Goal: Task Accomplishment & Management: Manage account settings

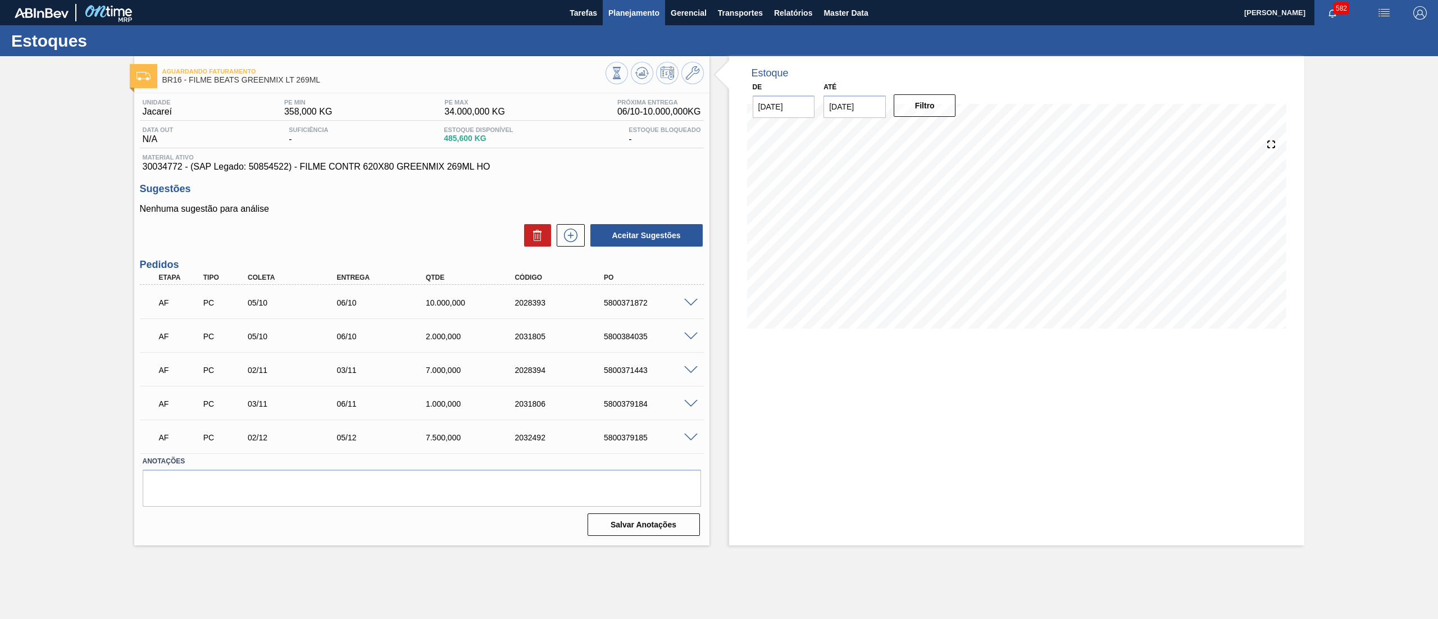
click at [619, 18] on span "Planejamento" at bounding box center [633, 12] width 51 height 13
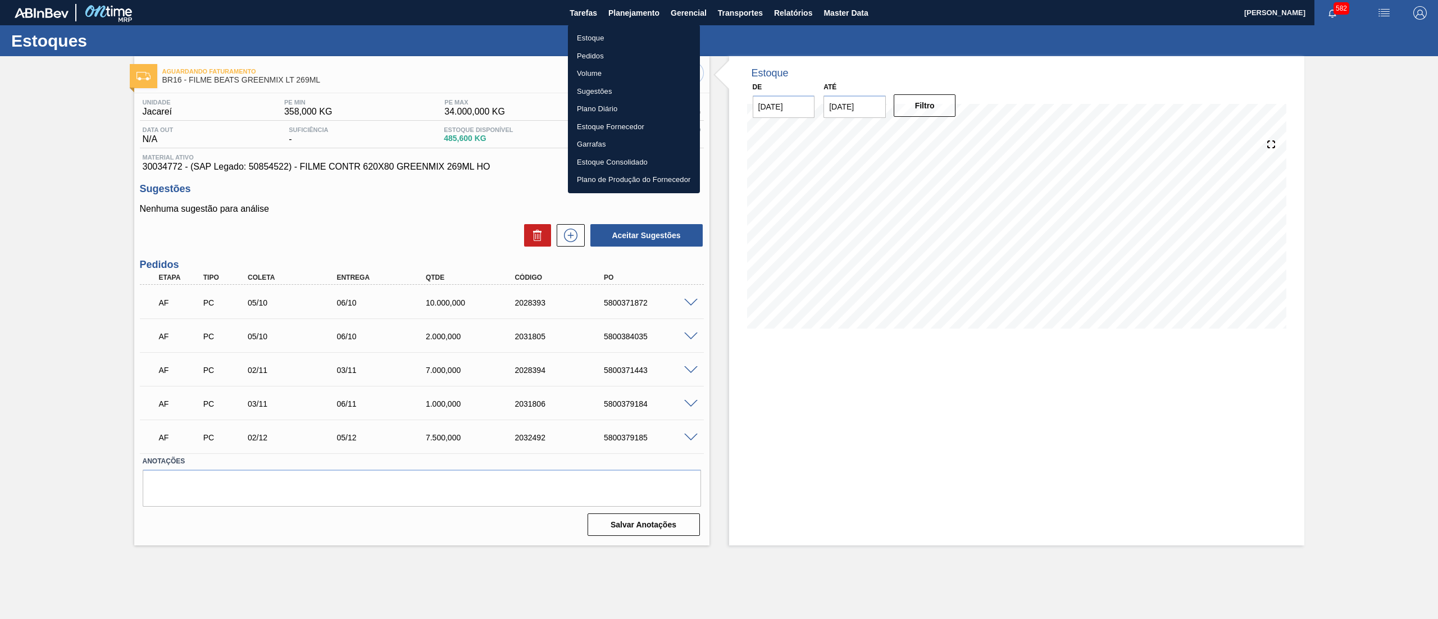
click at [625, 33] on li "Estoque" at bounding box center [634, 38] width 132 height 18
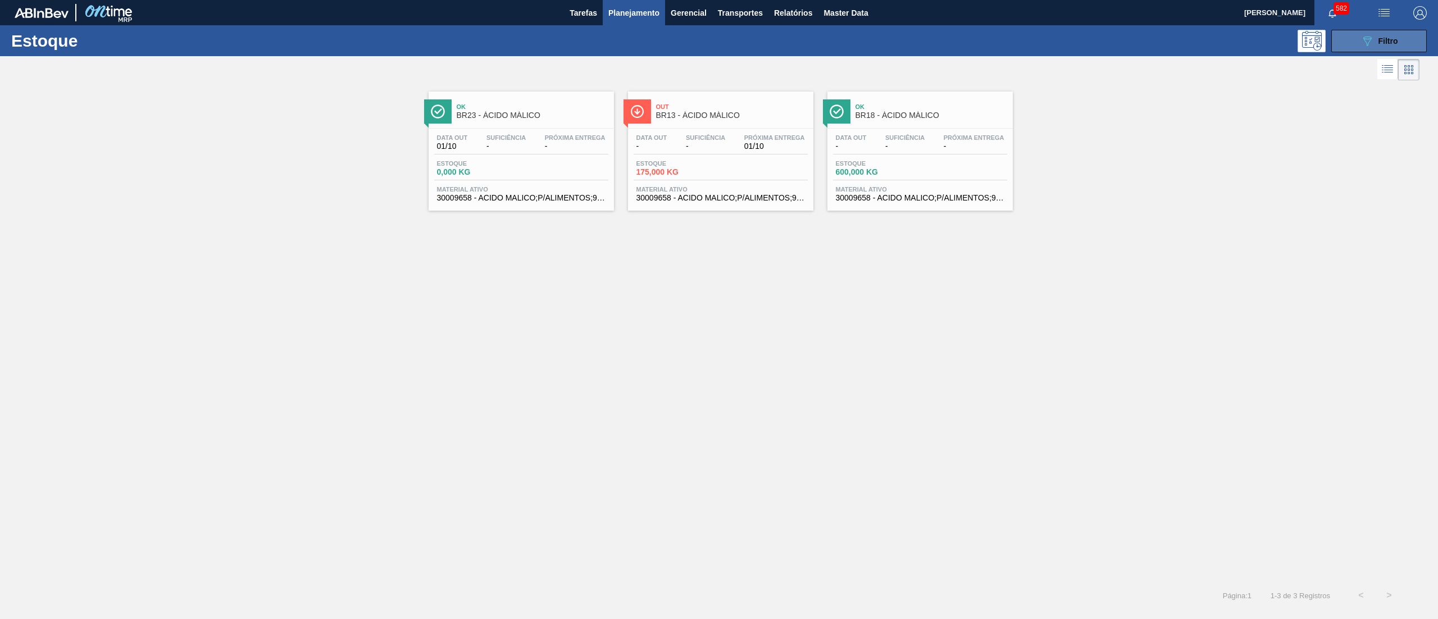
click at [1371, 39] on icon "089F7B8B-B2A5-4AFE-B5C0-19BA573D28AC" at bounding box center [1366, 40] width 13 height 13
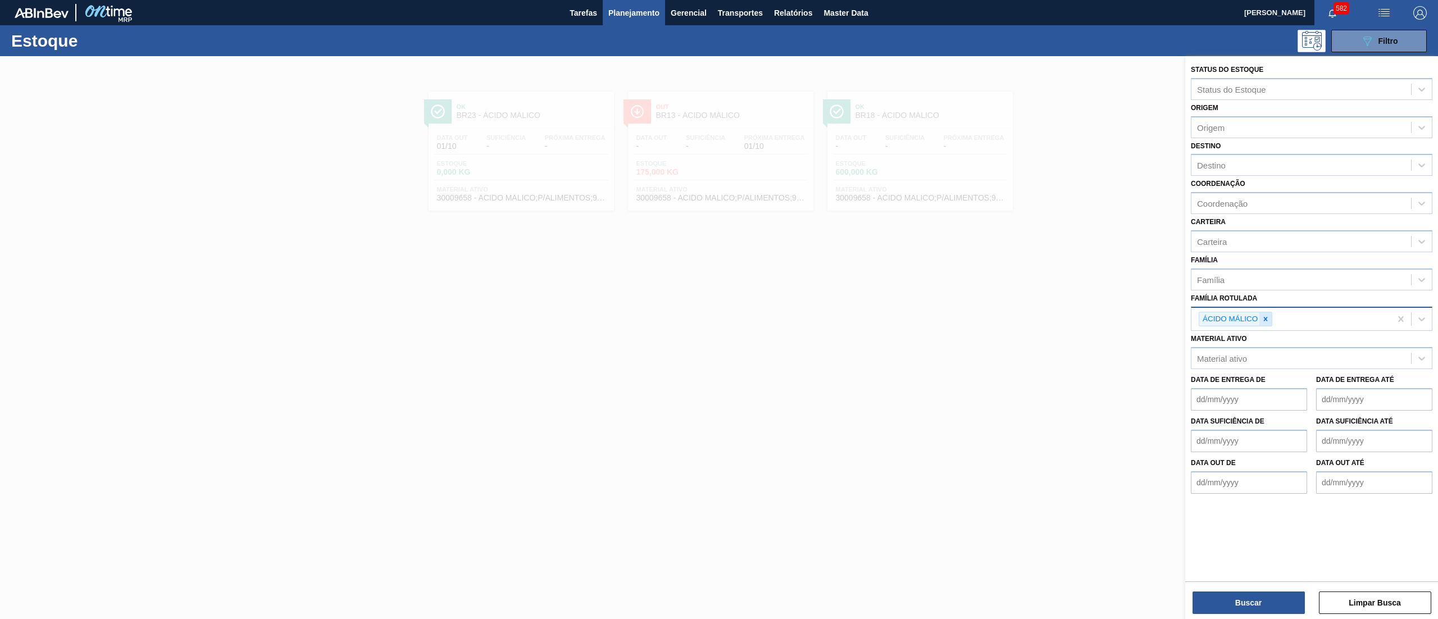
click at [1263, 316] on icon at bounding box center [1266, 319] width 8 height 8
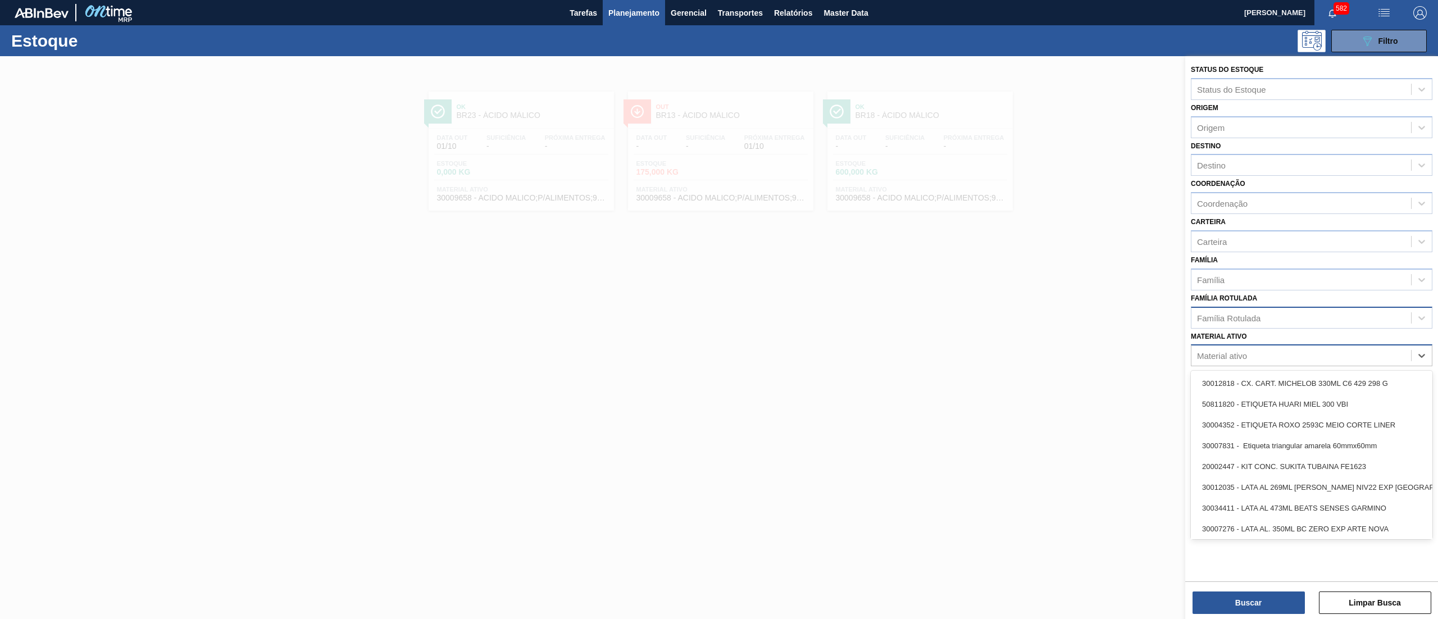
click at [1250, 363] on div "Material ativo" at bounding box center [1312, 355] width 242 height 22
paste ativo "30034389"
type ativo "30034389"
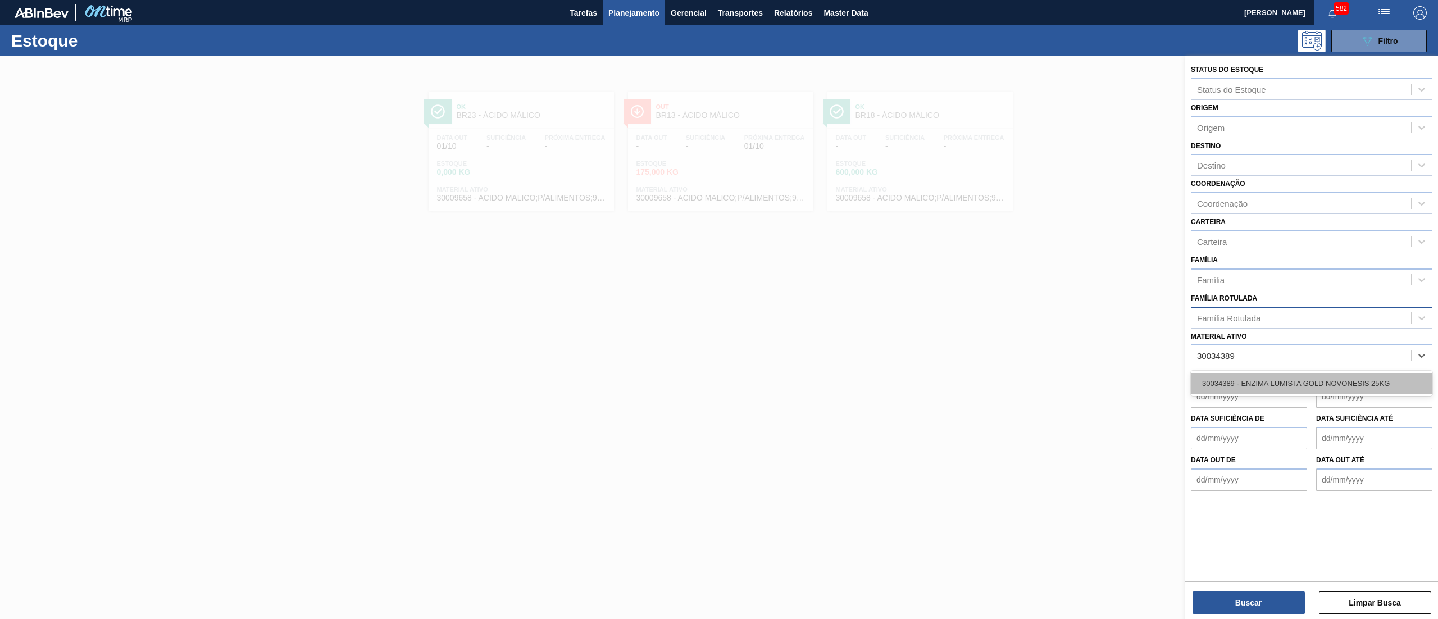
click at [1263, 384] on div "30034389 - ENZIMA LUMISTA GOLD NOVONESIS 25KG" at bounding box center [1312, 383] width 242 height 21
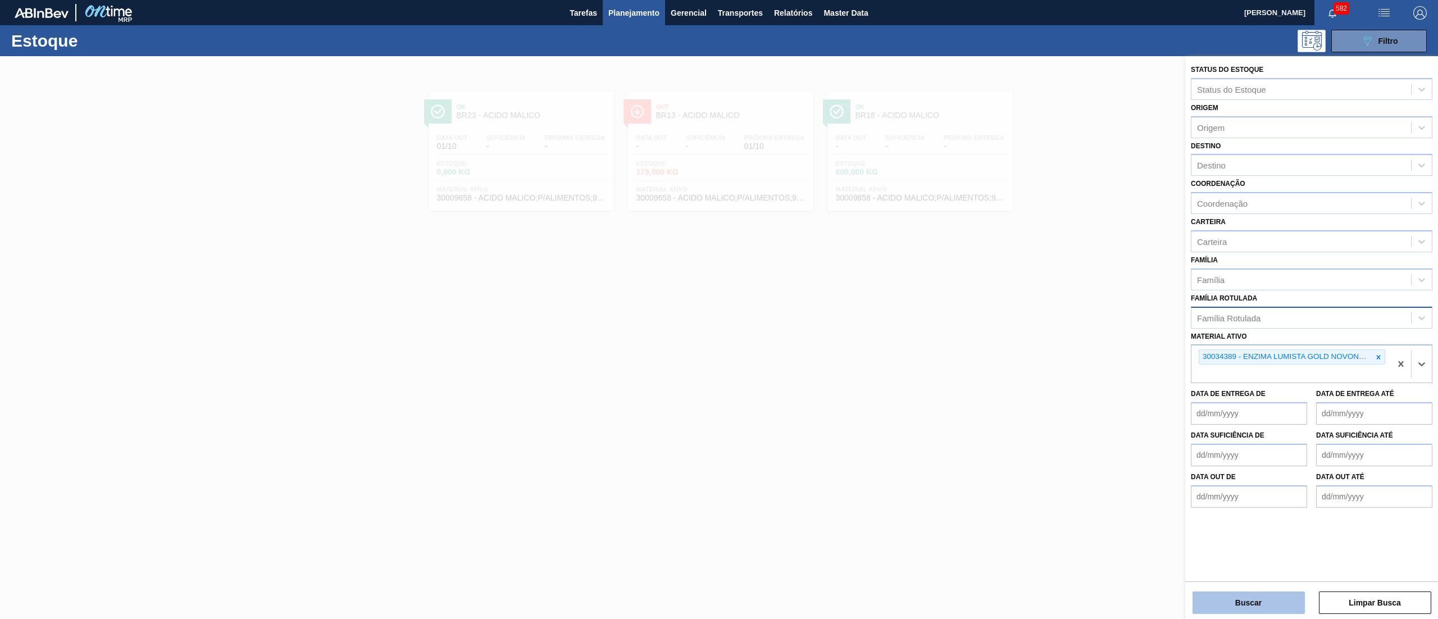
click at [1264, 599] on button "Buscar" at bounding box center [1248, 602] width 112 height 22
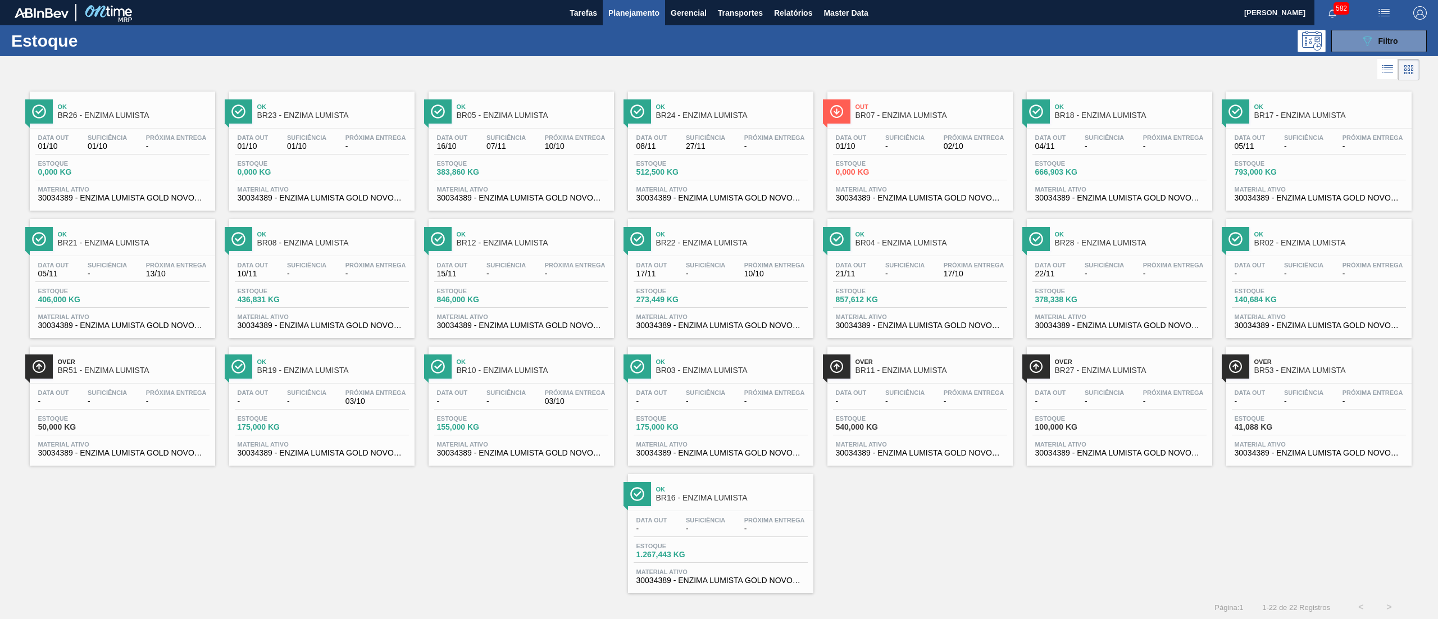
click at [909, 193] on div "Material ativo 30034389 - ENZIMA LUMISTA GOLD NOVONESIS 25KG" at bounding box center [920, 194] width 174 height 16
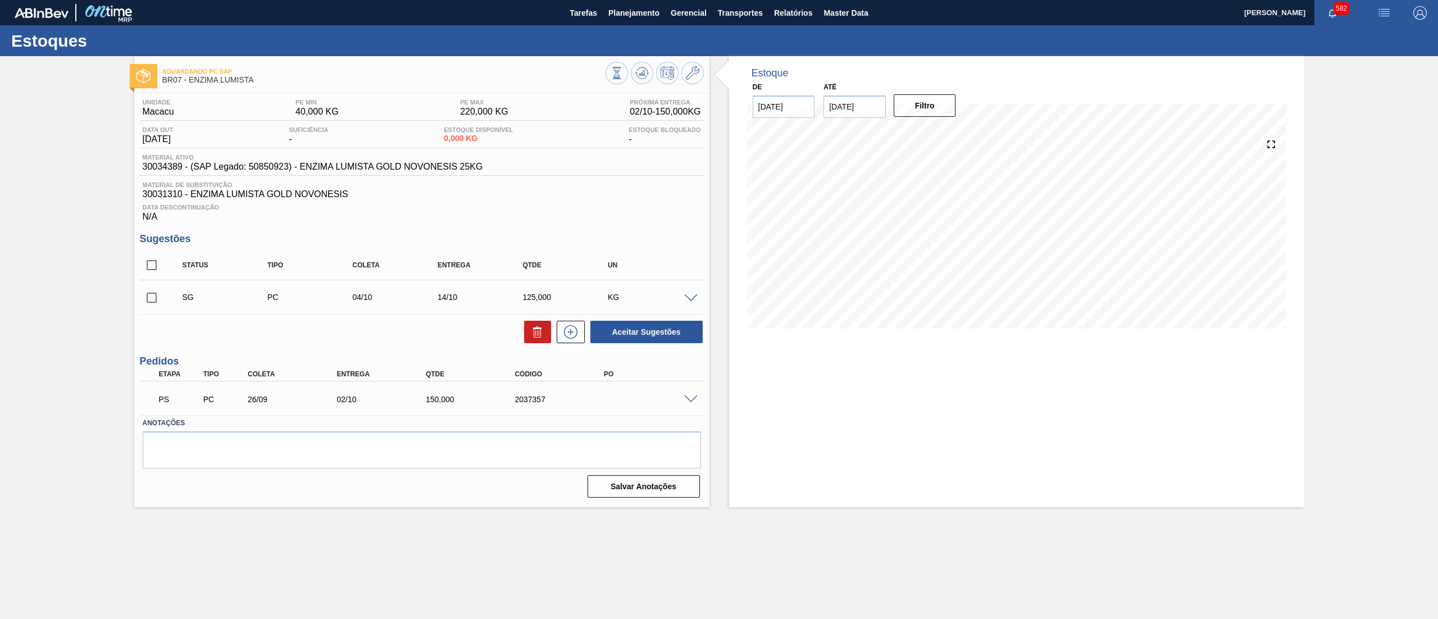
click at [690, 402] on span at bounding box center [690, 399] width 13 height 8
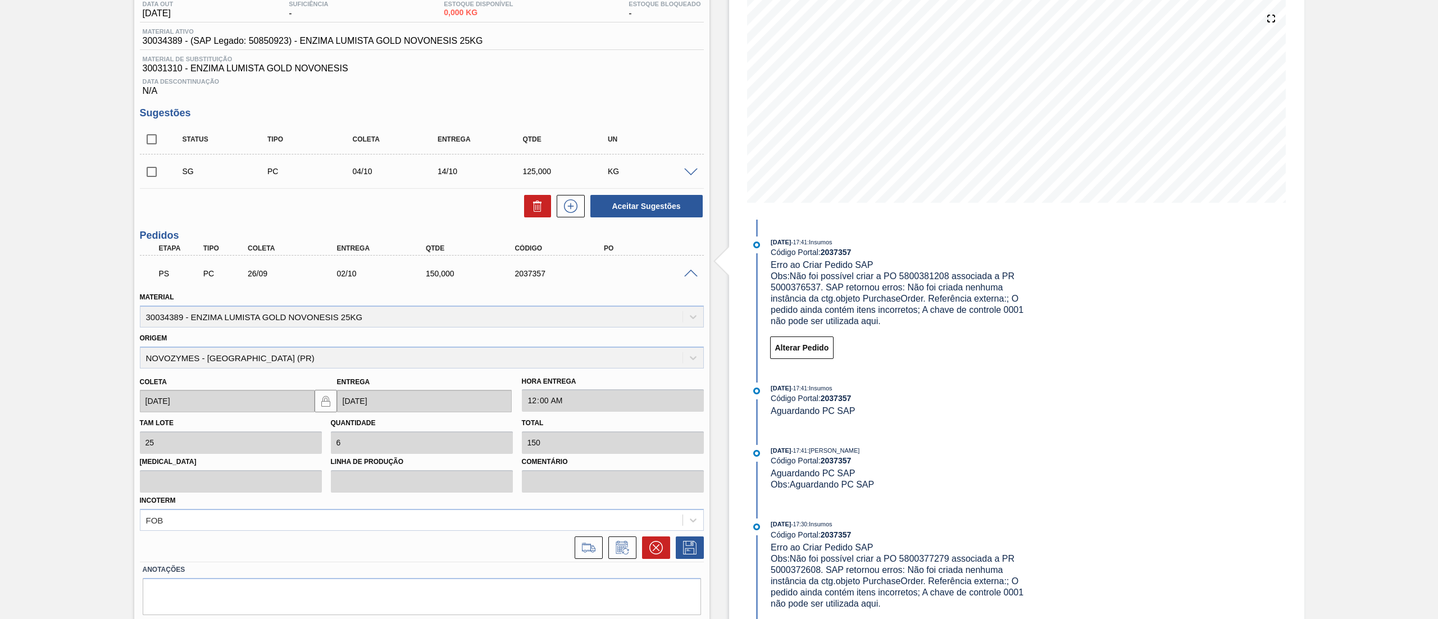
scroll to position [161, 0]
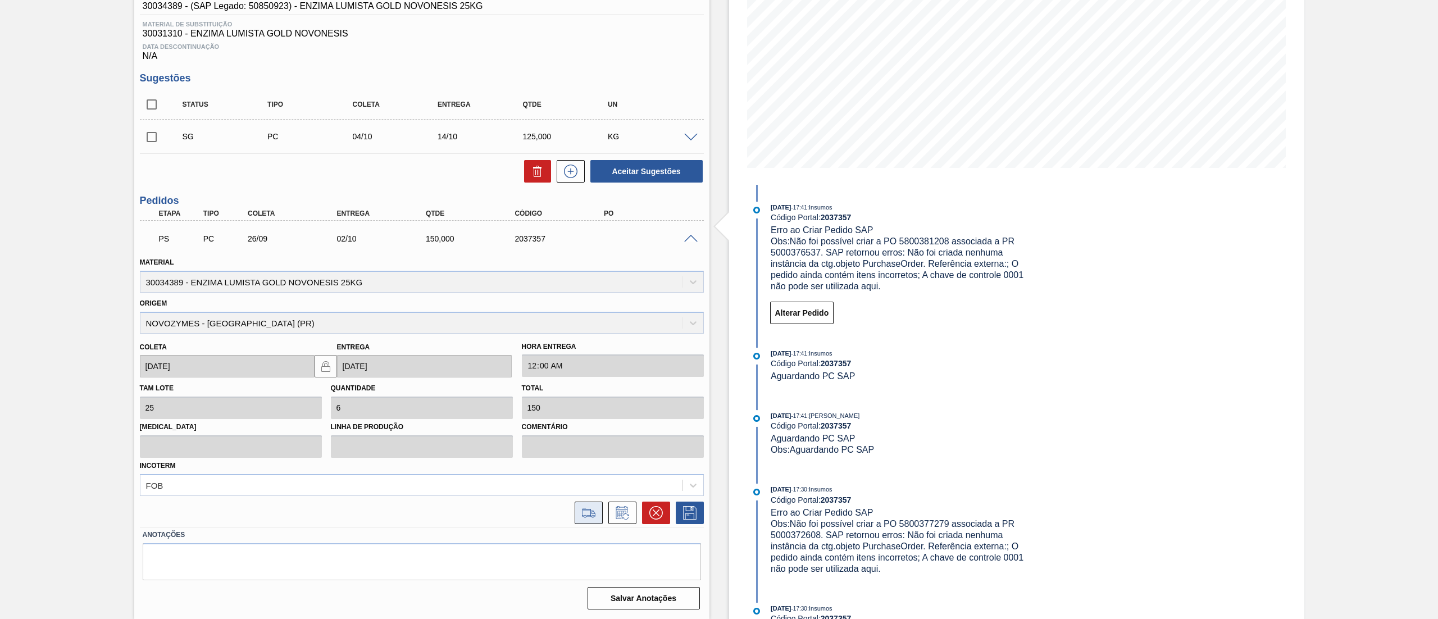
click at [589, 522] on button at bounding box center [589, 513] width 28 height 22
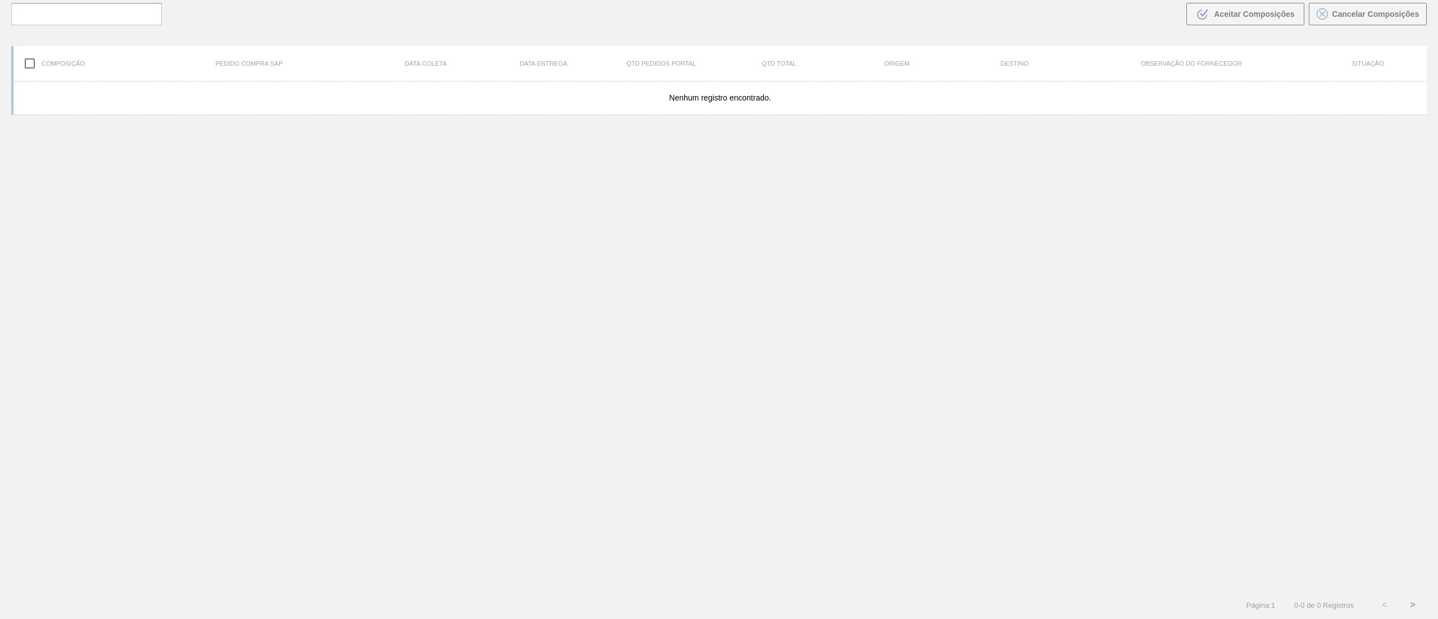
scroll to position [81, 0]
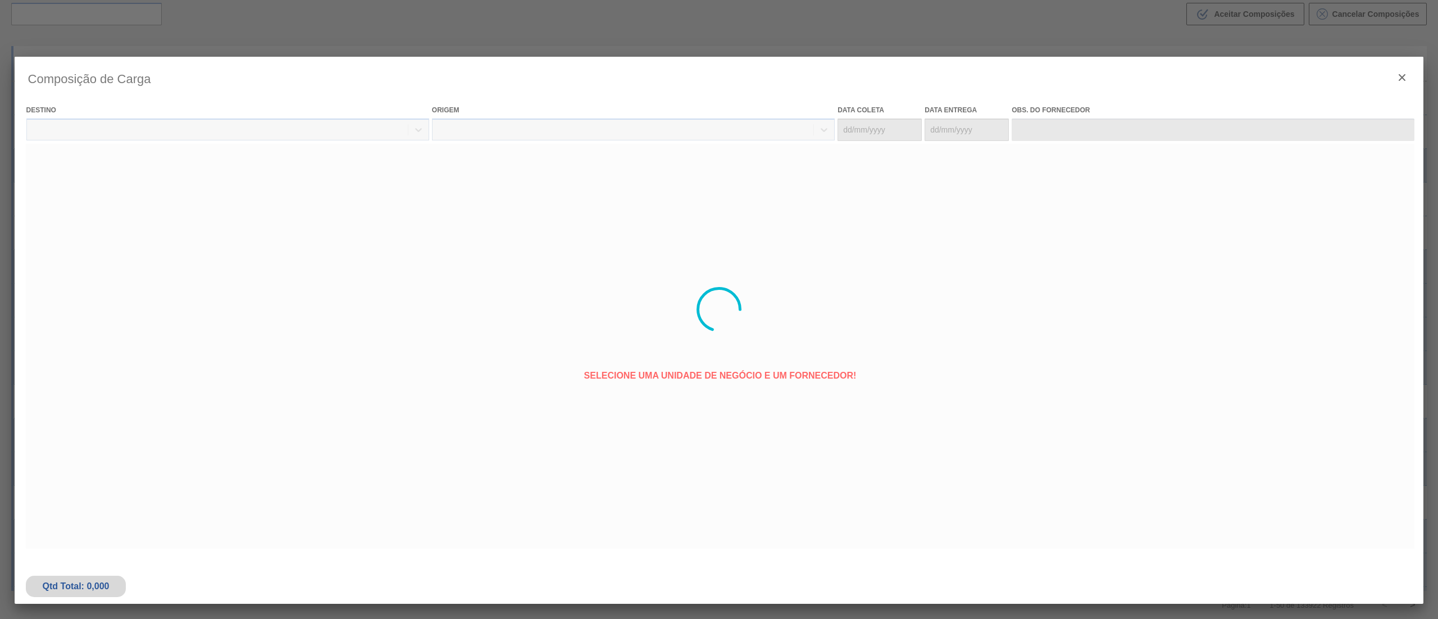
type coleta "[DATE]"
type entrega "[DATE]"
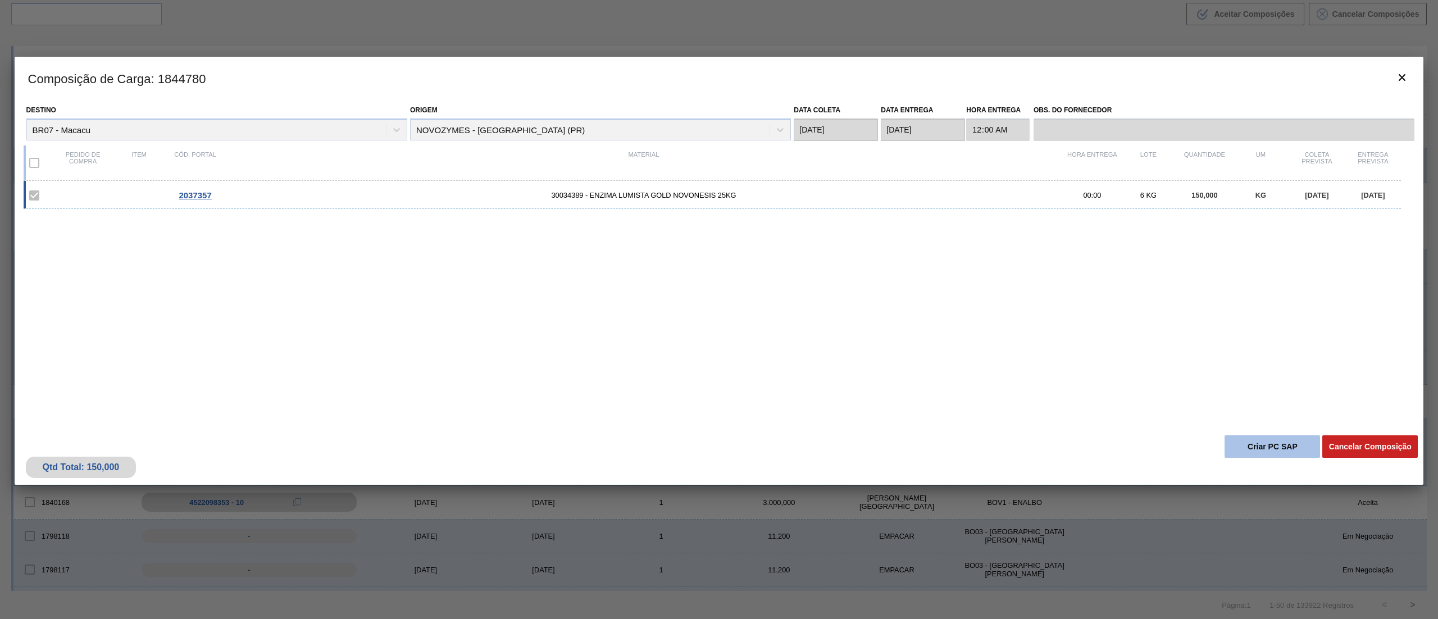
click at [1279, 443] on button "Criar PC SAP" at bounding box center [1271, 446] width 95 height 22
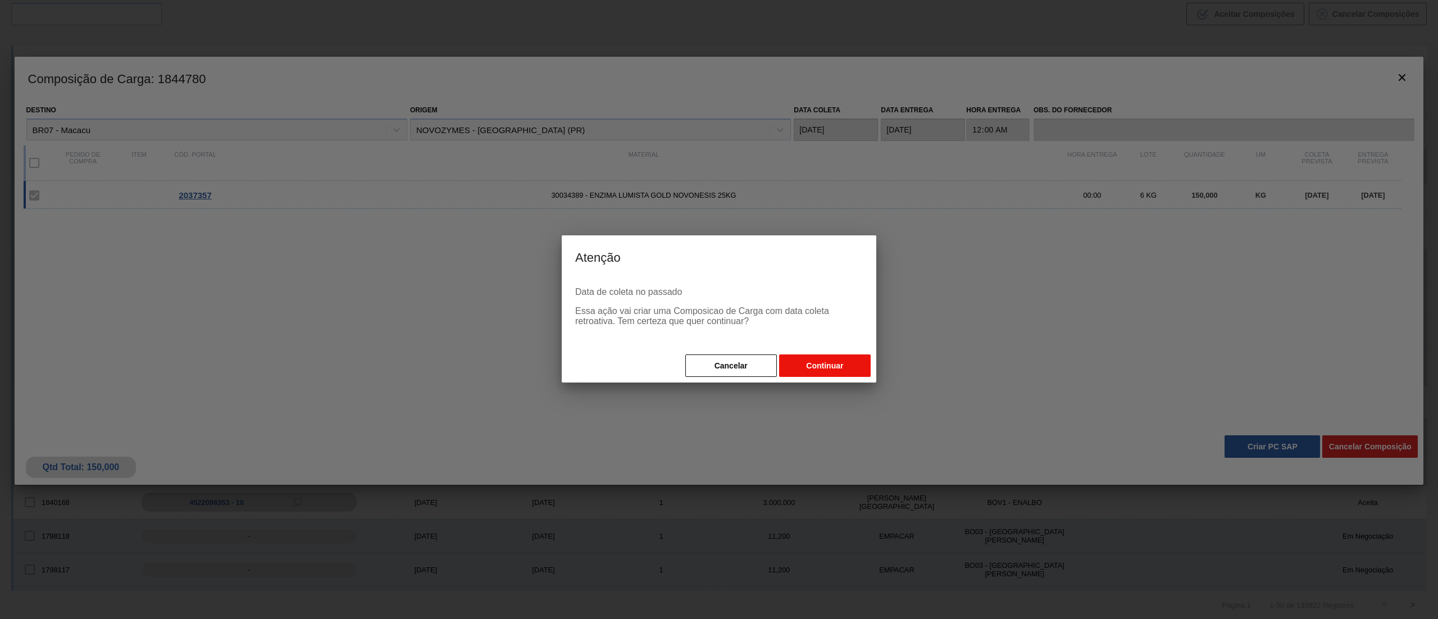
click at [843, 366] on button "Continuar" at bounding box center [825, 365] width 92 height 22
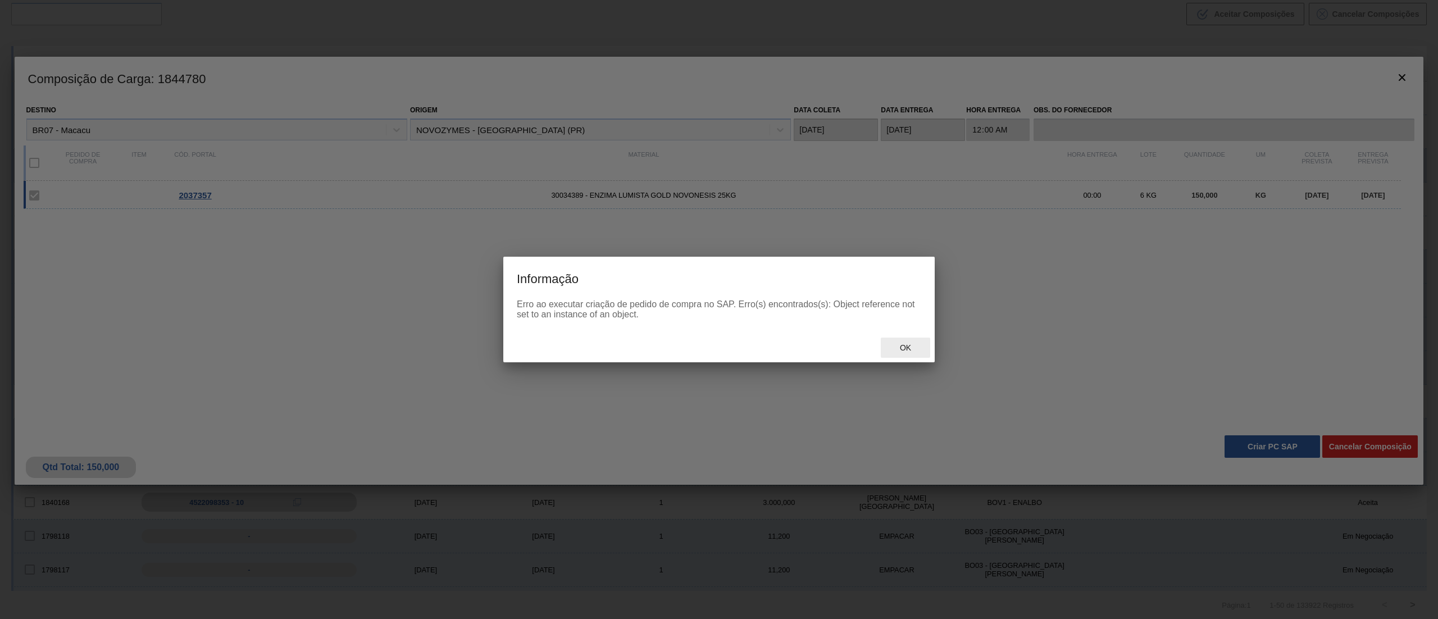
click at [908, 344] on span "Ok" at bounding box center [905, 347] width 29 height 9
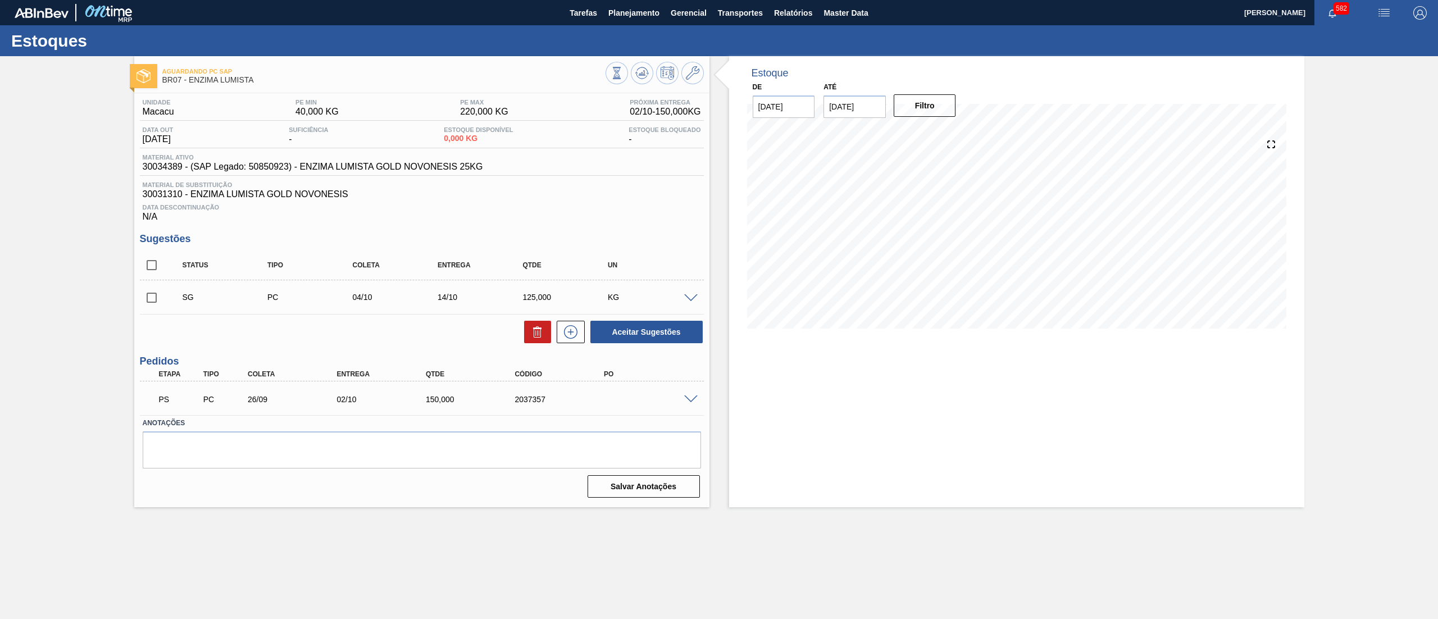
click at [687, 397] on span at bounding box center [690, 399] width 13 height 8
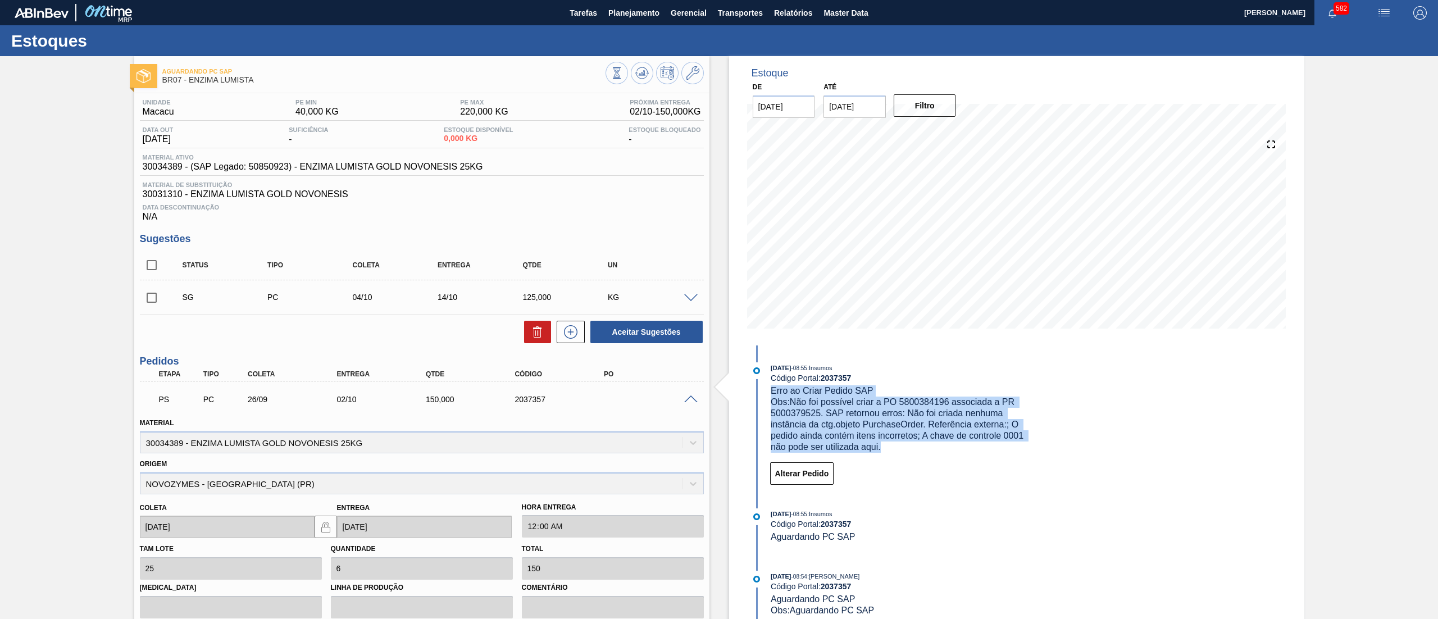
drag, startPoint x: 896, startPoint y: 454, endPoint x: 766, endPoint y: 393, distance: 143.7
click at [766, 393] on div "[DATE] 08:55 : Insumos Código Portal: 2037357 Erro ao Criar Pedido SAP Obs: Não…" at bounding box center [893, 426] width 289 height 129
copy div "Erro ao Criar Pedido SAP Obs: Não foi possível criar a PO 5800384196 associada …"
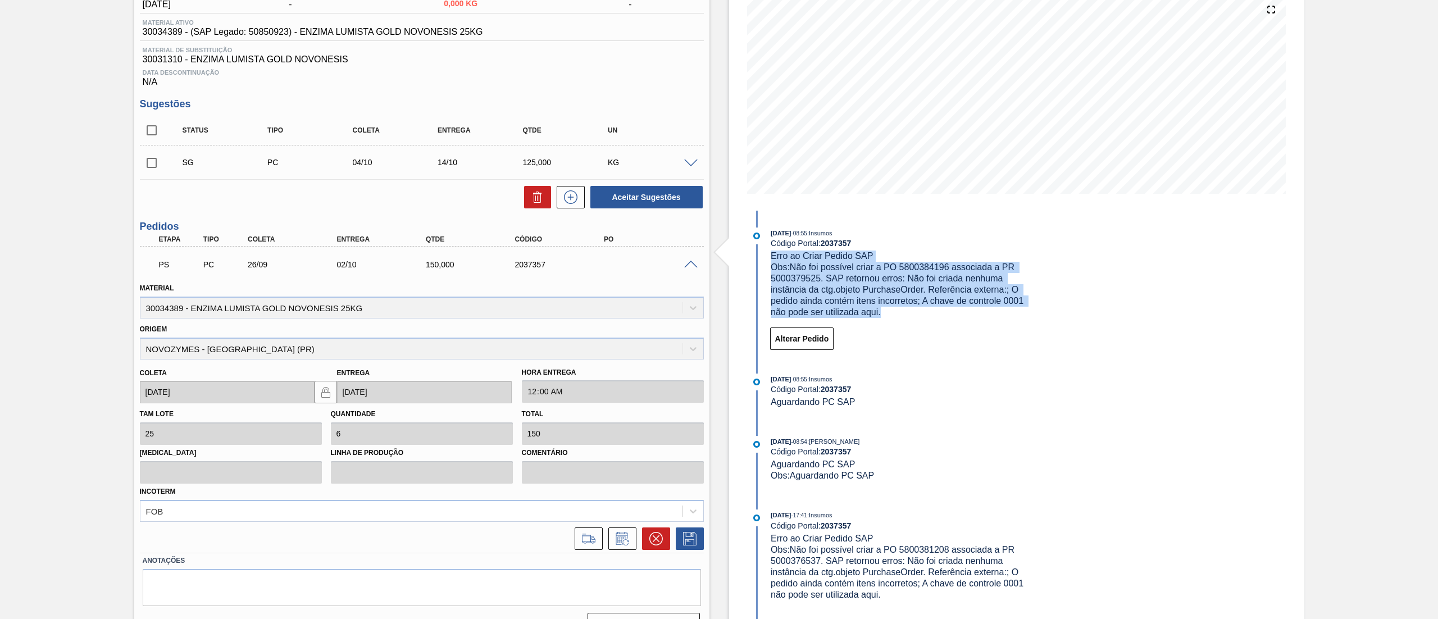
scroll to position [161, 0]
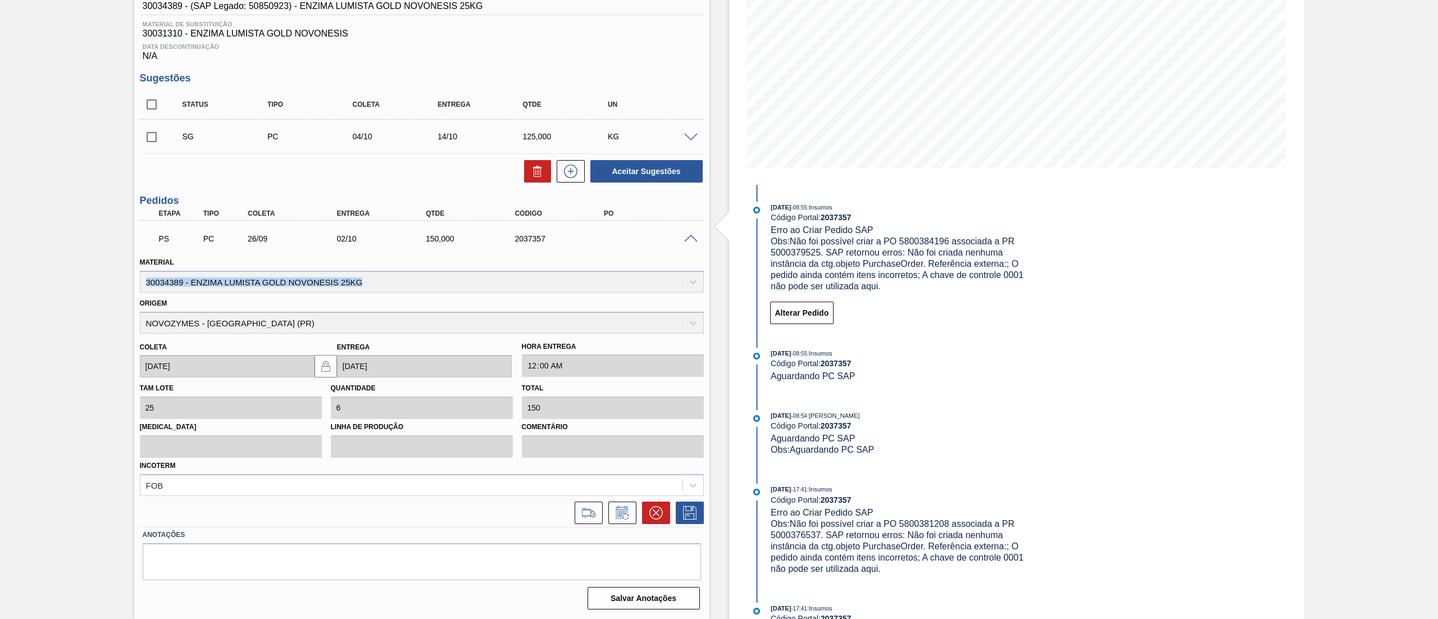
drag, startPoint x: 410, startPoint y: 281, endPoint x: 104, endPoint y: 292, distance: 305.8
click at [104, 292] on div "Aguardando PC SAP BR07 - ENZIMA LUMISTA Unidade Macacu PE MIN 40,000 KG PE MAX …" at bounding box center [719, 258] width 1438 height 725
copy div "30034389 - ENZIMA LUMISTA GOLD NOVONESIS 25KG"
click at [591, 514] on icon at bounding box center [589, 512] width 18 height 13
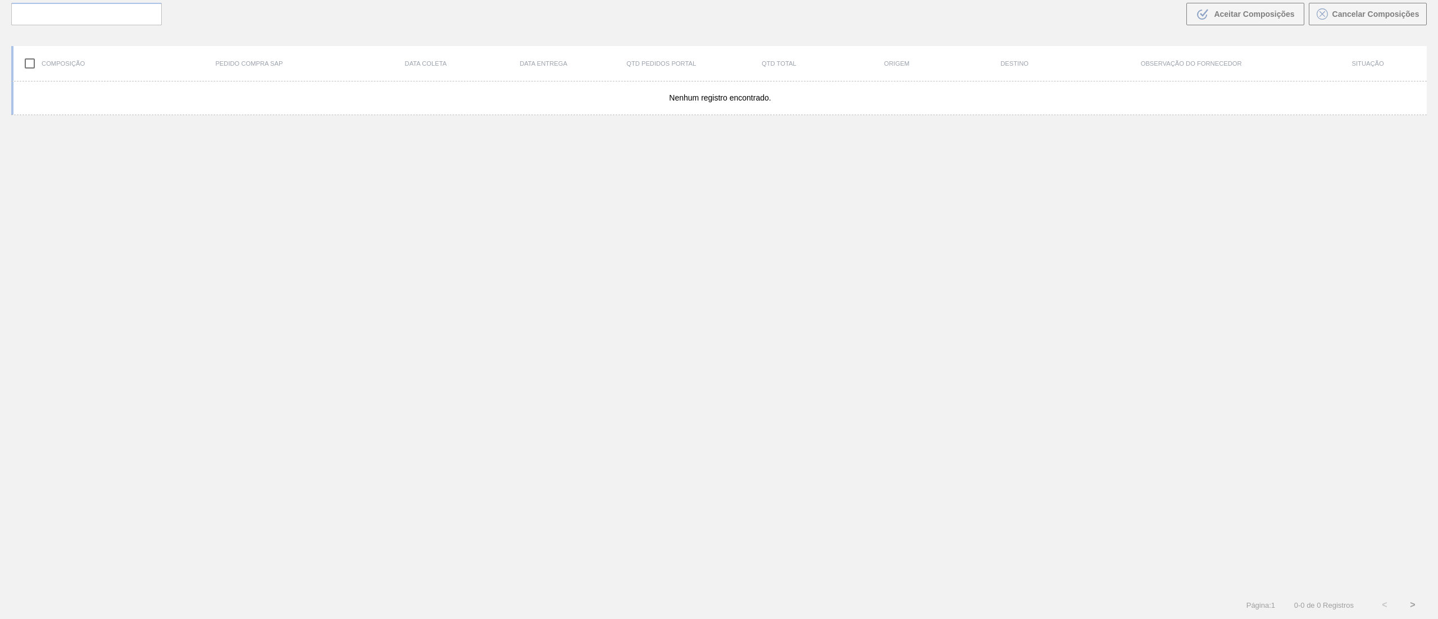
scroll to position [81, 0]
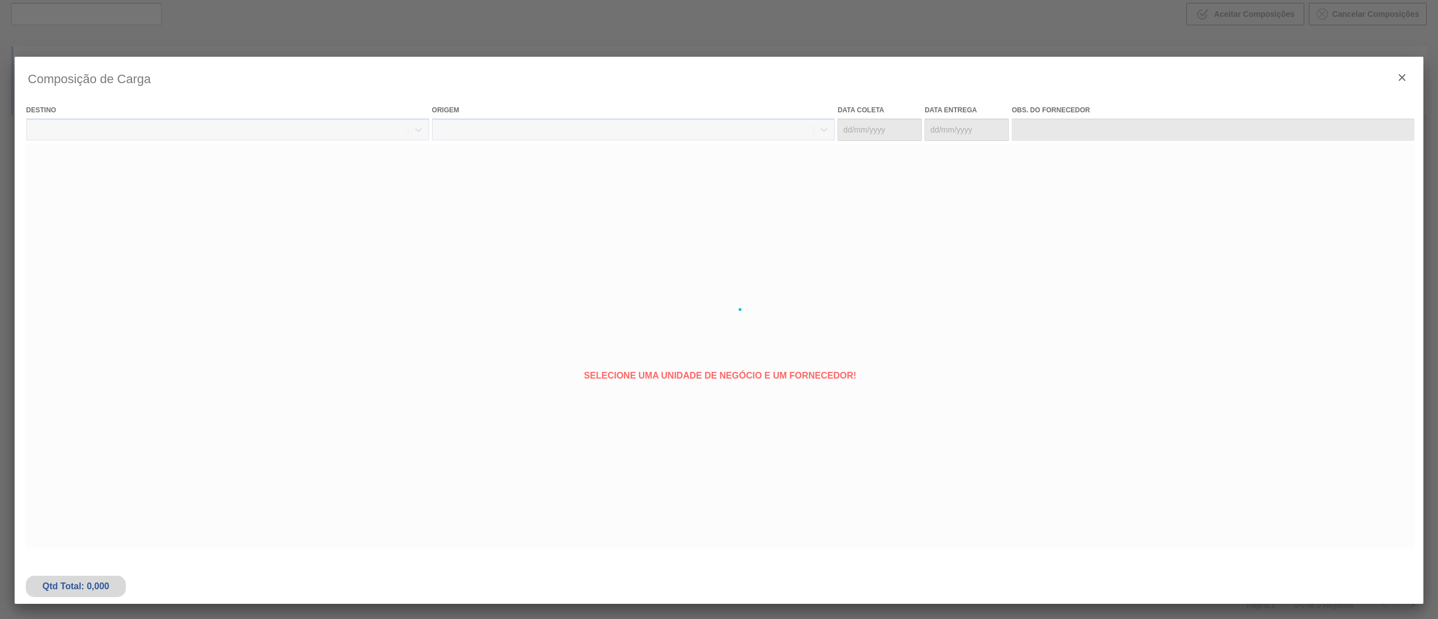
type coleta "[DATE]"
type entrega "[DATE]"
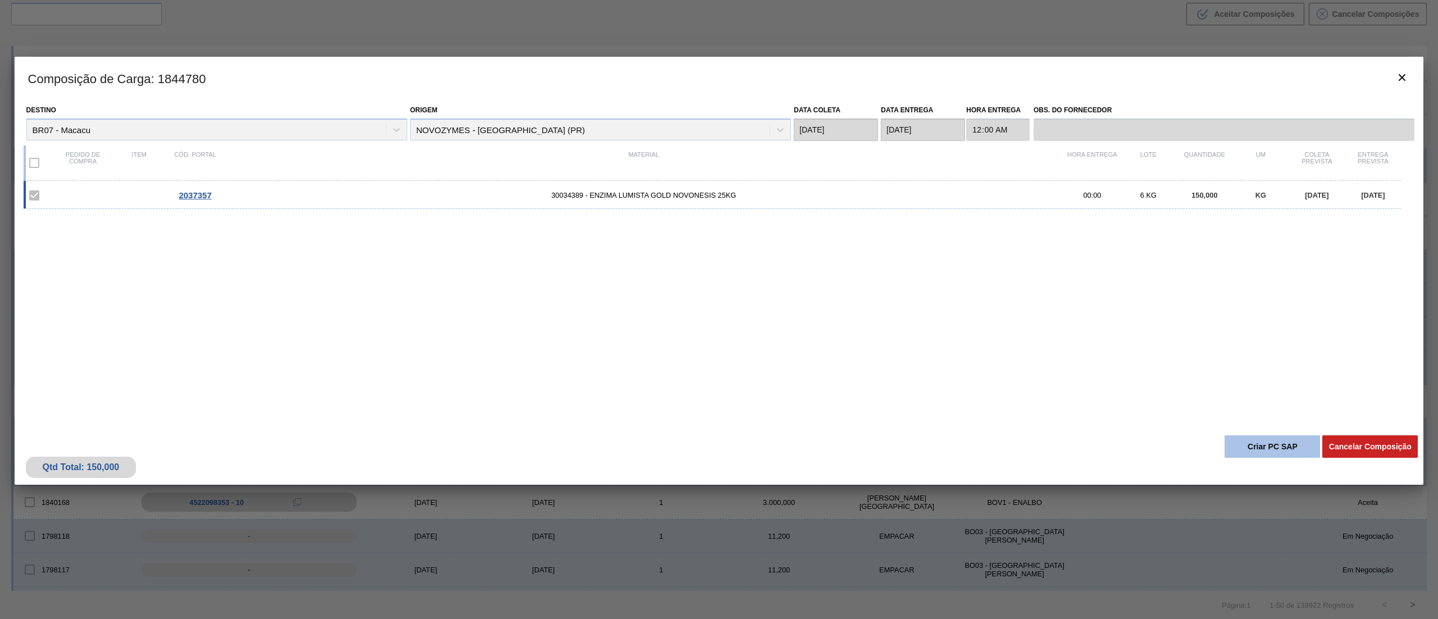
click at [1235, 448] on button "Criar PC SAP" at bounding box center [1271, 446] width 95 height 22
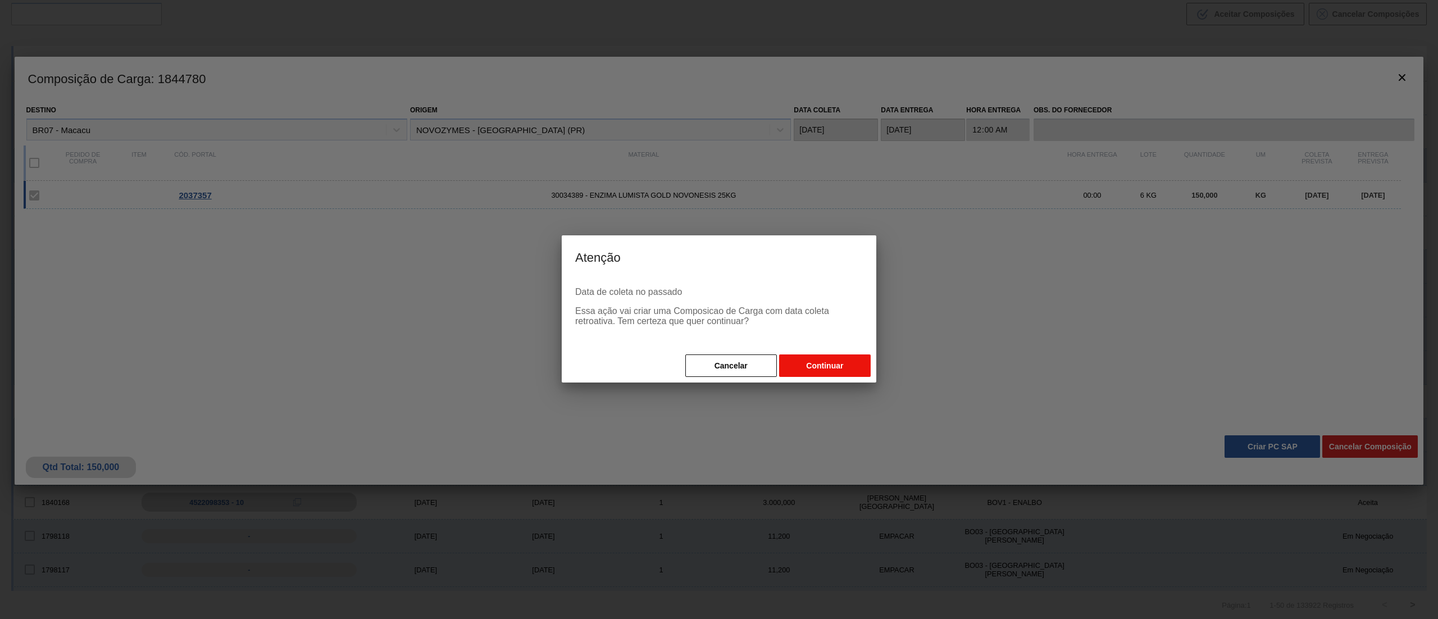
click at [843, 368] on button "Continuar" at bounding box center [825, 365] width 92 height 22
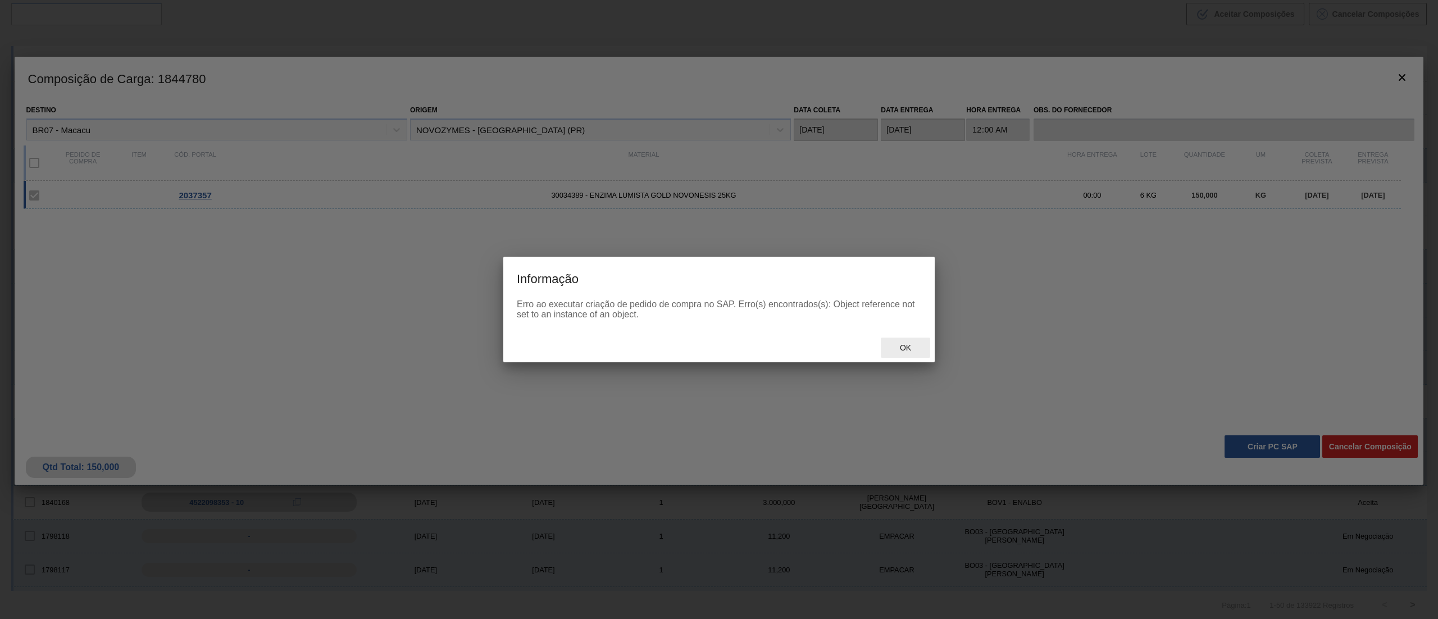
click at [895, 352] on div "Ok" at bounding box center [905, 348] width 49 height 21
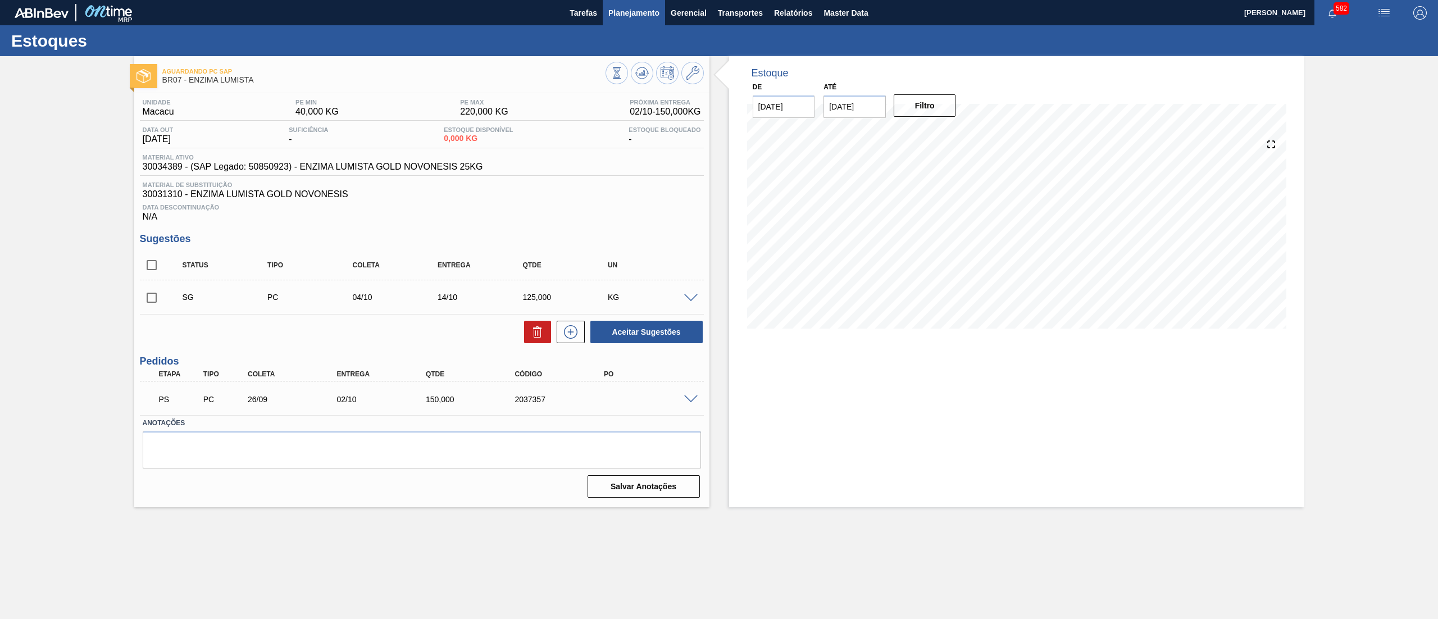
click at [636, 17] on span "Planejamento" at bounding box center [633, 12] width 51 height 13
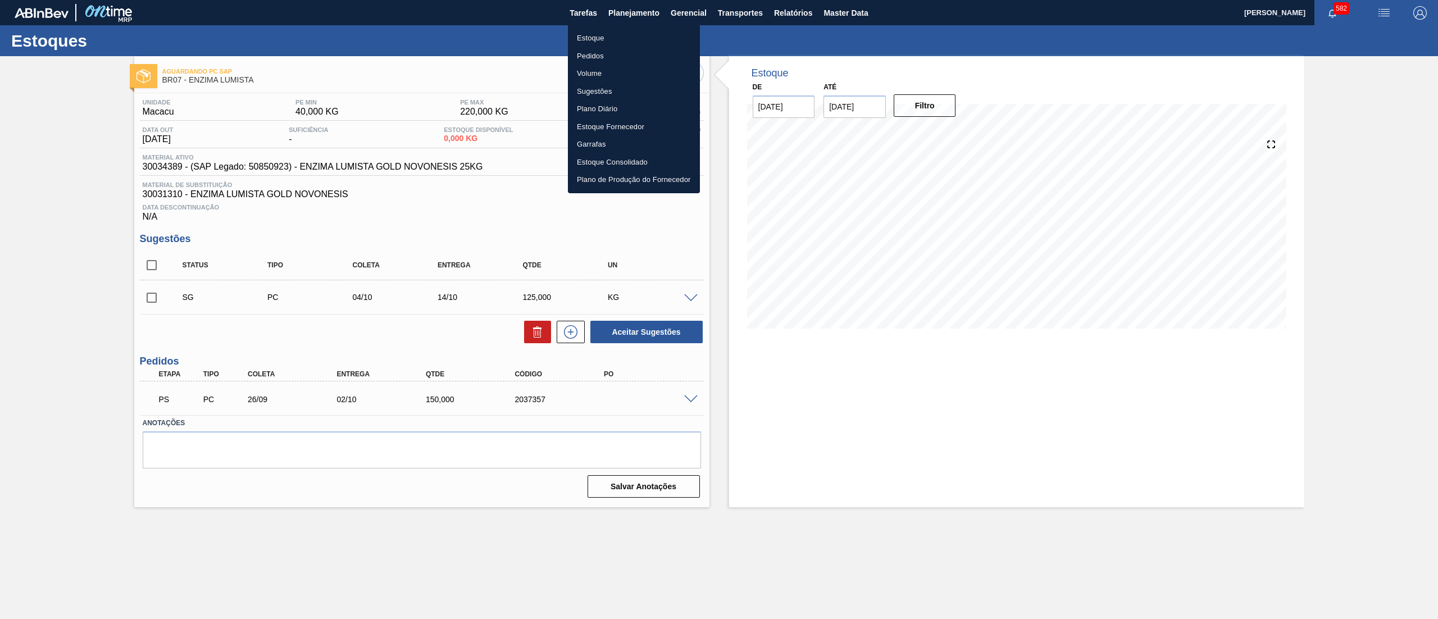
click at [621, 39] on li "Estoque" at bounding box center [634, 38] width 132 height 18
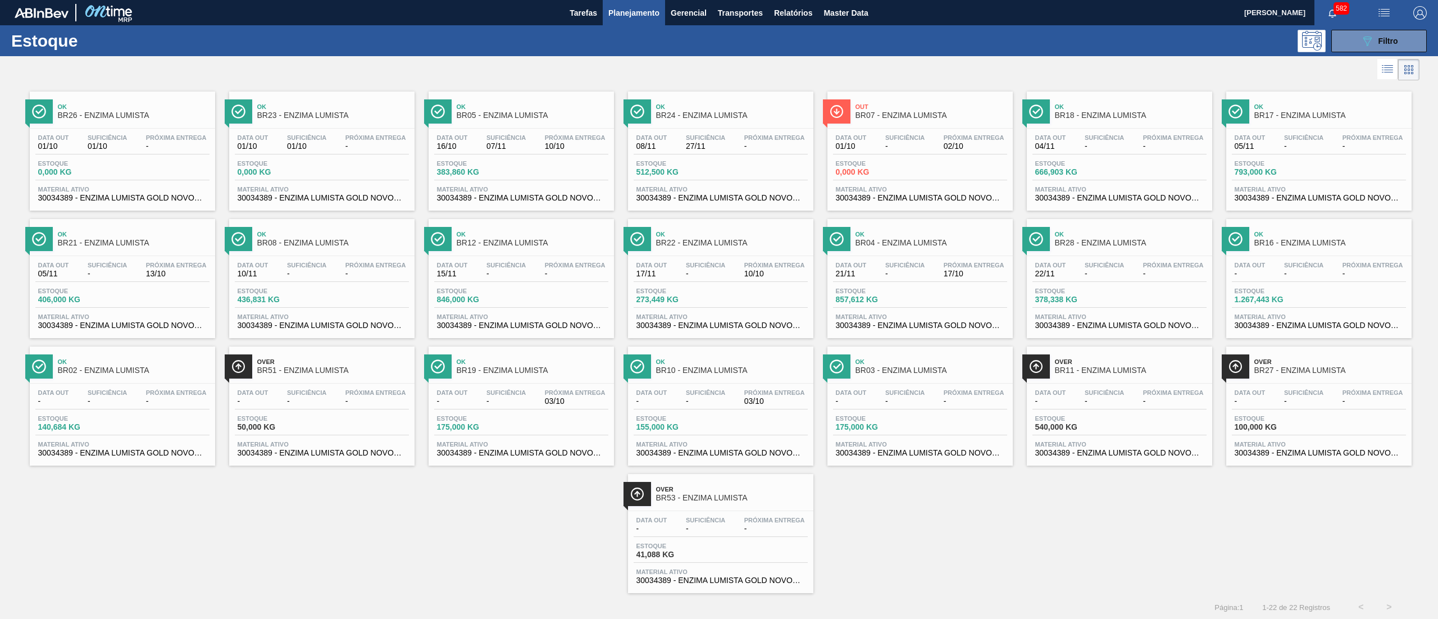
click at [933, 174] on div "Estoque 0,000 KG" at bounding box center [920, 170] width 174 height 20
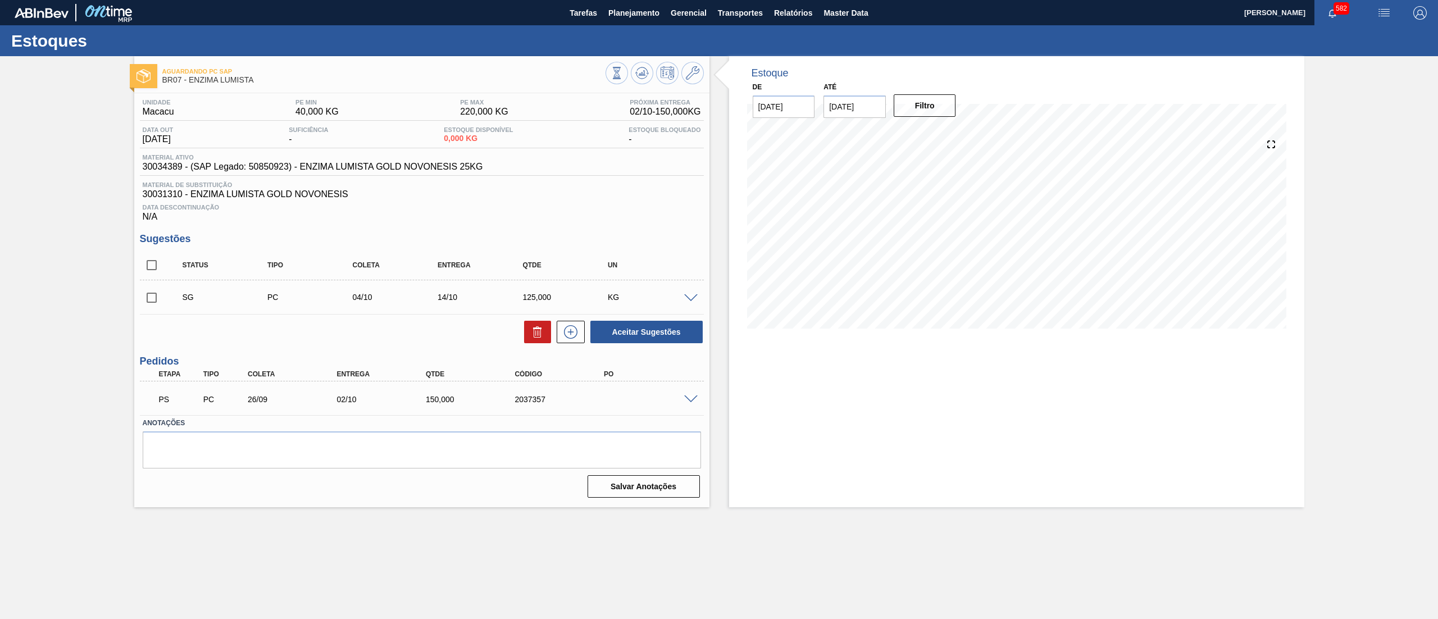
click at [688, 403] on span at bounding box center [690, 399] width 13 height 8
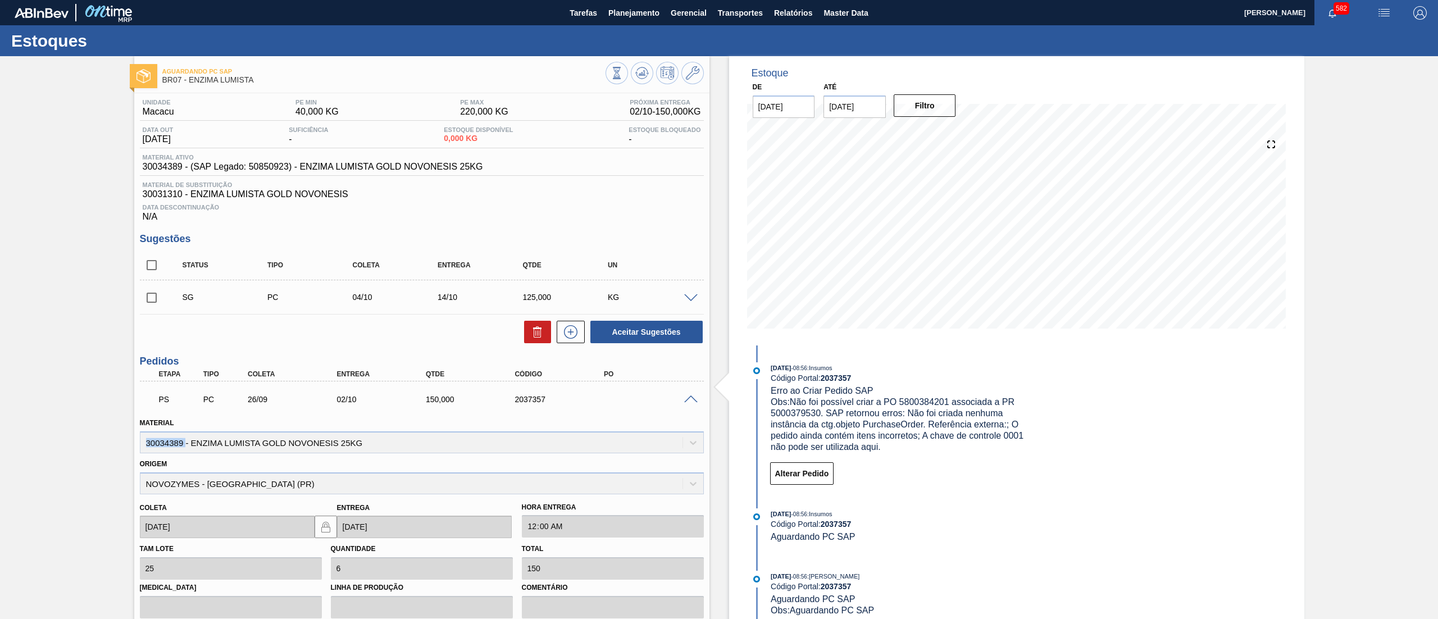
drag, startPoint x: 185, startPoint y: 447, endPoint x: 129, endPoint y: 445, distance: 56.2
click at [129, 445] on div "Aguardando PC SAP BR07 - ENZIMA LUMISTA Unidade Macacu PE MIN 40,000 KG PE MAX …" at bounding box center [719, 418] width 1438 height 725
click at [653, 13] on span "Planejamento" at bounding box center [633, 12] width 51 height 13
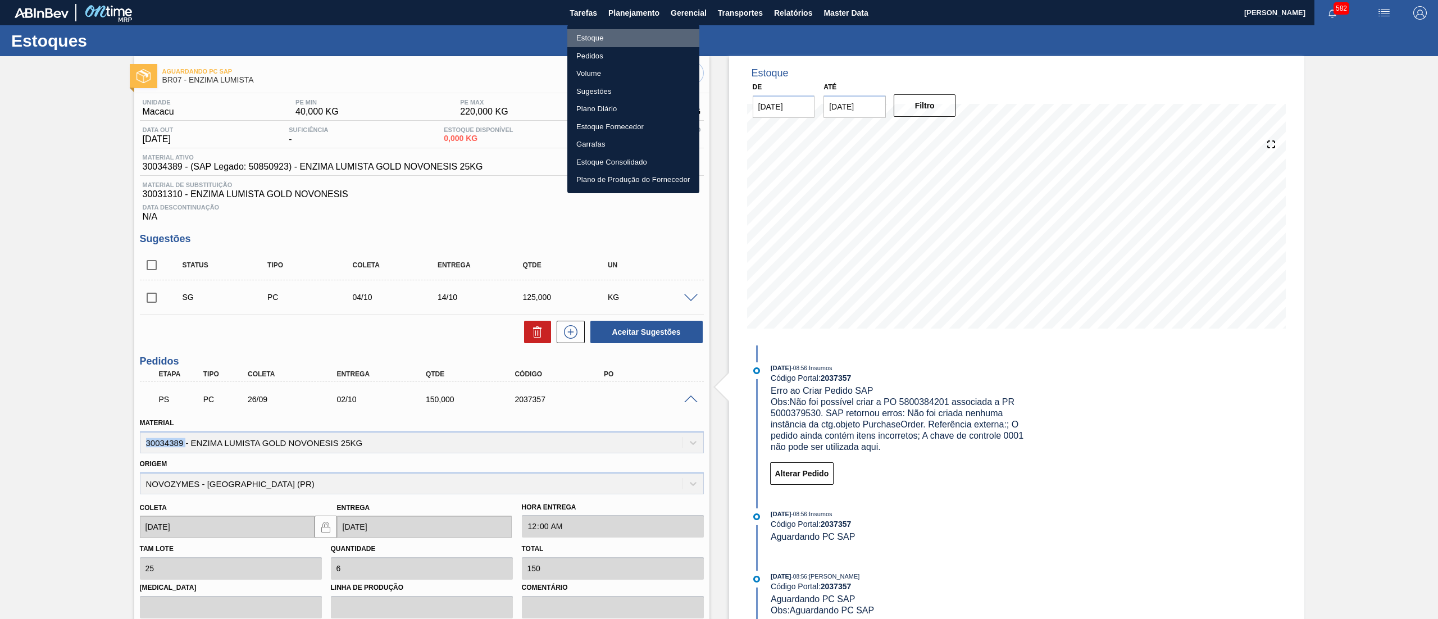
click at [616, 36] on li "Estoque" at bounding box center [633, 38] width 132 height 18
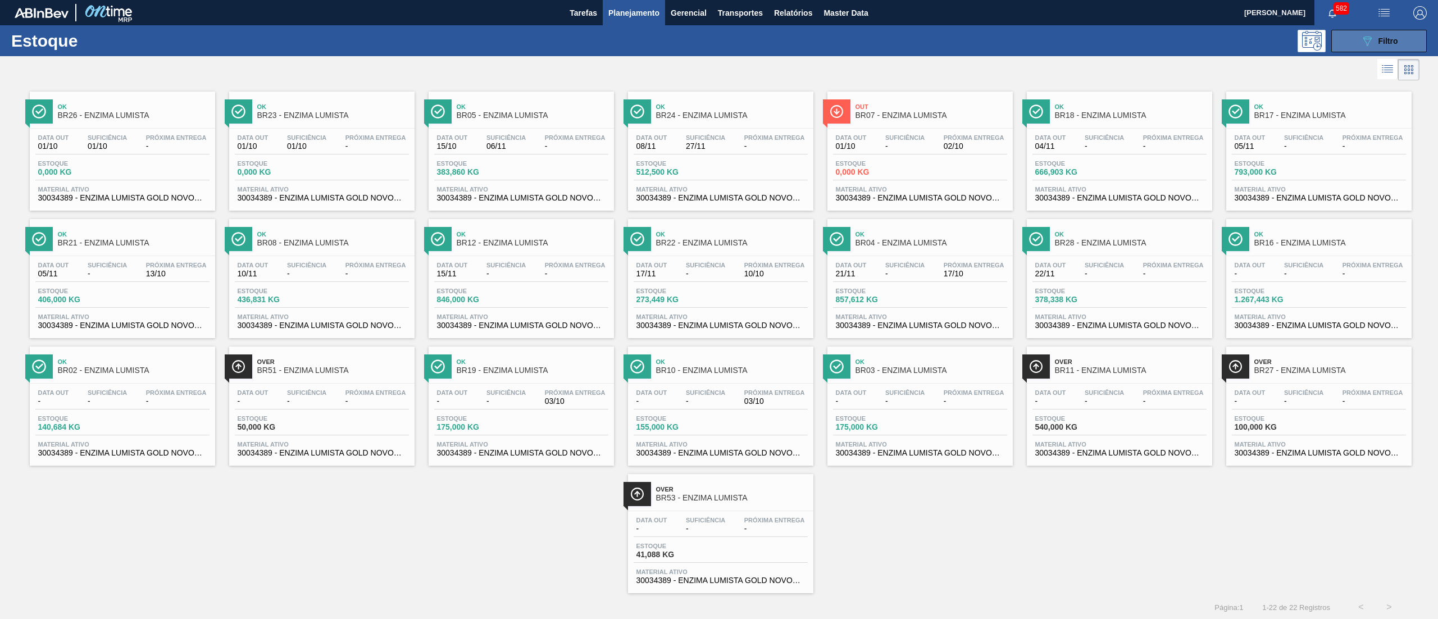
click at [1356, 51] on button "089F7B8B-B2A5-4AFE-B5C0-19BA573D28AC Filtro" at bounding box center [1378, 41] width 95 height 22
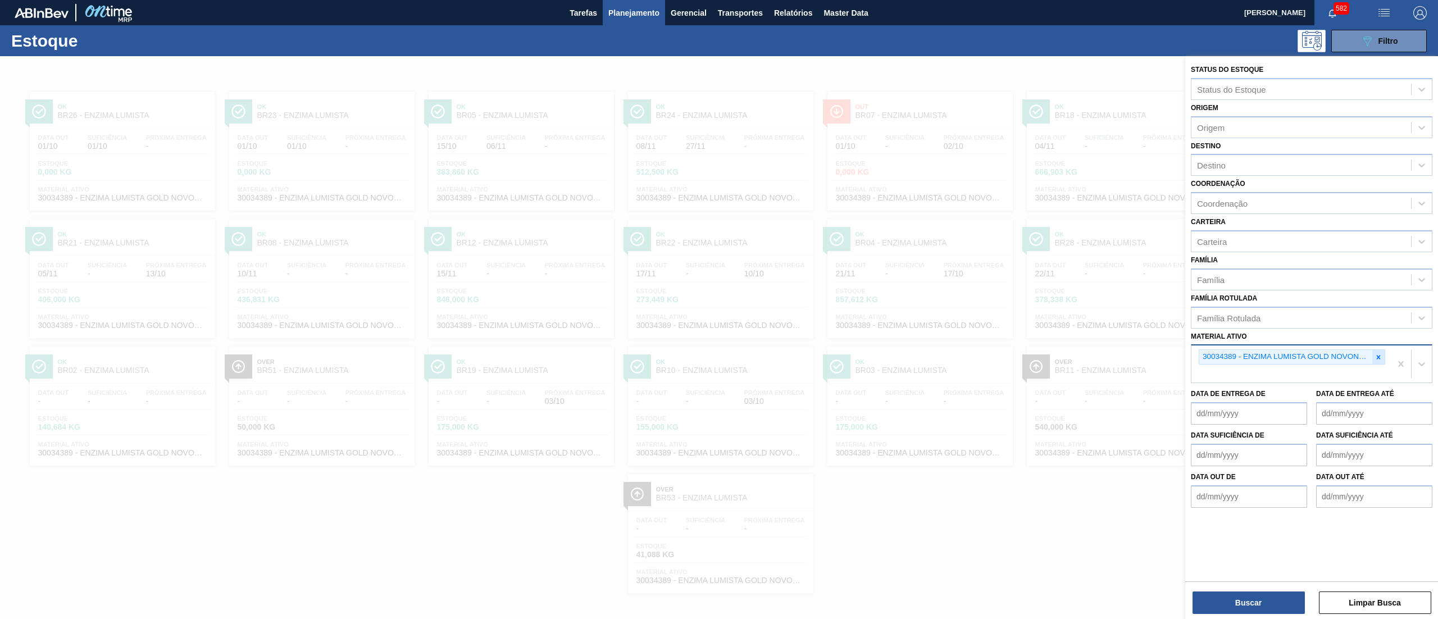
click at [1378, 355] on icon at bounding box center [1379, 357] width 4 height 4
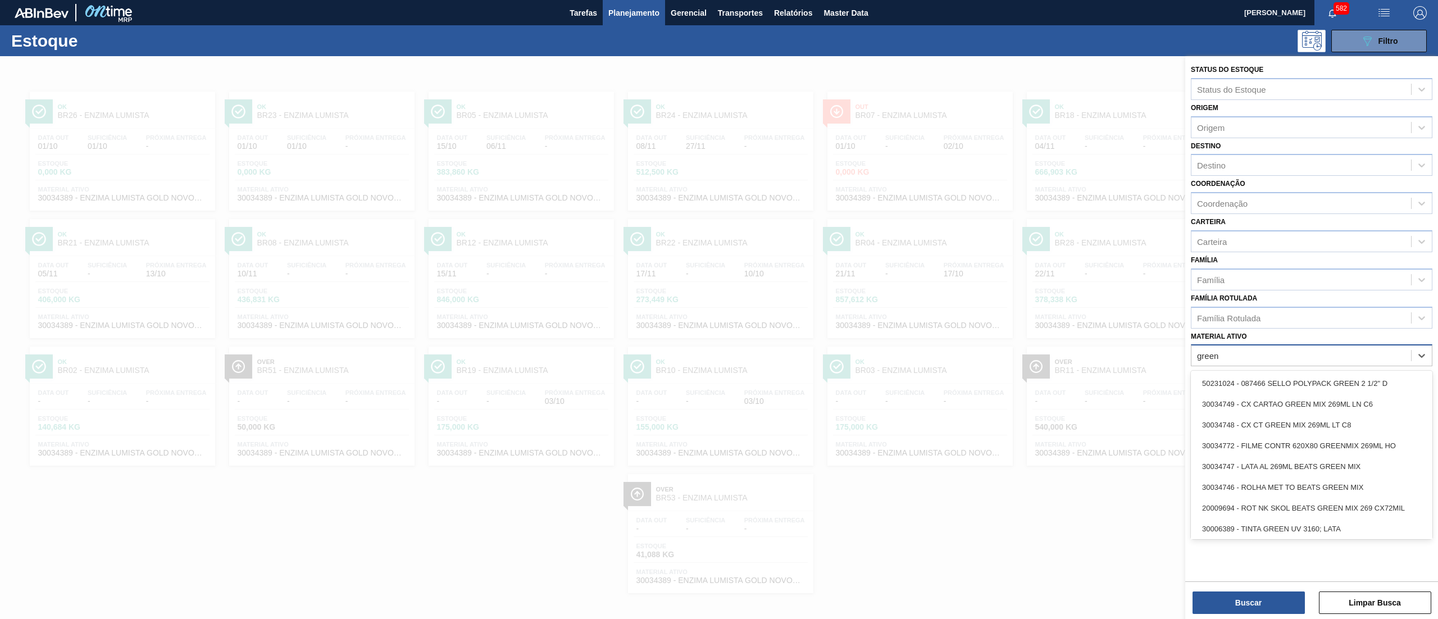
type ativo "greenm"
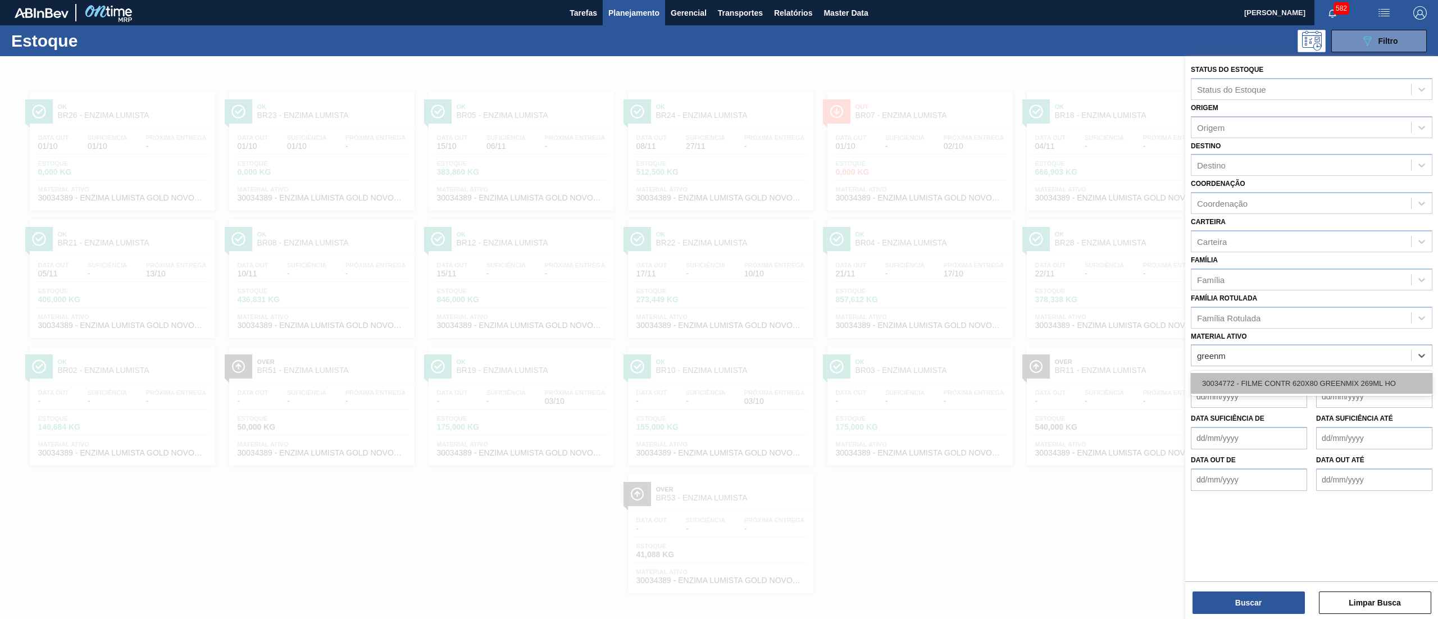
click at [1347, 388] on div "30034772 - FILME CONTR 620X80 GREENMIX 269ML HO" at bounding box center [1312, 383] width 242 height 21
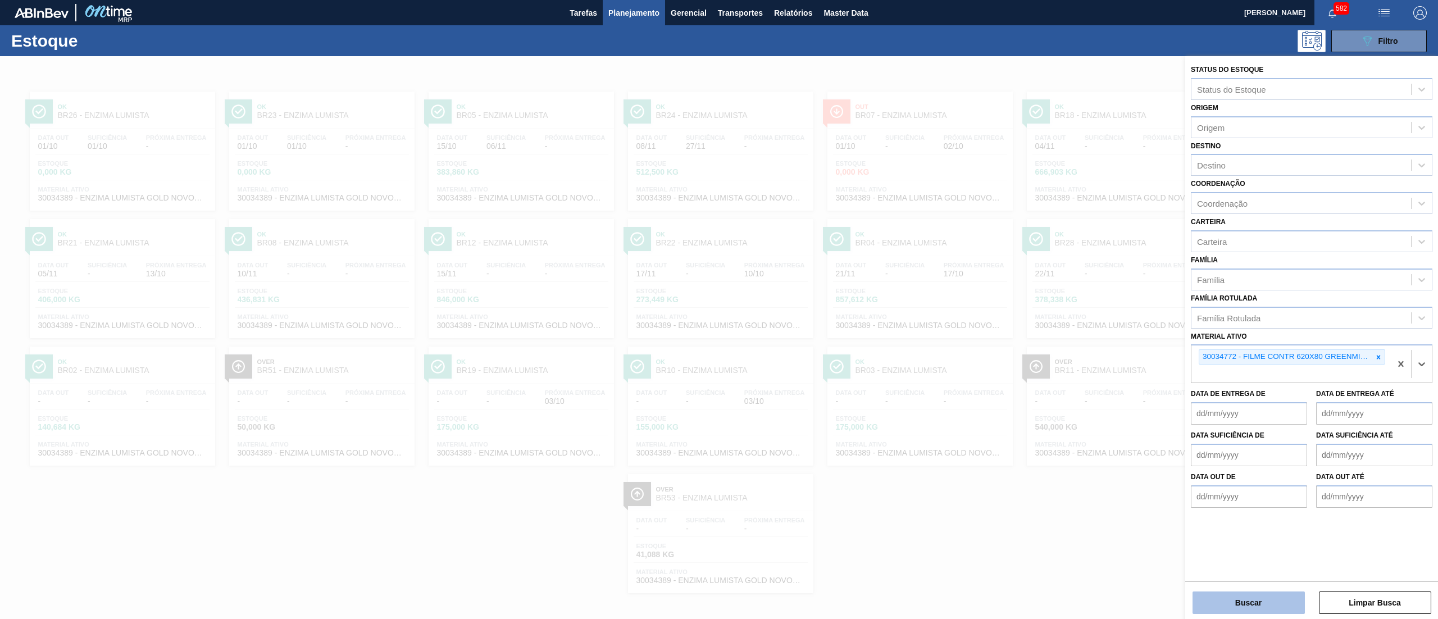
click at [1203, 608] on button "Buscar" at bounding box center [1248, 602] width 112 height 22
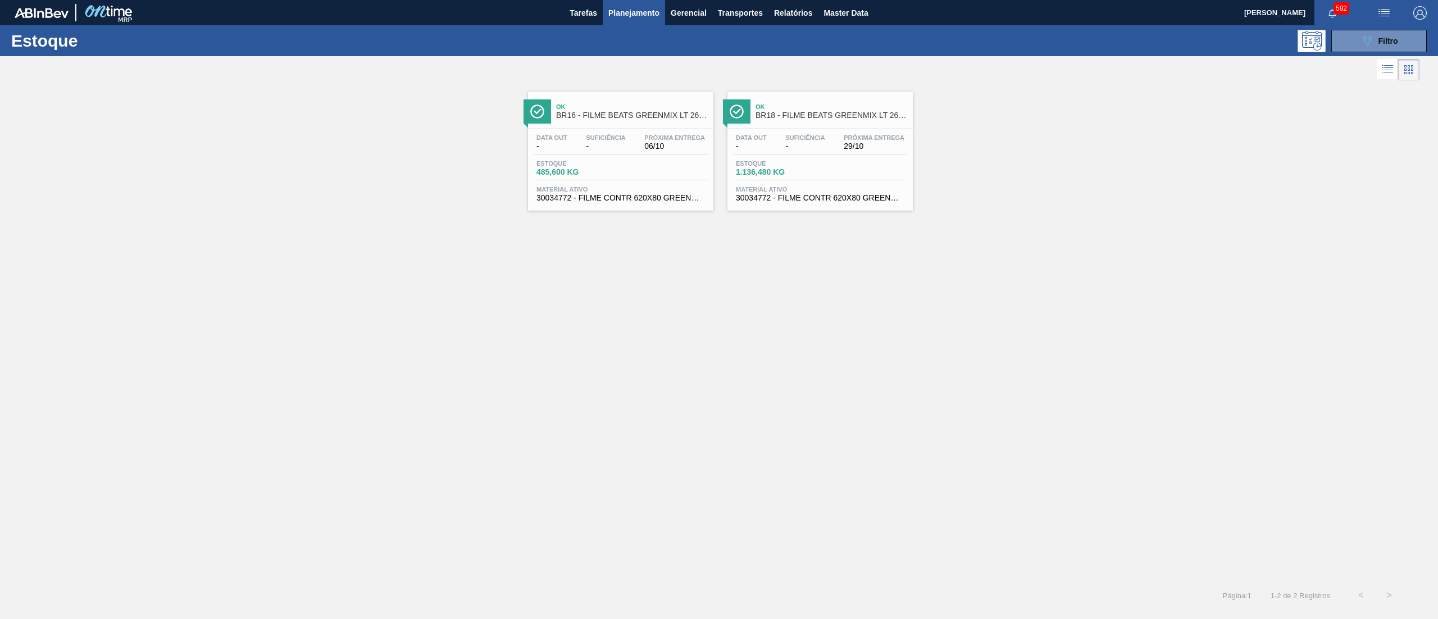
click at [681, 197] on span "30034772 - FILME CONTR 620X80 GREENMIX 269ML HO" at bounding box center [620, 198] width 169 height 8
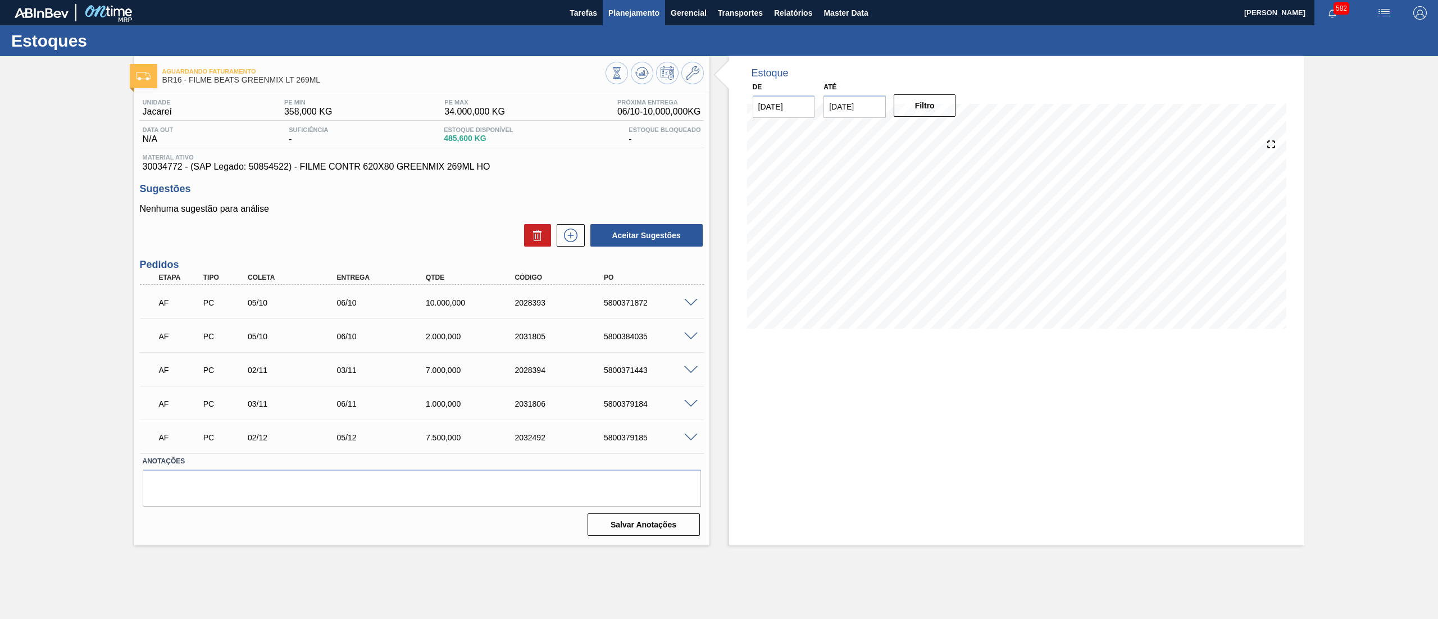
click at [629, 6] on span "Planejamento" at bounding box center [633, 12] width 51 height 13
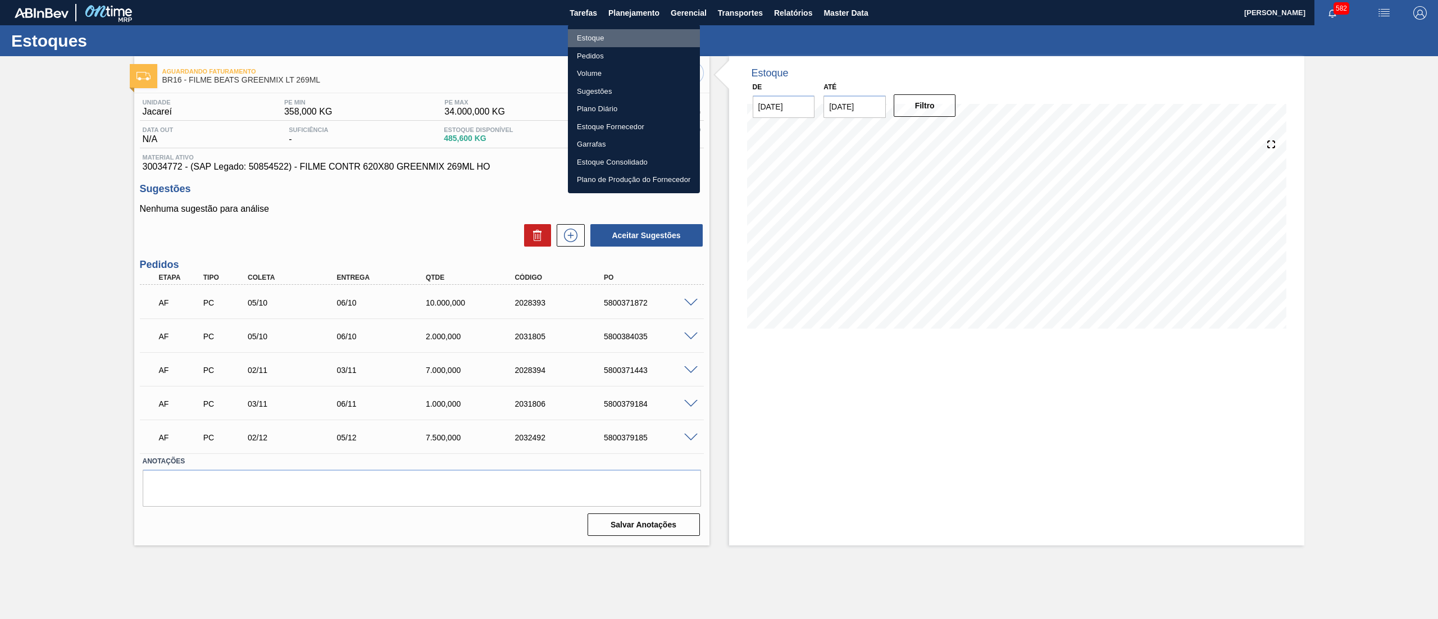
click at [611, 37] on li "Estoque" at bounding box center [634, 38] width 132 height 18
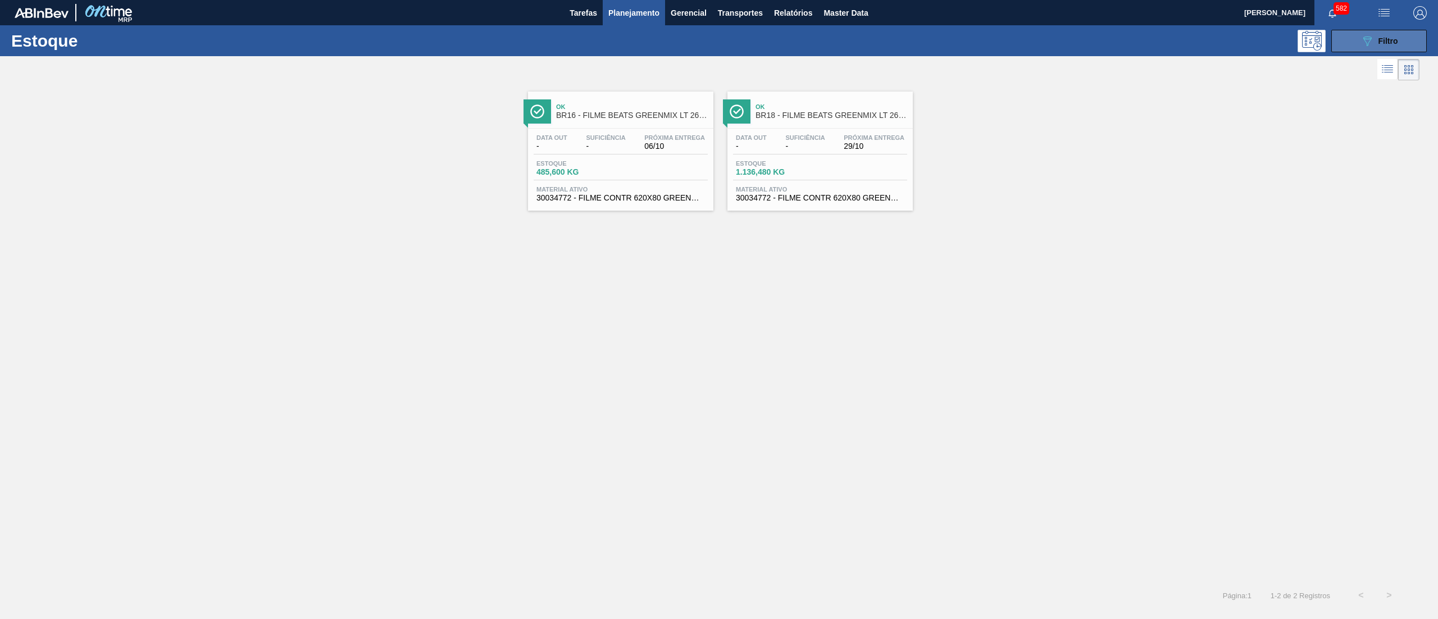
click at [1358, 44] on button "089F7B8B-B2A5-4AFE-B5C0-19BA573D28AC Filtro" at bounding box center [1378, 41] width 95 height 22
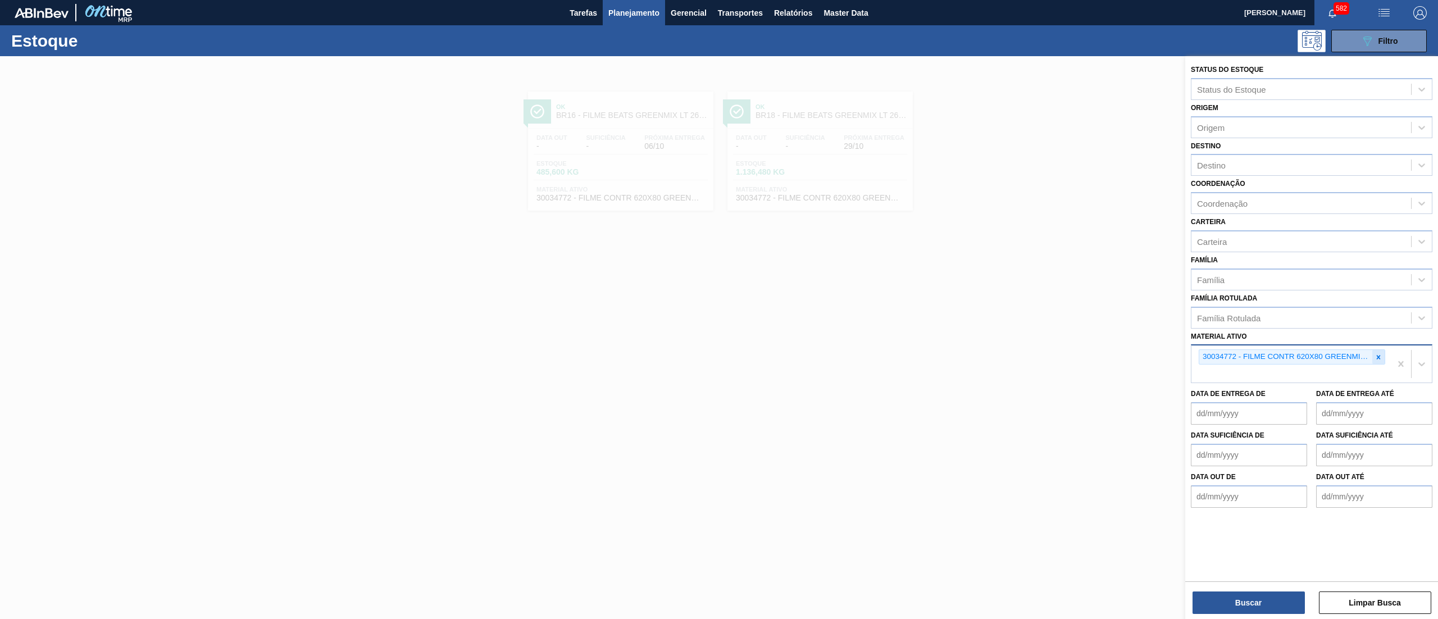
click at [1379, 355] on icon at bounding box center [1378, 357] width 8 height 8
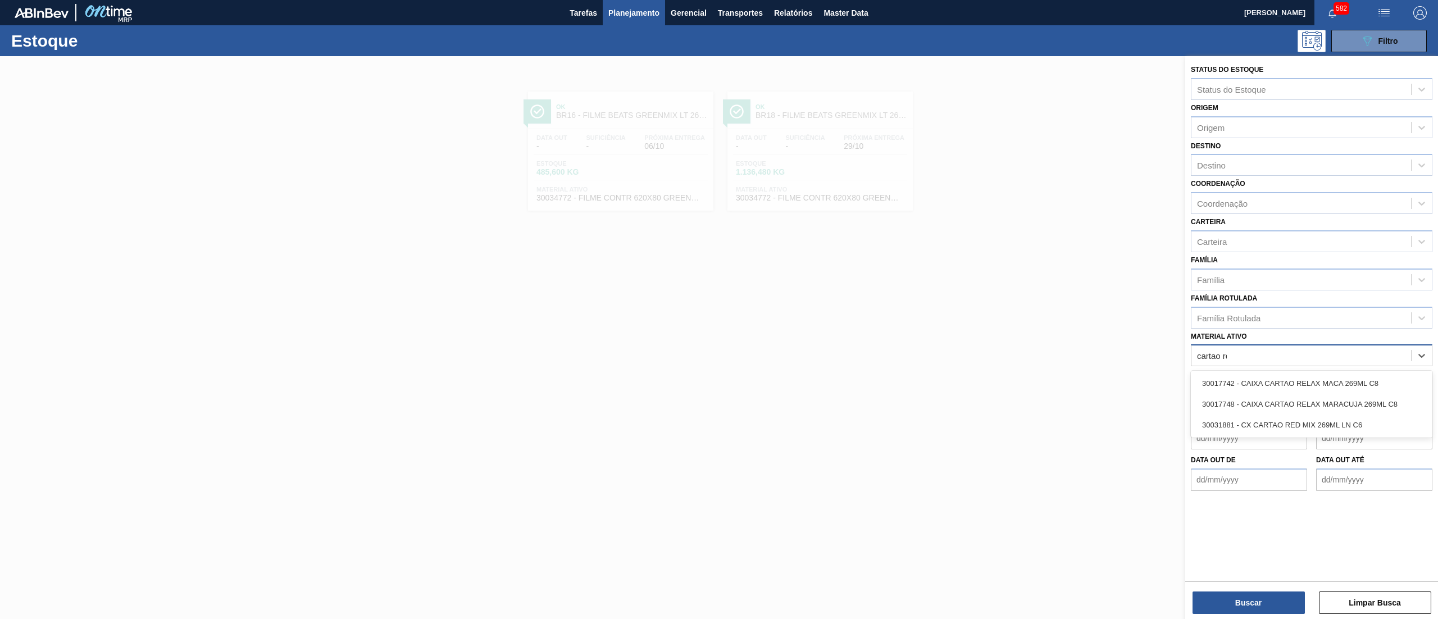
type ativo "cartao red"
drag, startPoint x: 1365, startPoint y: 373, endPoint x: 1317, endPoint y: 441, distance: 83.5
click at [1364, 373] on div "30031881 - CX CARTAO RED MIX 269ML LN C6" at bounding box center [1312, 383] width 242 height 21
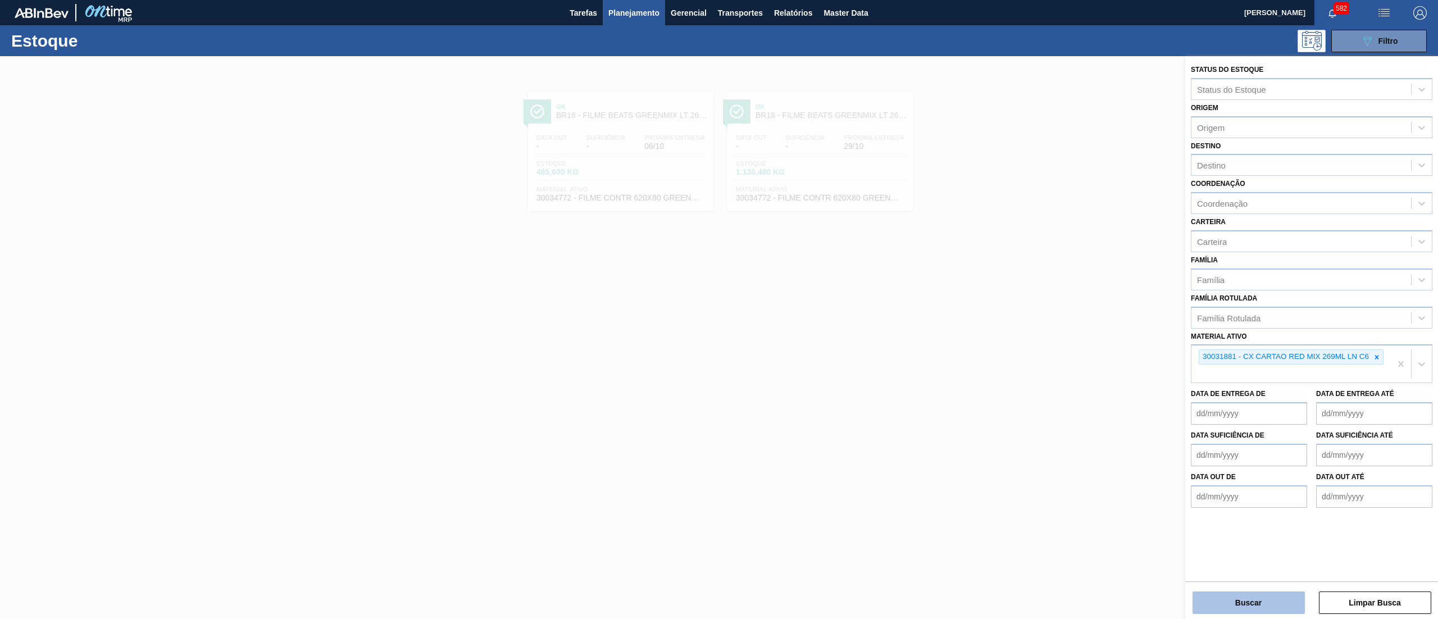
click at [1258, 596] on button "Buscar" at bounding box center [1248, 602] width 112 height 22
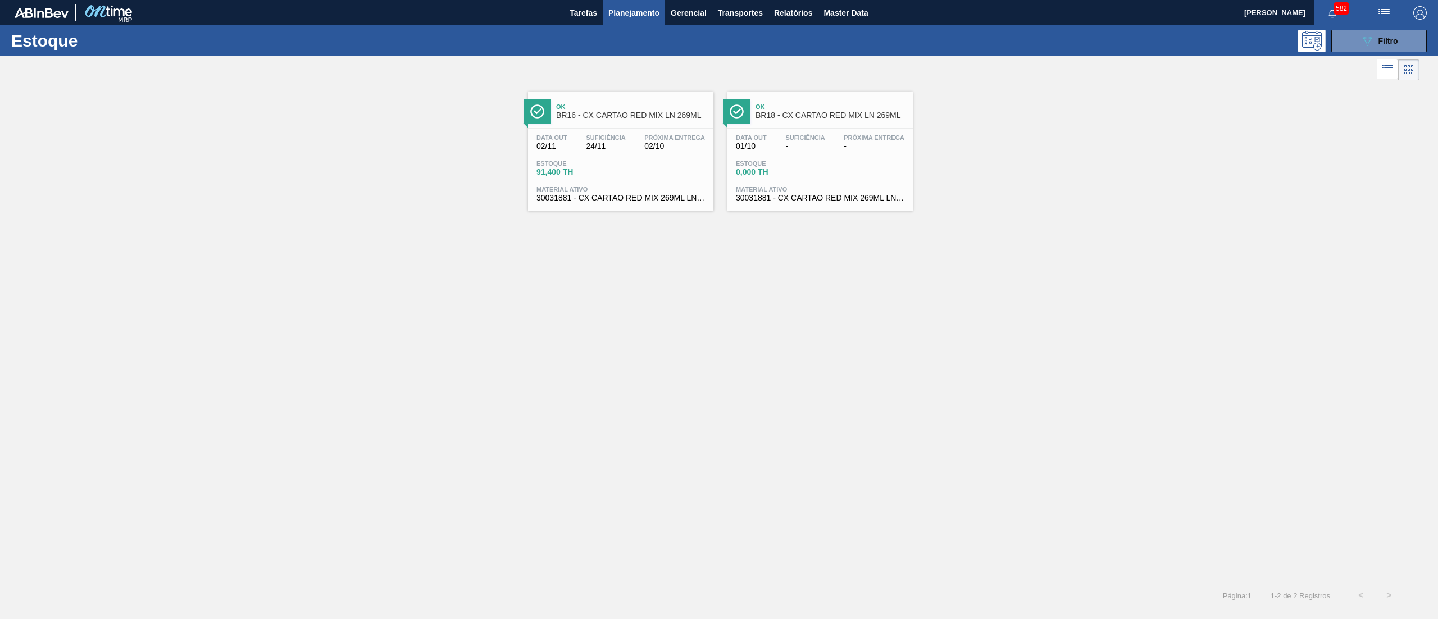
click at [629, 175] on div "Estoque 91,400 TH" at bounding box center [621, 170] width 174 height 20
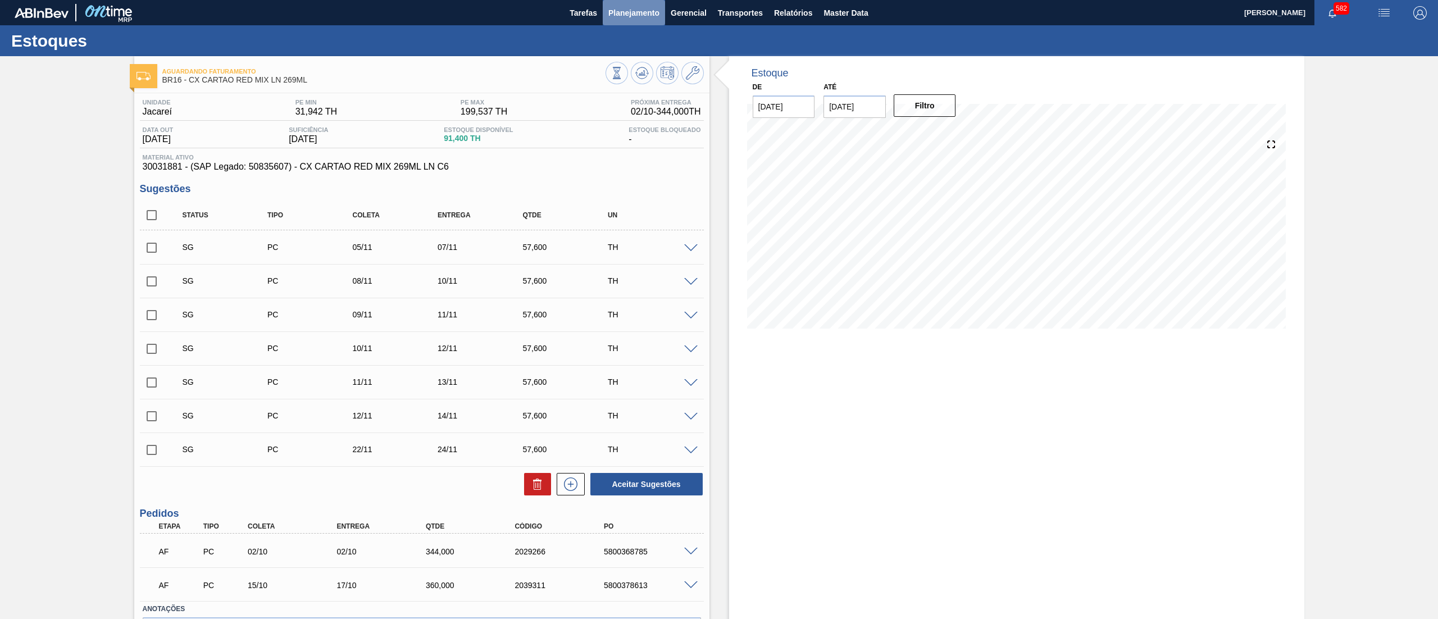
click at [639, 19] on button "Planejamento" at bounding box center [634, 12] width 62 height 25
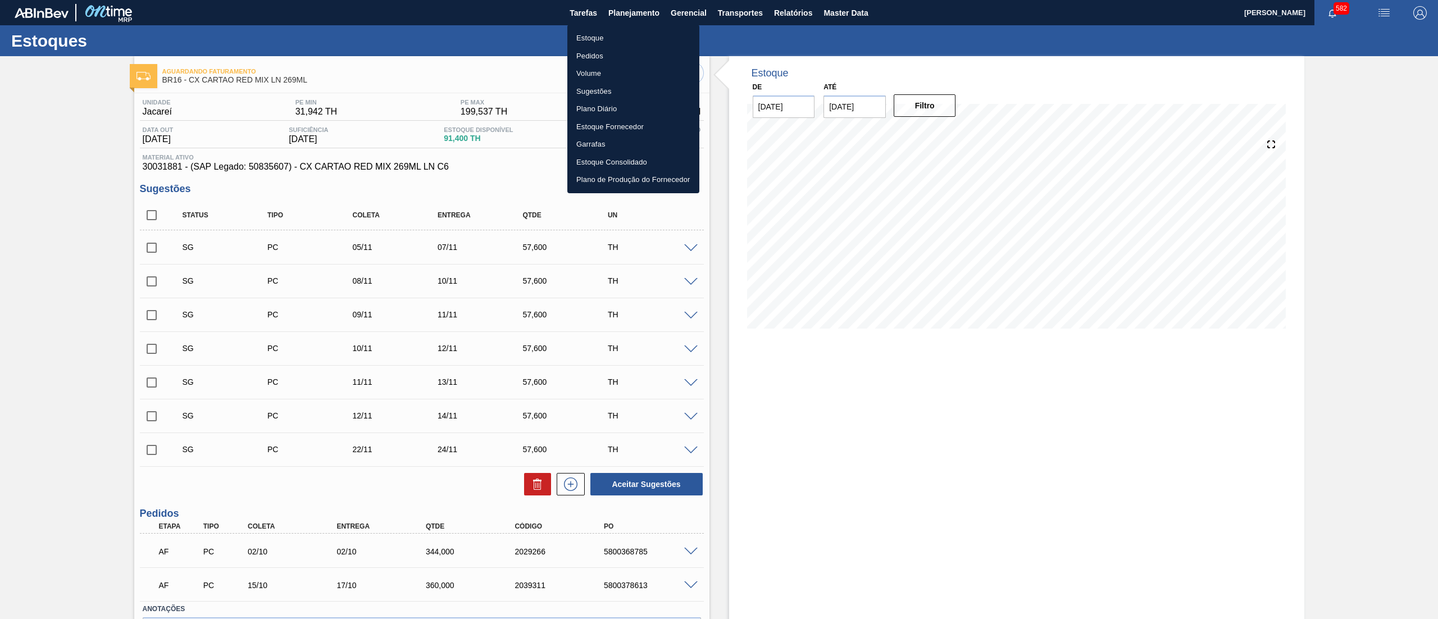
click at [742, 391] on div at bounding box center [719, 309] width 1438 height 619
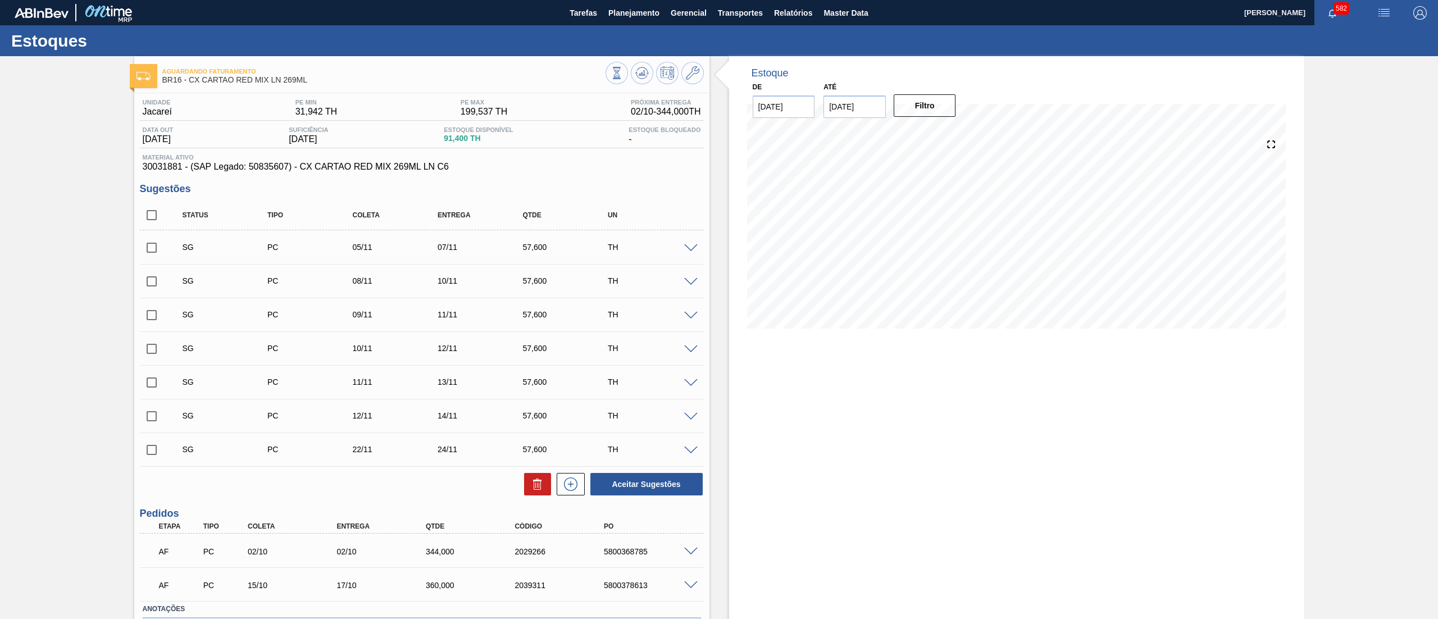
click at [153, 215] on input "checkbox" at bounding box center [152, 215] width 24 height 24
checkbox input "true"
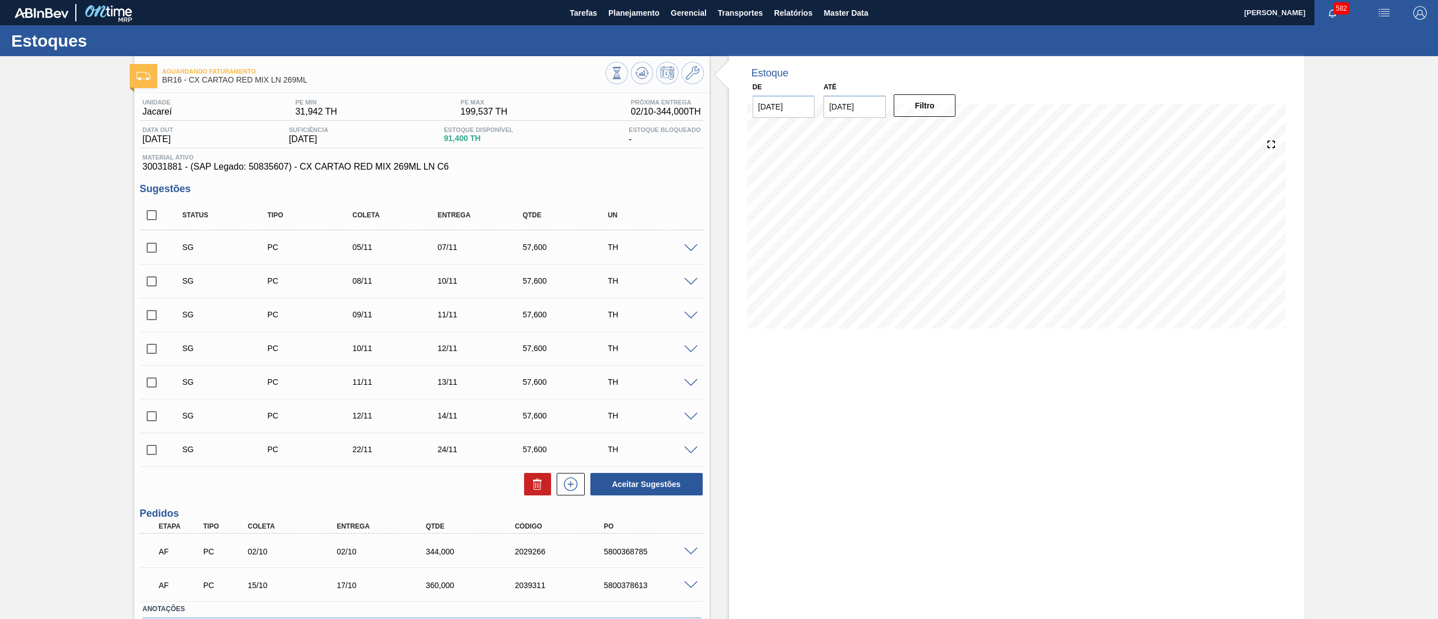
checkbox input "true"
click at [544, 486] on button at bounding box center [537, 484] width 27 height 22
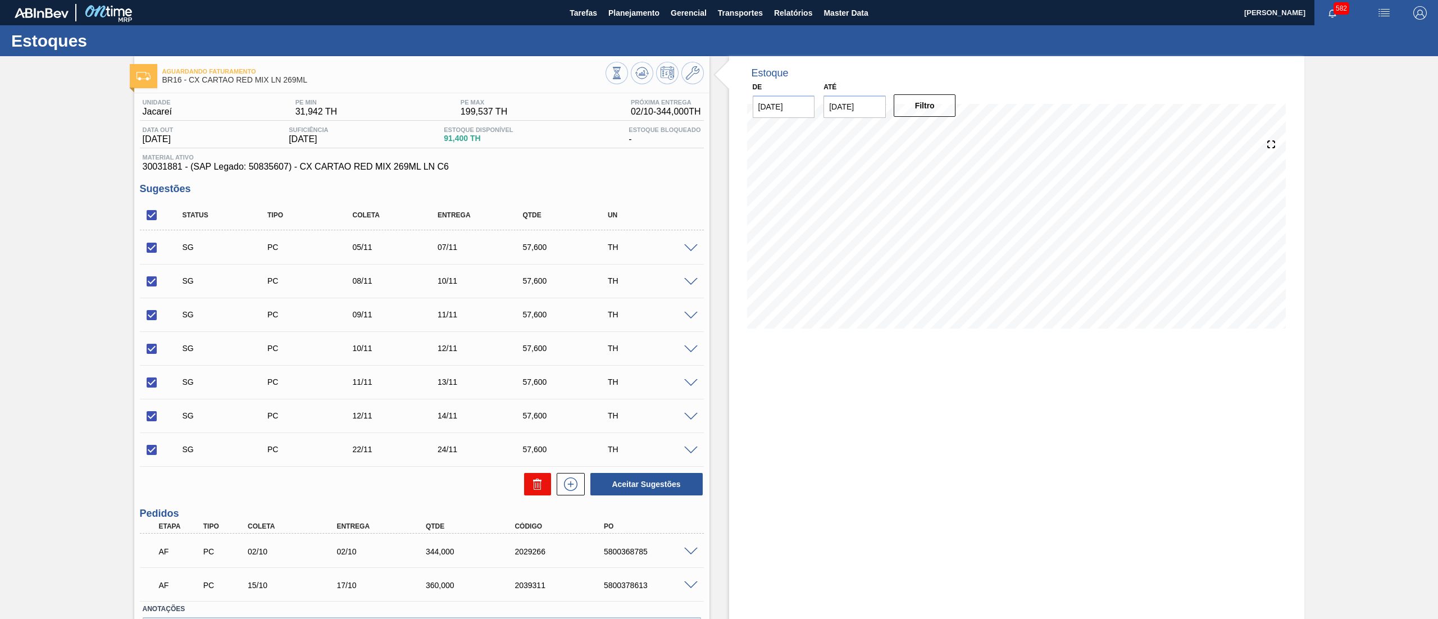
checkbox input "false"
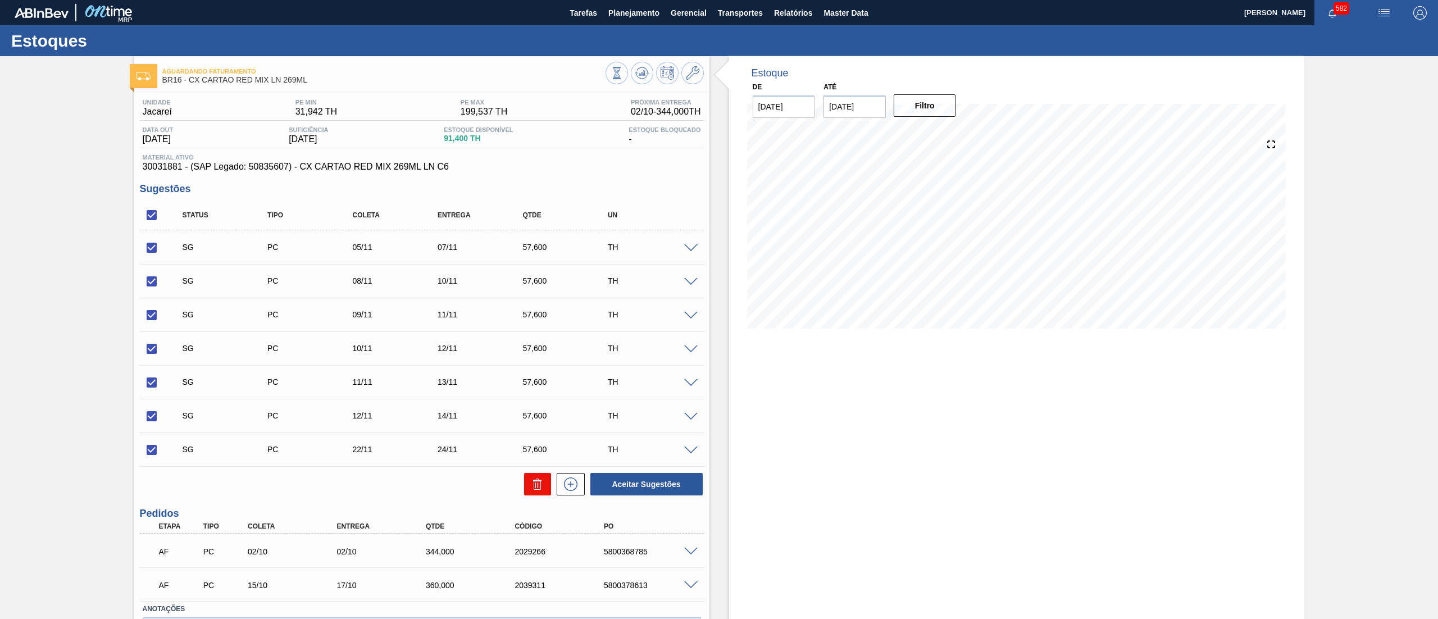
checkbox input "false"
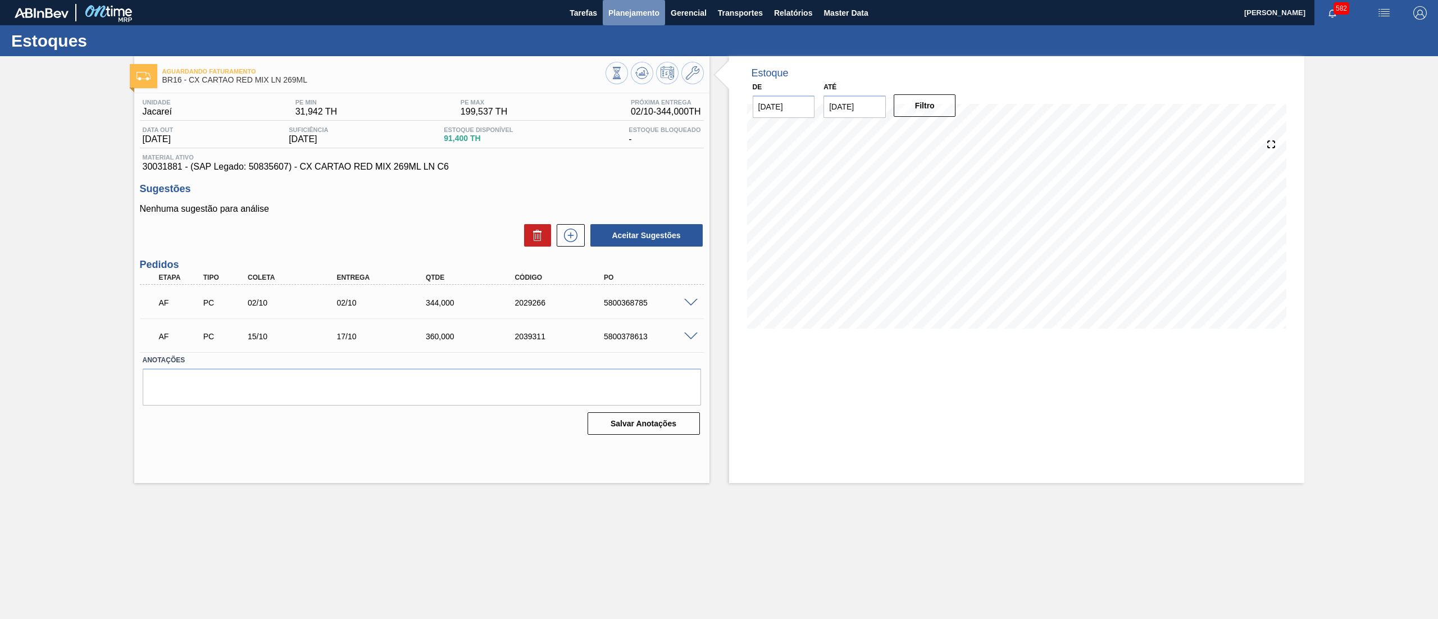
click at [618, 18] on span "Planejamento" at bounding box center [633, 12] width 51 height 13
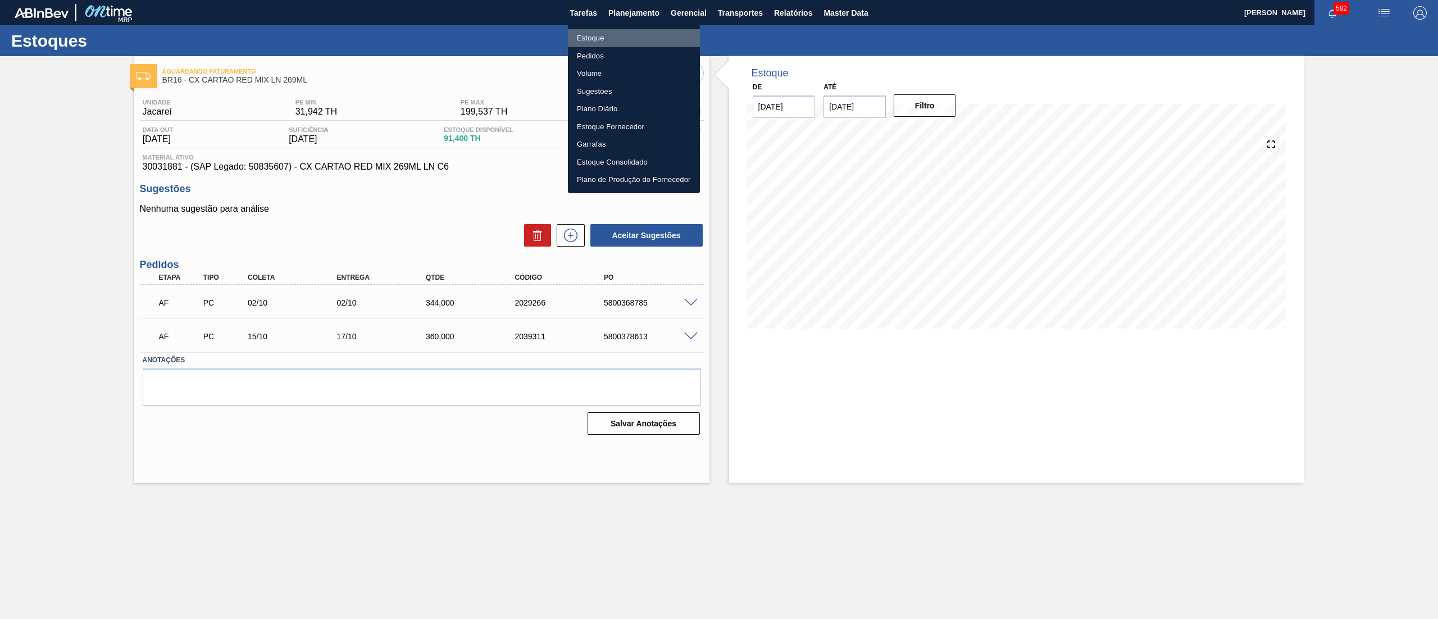
click at [617, 35] on li "Estoque" at bounding box center [634, 38] width 132 height 18
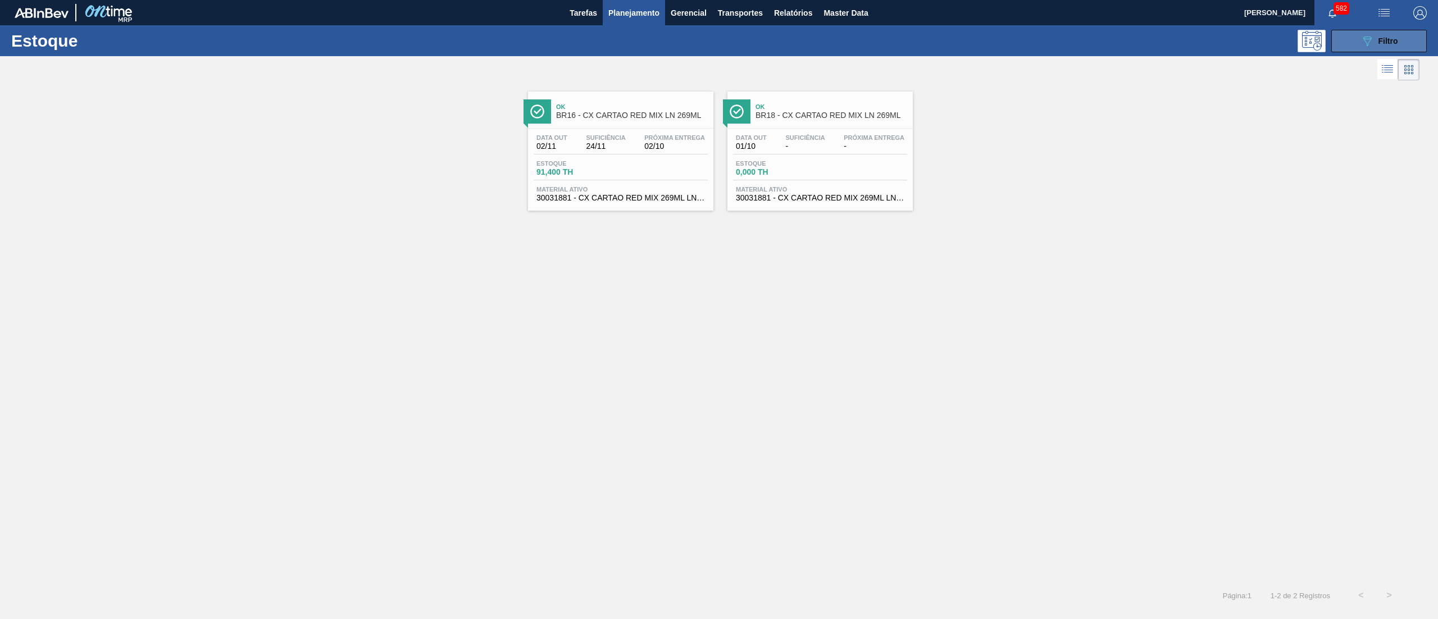
click at [1374, 44] on div "089F7B8B-B2A5-4AFE-B5C0-19BA573D28AC Filtro" at bounding box center [1379, 40] width 38 height 13
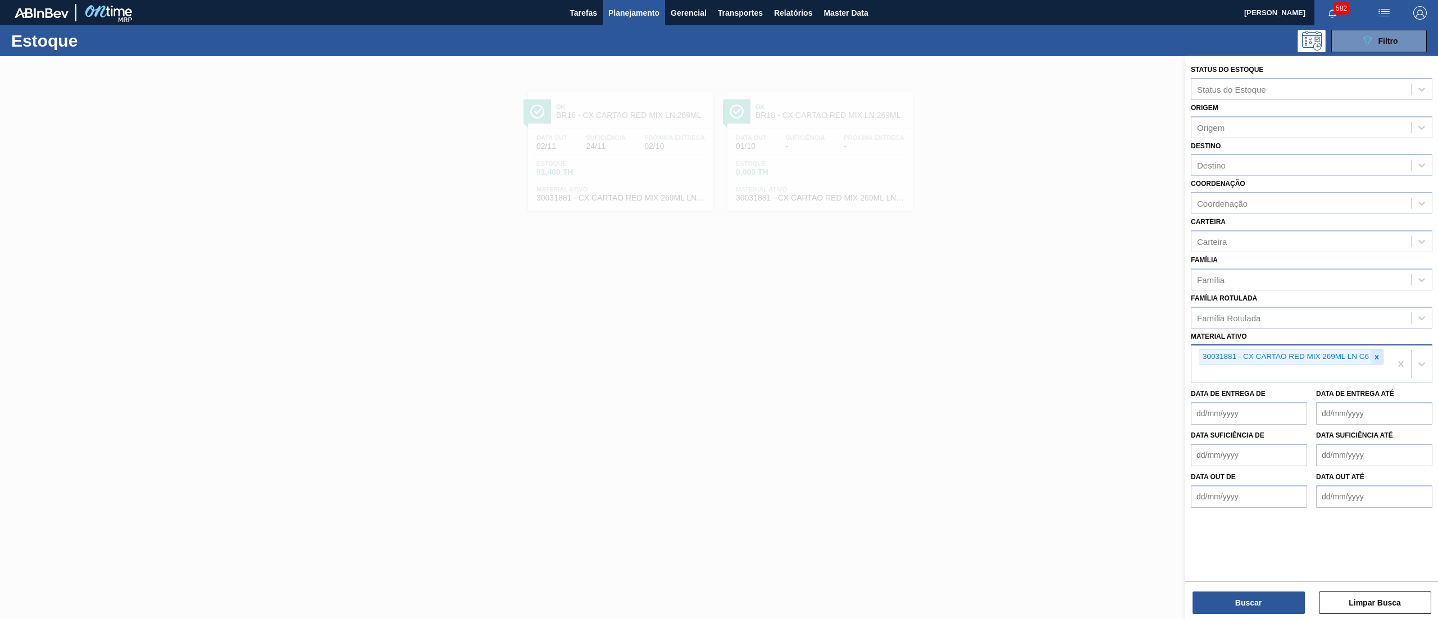
click at [1373, 353] on icon at bounding box center [1377, 357] width 8 height 8
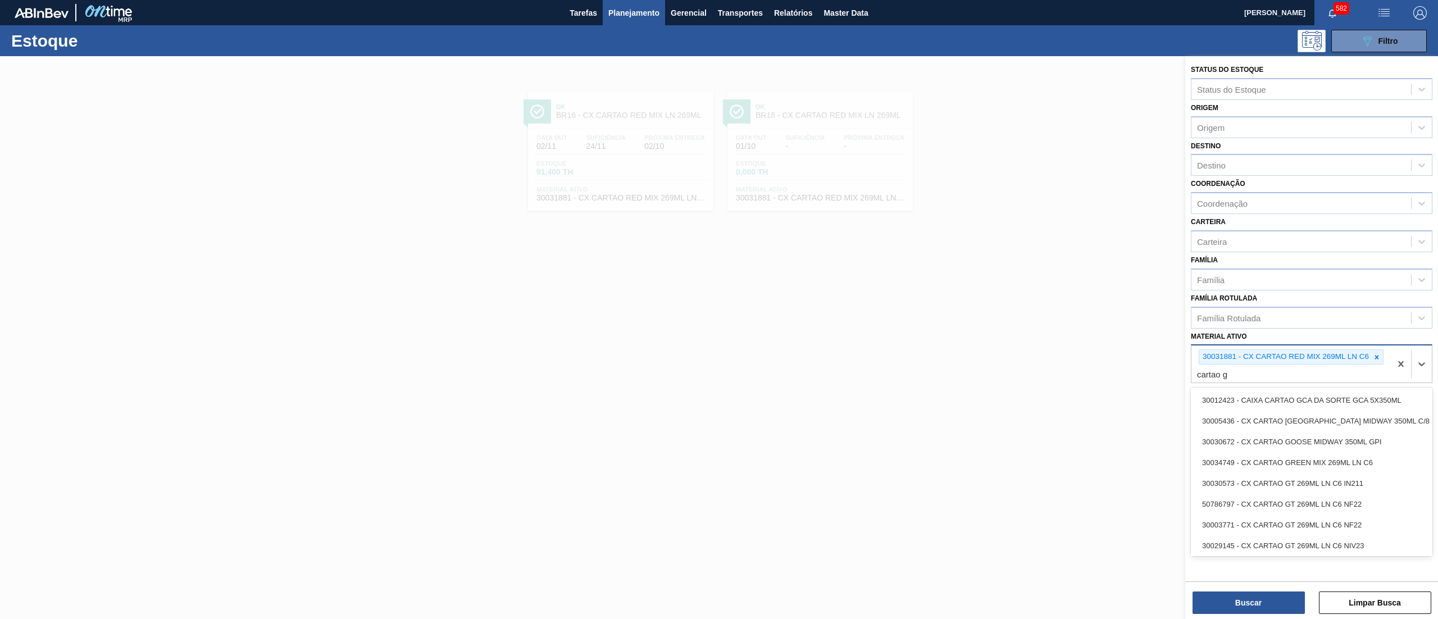
type ativo "cartao gt"
click at [1335, 507] on div "30033730 - CX CARTAO GT 269ML LN C6 NIV25" at bounding box center [1312, 504] width 242 height 21
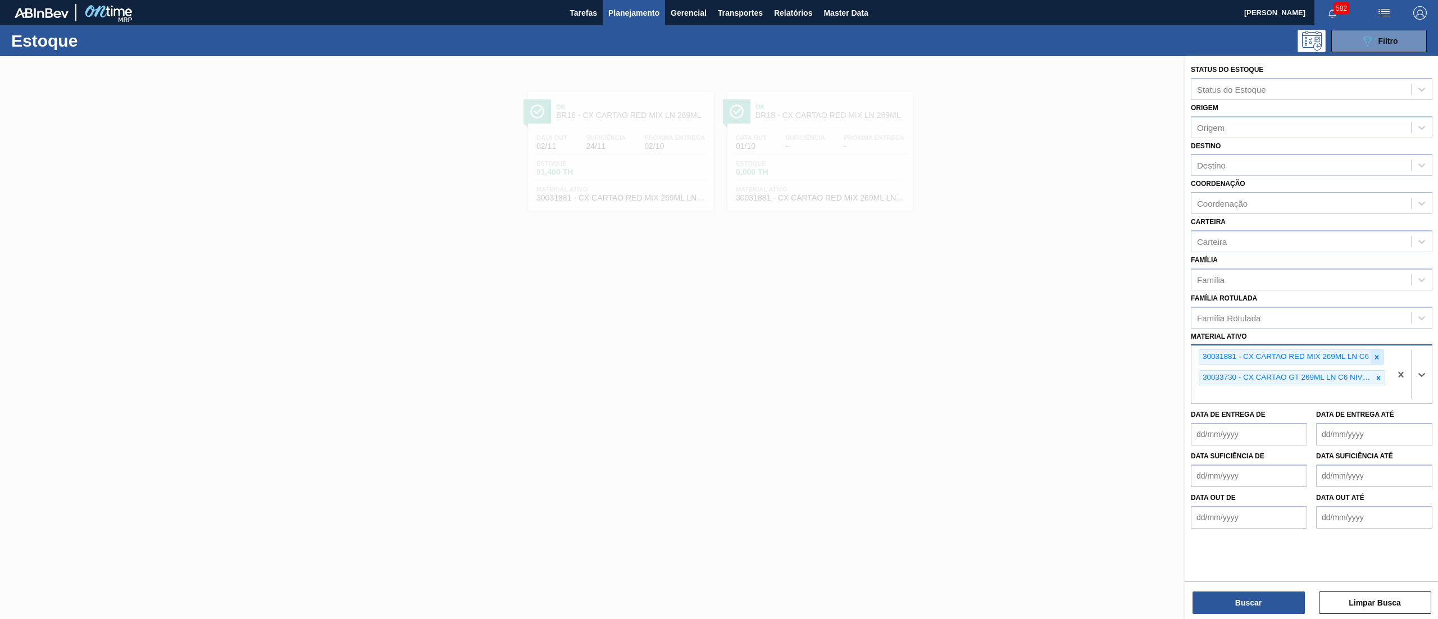
click at [1375, 354] on icon at bounding box center [1377, 357] width 8 height 8
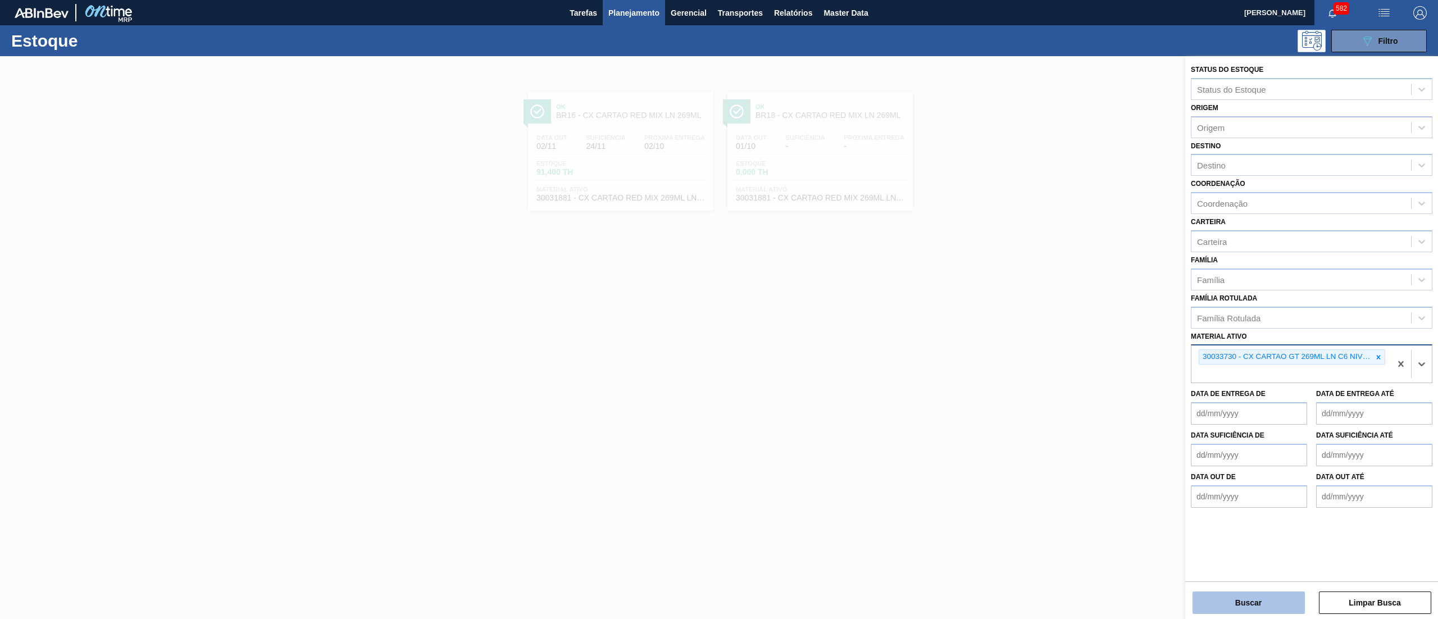
click at [1246, 609] on button "Buscar" at bounding box center [1248, 602] width 112 height 22
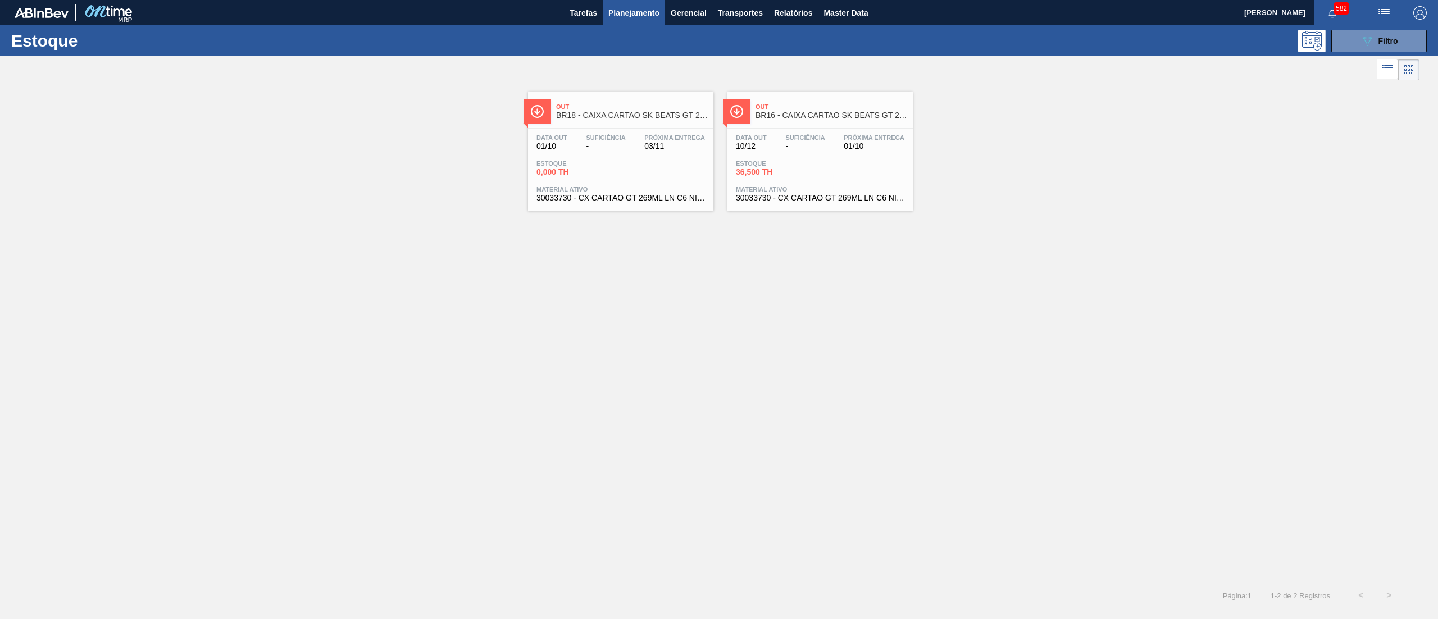
click at [785, 197] on span "30033730 - CX CARTAO GT 269ML LN C6 NIV25" at bounding box center [820, 198] width 169 height 8
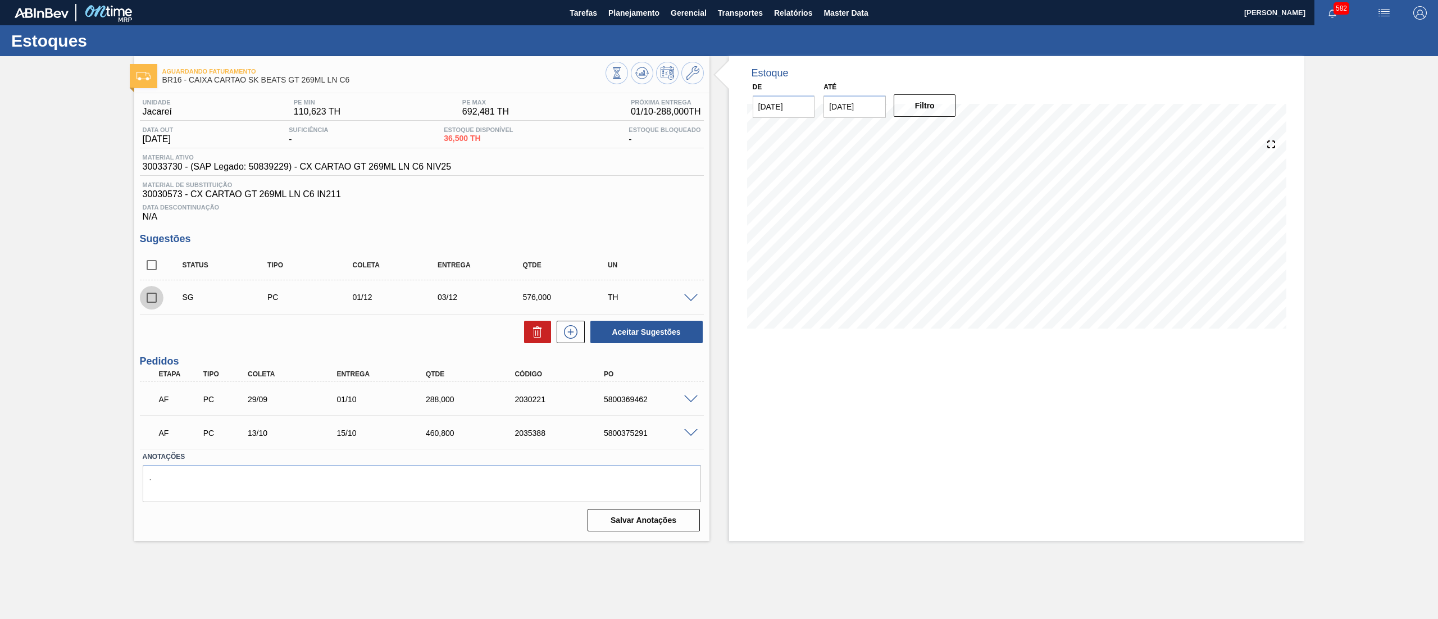
click at [155, 301] on input "checkbox" at bounding box center [152, 298] width 24 height 24
click at [535, 332] on icon at bounding box center [537, 331] width 13 height 13
checkbox input "false"
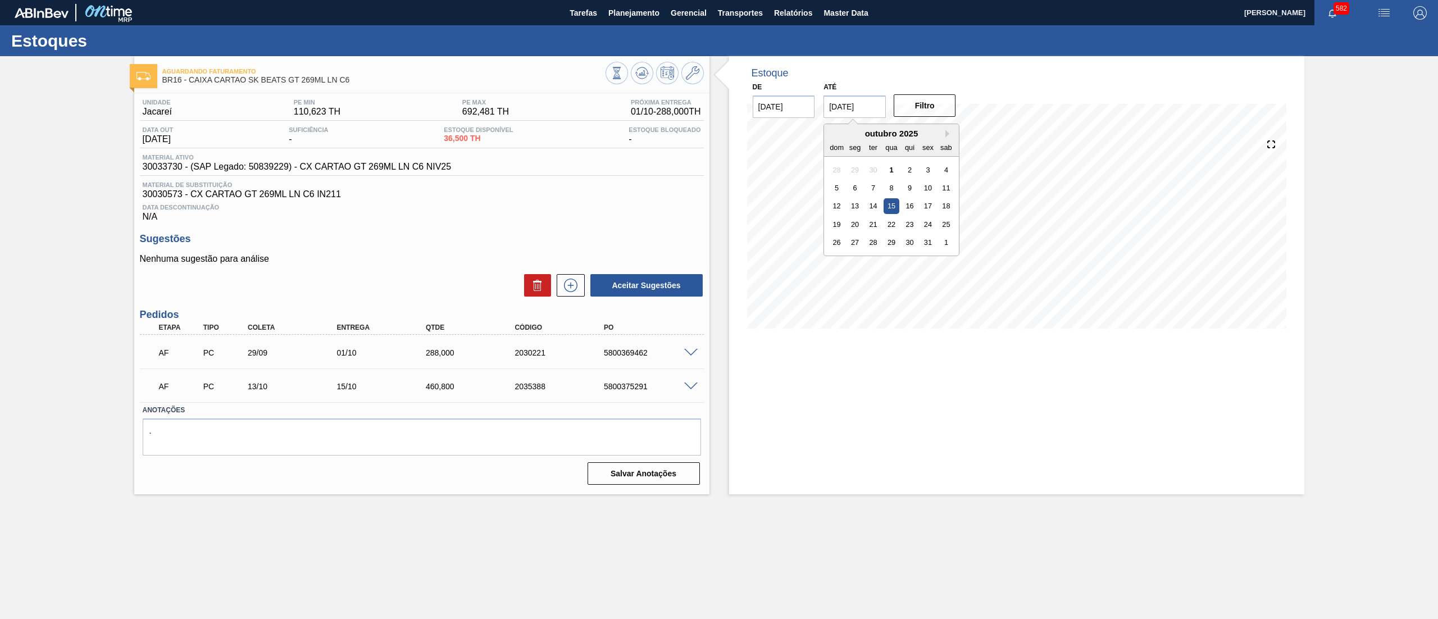
click at [858, 110] on input "[DATE]" at bounding box center [854, 106] width 62 height 22
click at [949, 133] on button "Next Month" at bounding box center [949, 134] width 8 height 8
click at [942, 254] on div "6" at bounding box center [946, 260] width 15 height 15
type input "[DATE]"
click at [922, 117] on div "Filtro" at bounding box center [925, 105] width 71 height 25
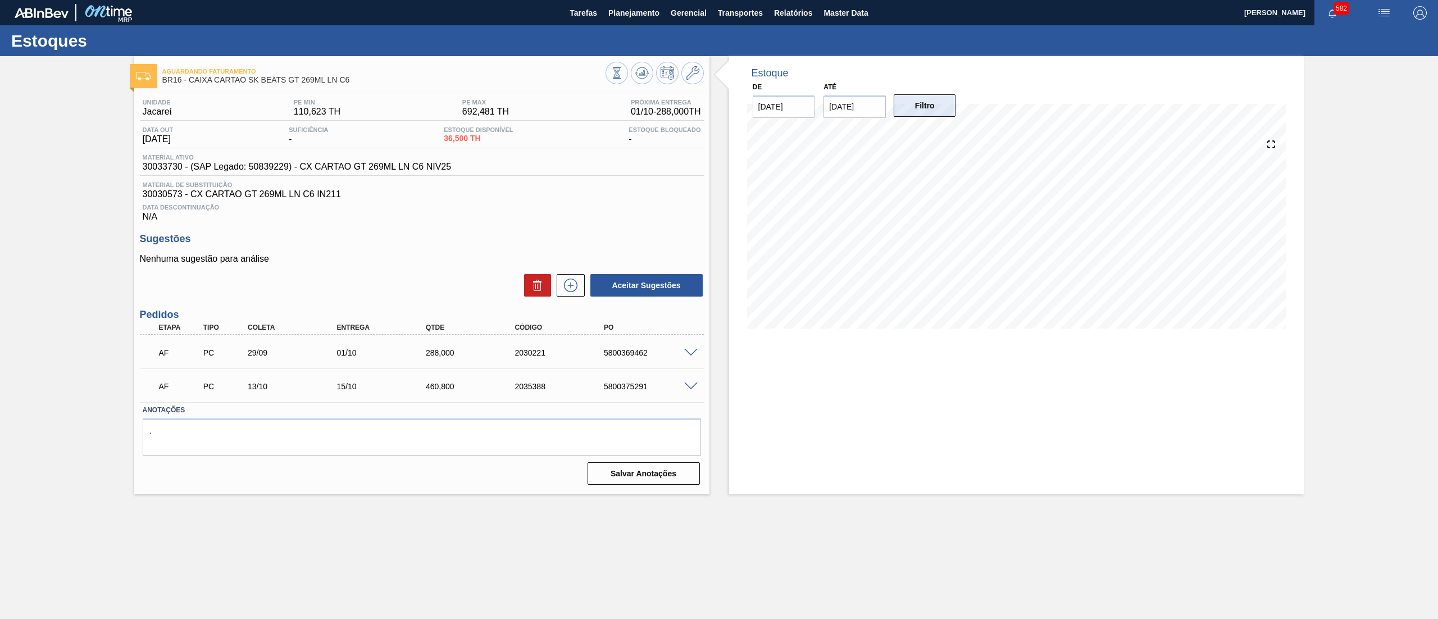
click at [904, 107] on button "Filtro" at bounding box center [925, 105] width 62 height 22
click at [641, 10] on span "Planejamento" at bounding box center [633, 12] width 51 height 13
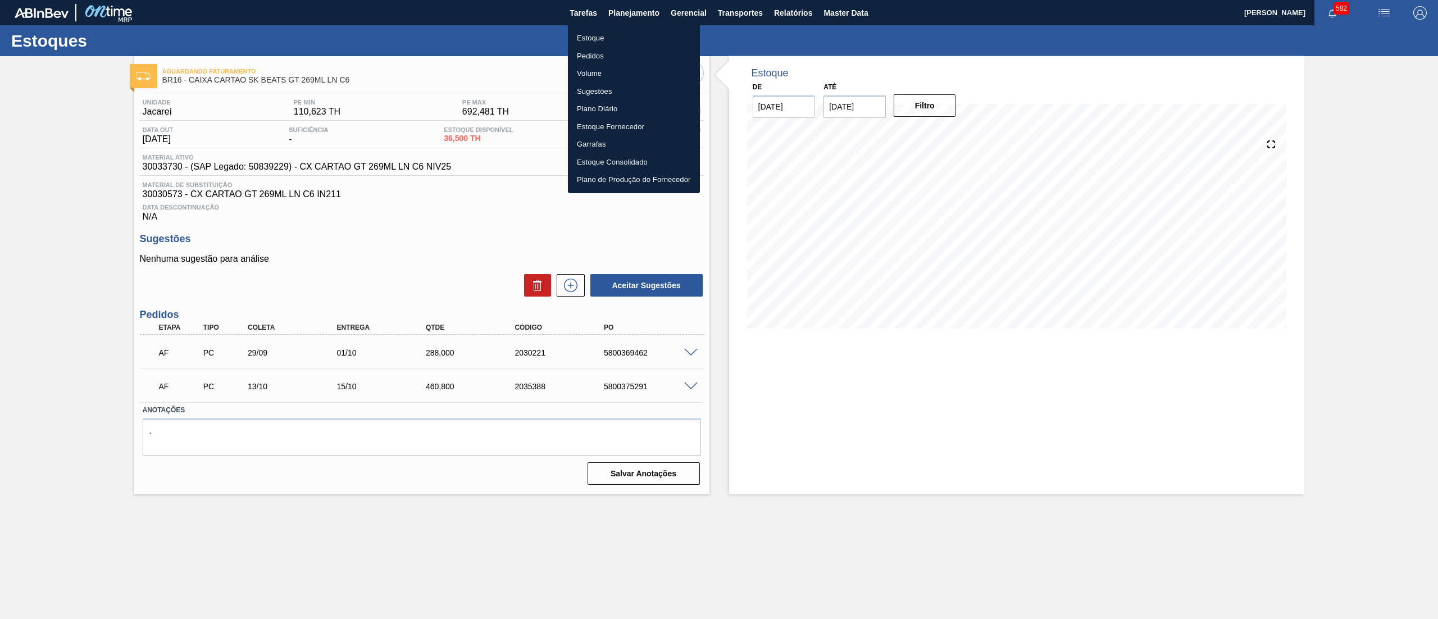
click at [602, 38] on li "Estoque" at bounding box center [634, 38] width 132 height 18
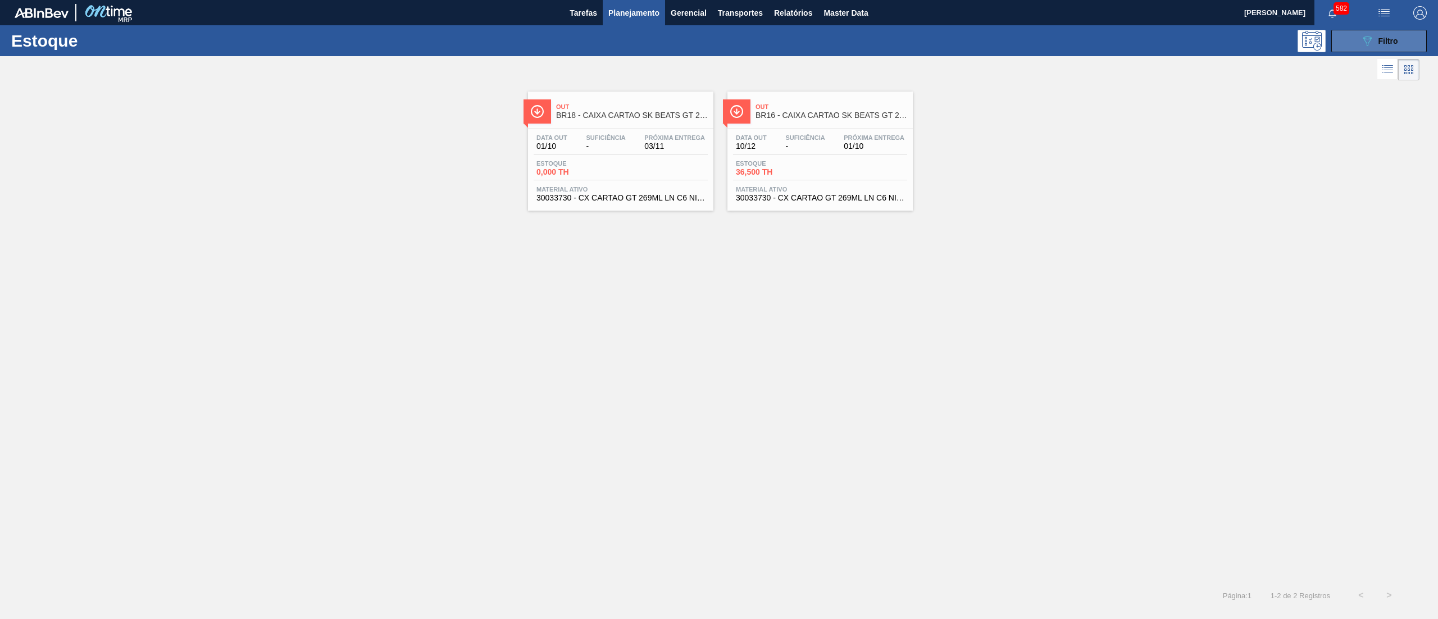
click at [1341, 44] on button "089F7B8B-B2A5-4AFE-B5C0-19BA573D28AC Filtro" at bounding box center [1378, 41] width 95 height 22
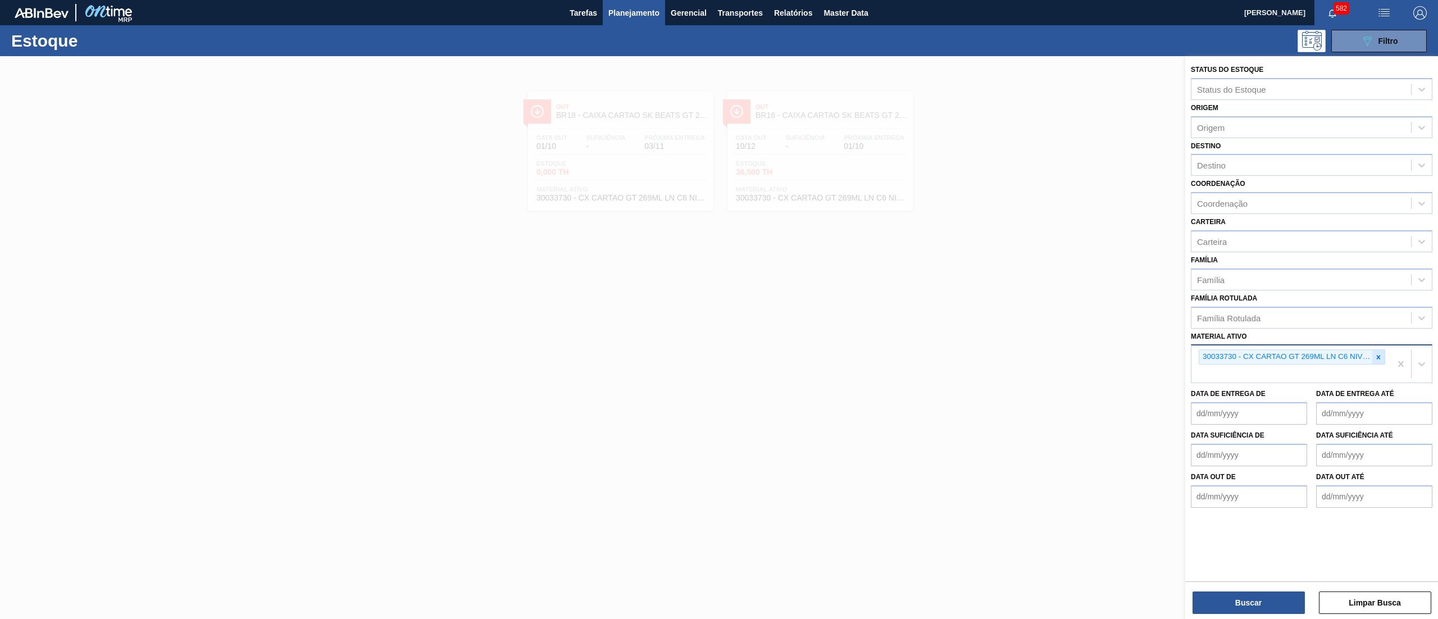
click at [1378, 356] on icon at bounding box center [1379, 357] width 4 height 4
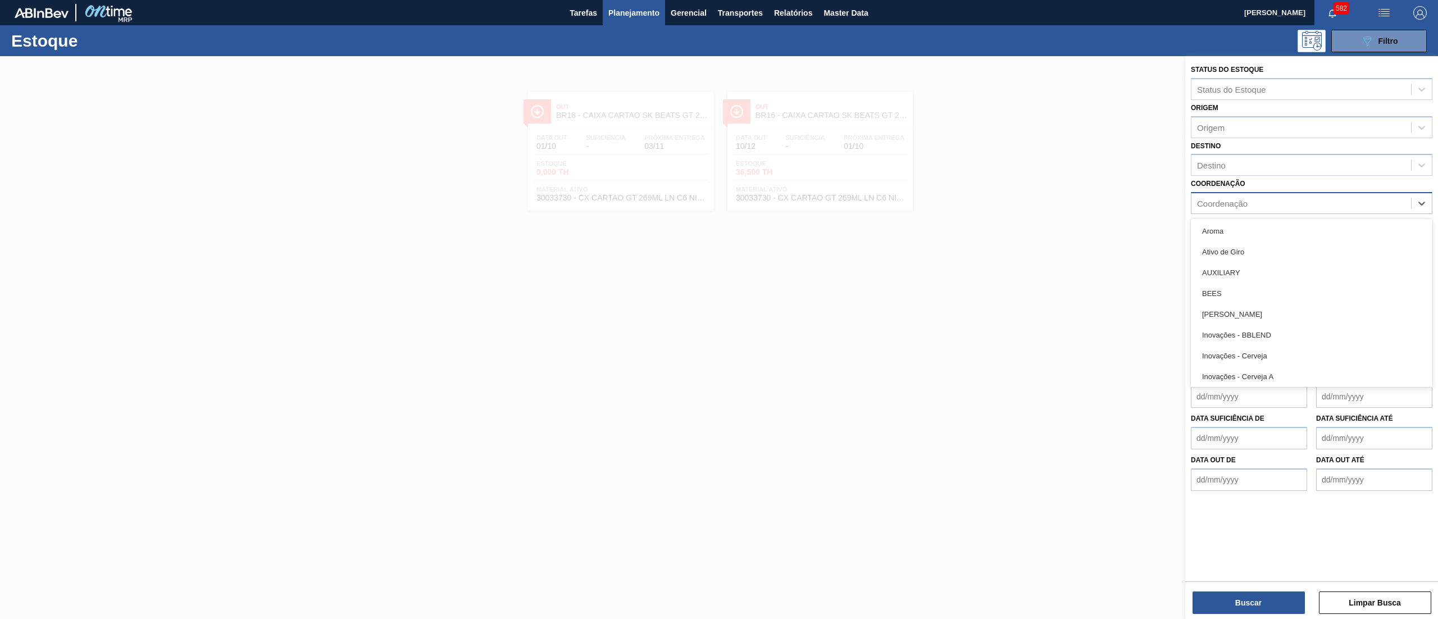
click at [1233, 207] on div "Coordenação" at bounding box center [1301, 203] width 220 height 16
click at [1233, 188] on div "Coordenação option Aroma focused, 1 of 37. 37 results available. Use Up and Dow…" at bounding box center [1312, 195] width 242 height 38
click at [1215, 276] on div "Família" at bounding box center [1211, 280] width 28 height 10
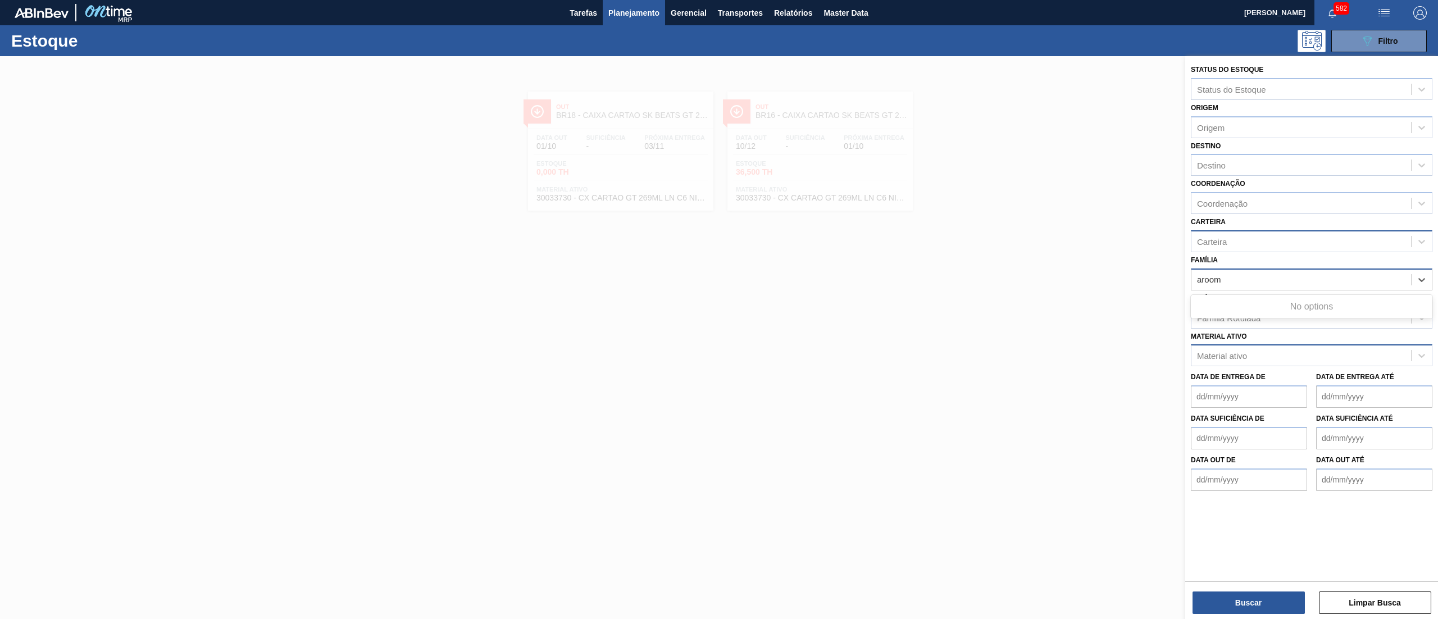
type input "aroom"
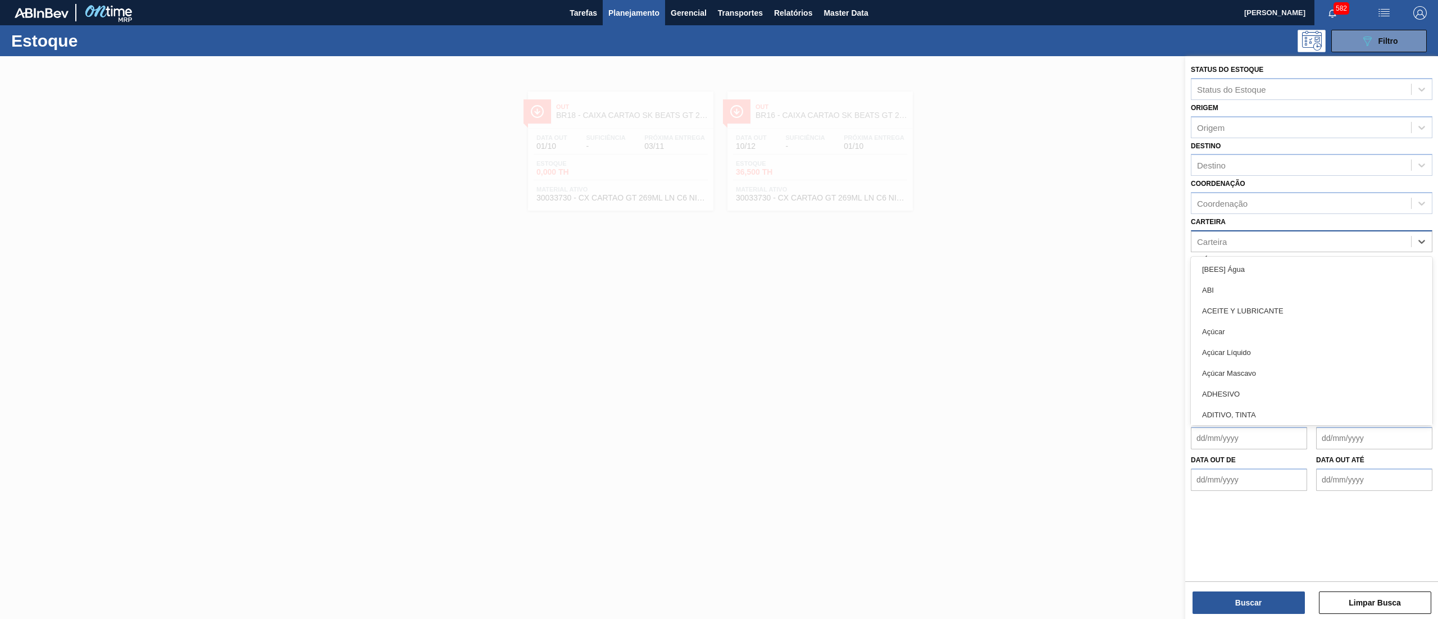
click at [1227, 238] on div "Carteira" at bounding box center [1301, 241] width 220 height 16
type input "arom"
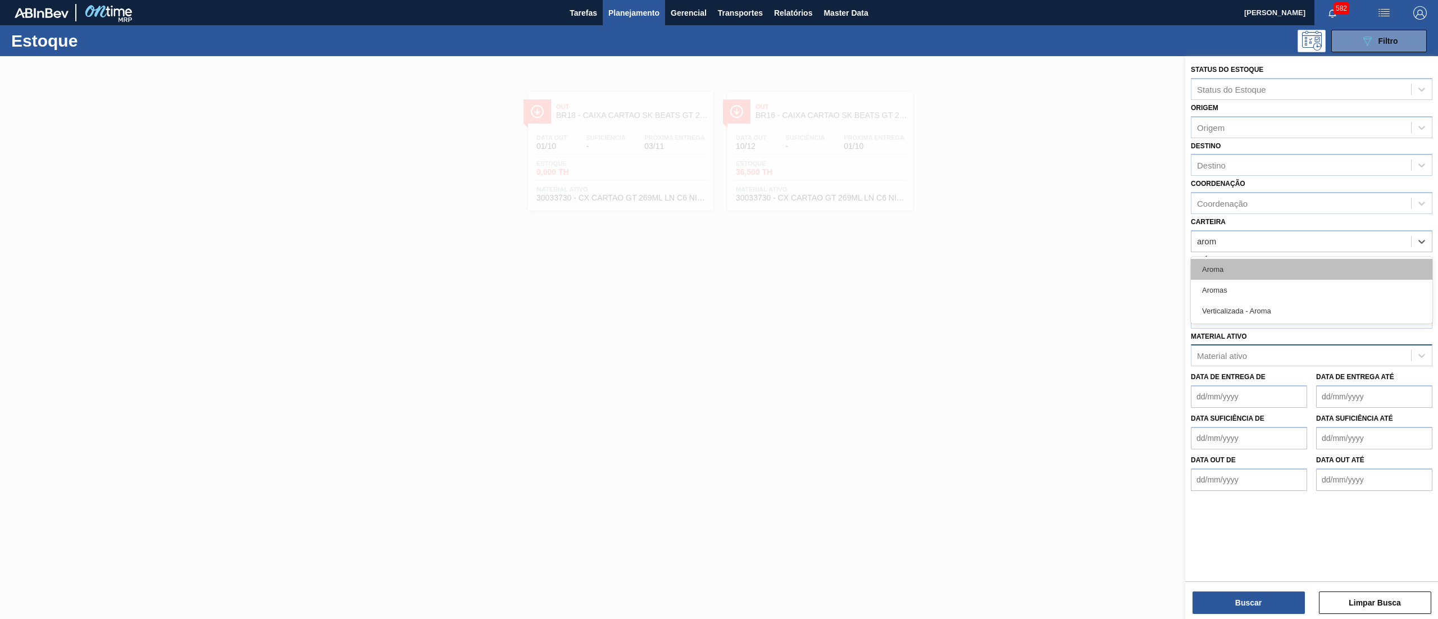
click at [1236, 271] on div "Aroma" at bounding box center [1312, 269] width 242 height 21
type input "aroma"
click at [1236, 271] on div "Aromas" at bounding box center [1312, 272] width 242 height 21
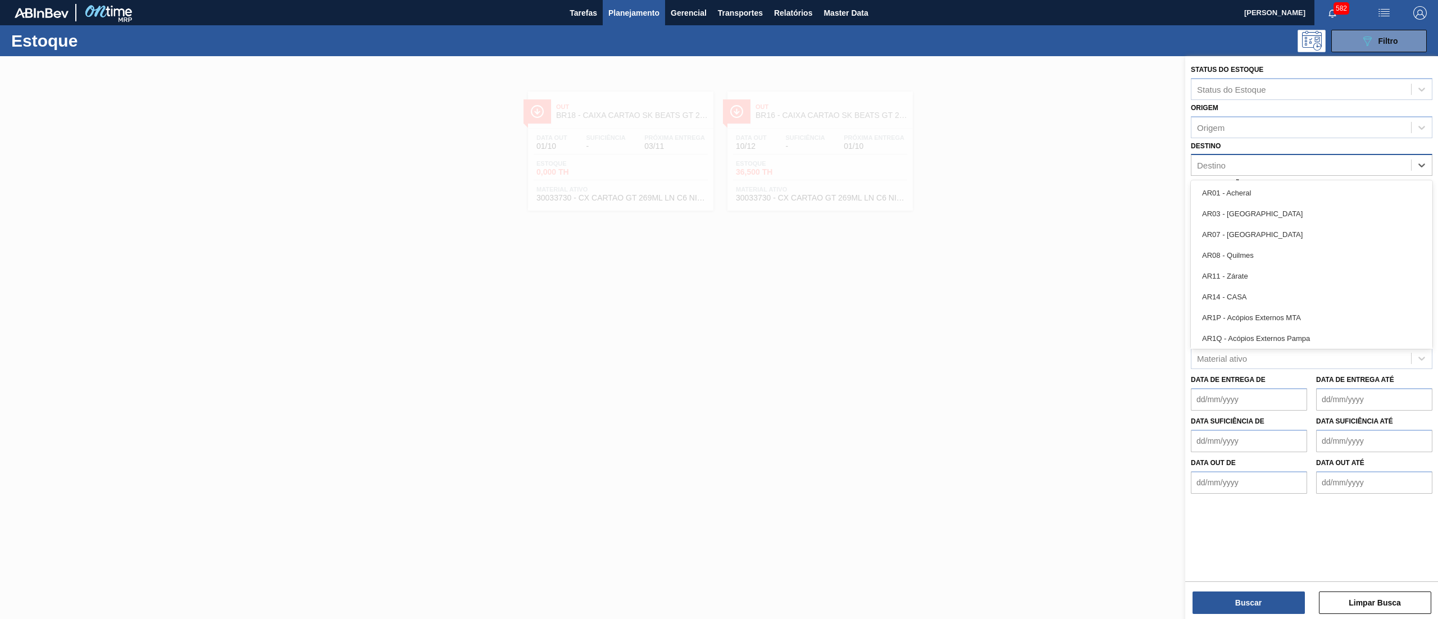
click at [1227, 169] on div "Destino" at bounding box center [1301, 165] width 220 height 16
type input "16"
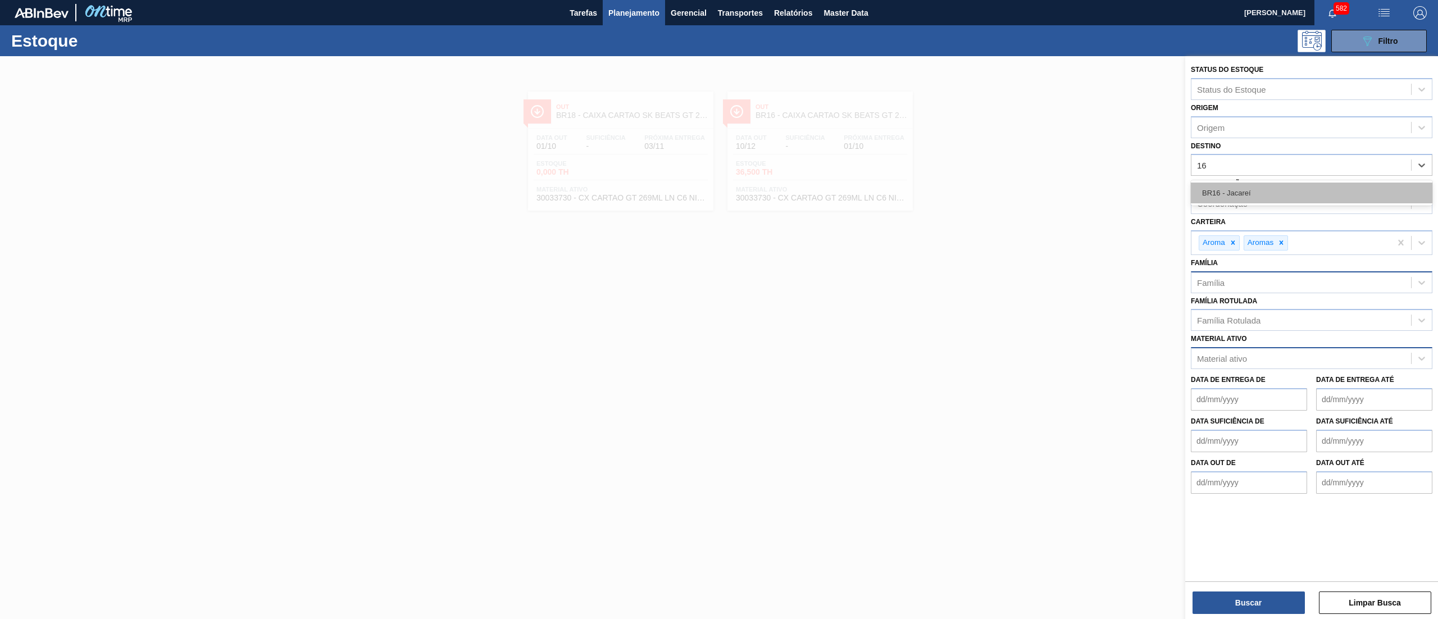
click at [1237, 189] on div "BR16 - Jacareí" at bounding box center [1312, 193] width 242 height 21
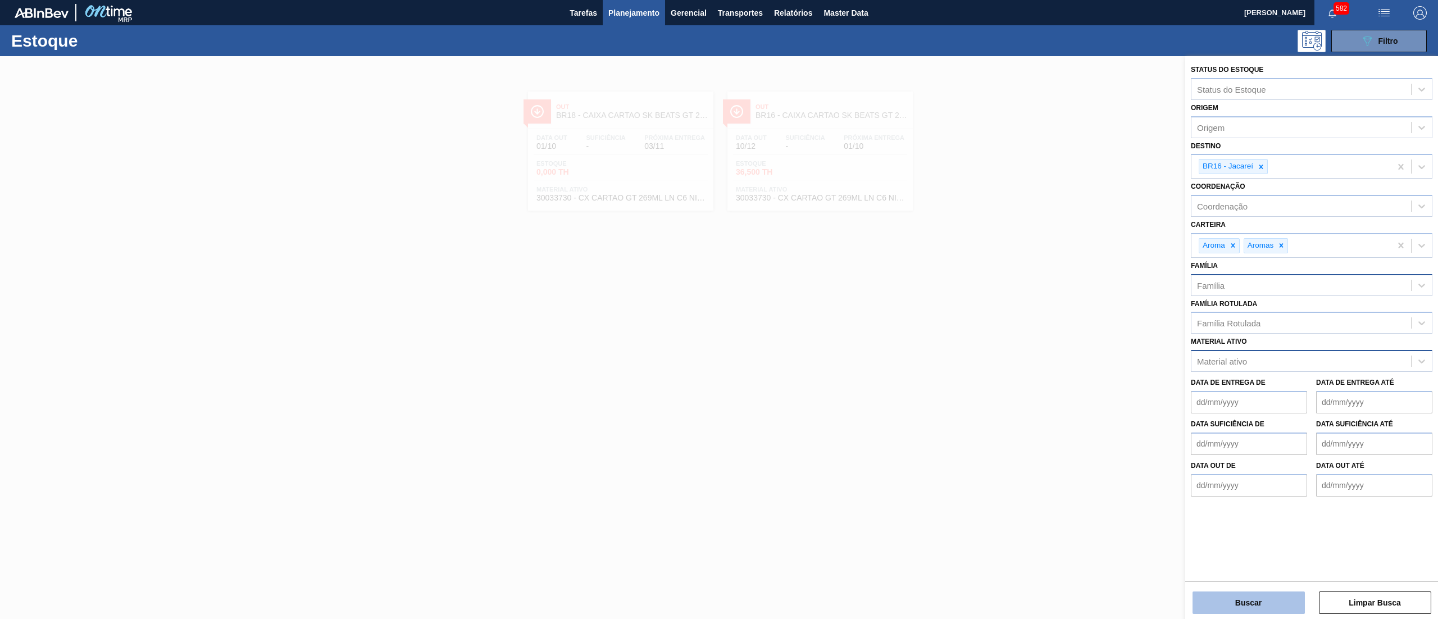
click at [1256, 603] on button "Buscar" at bounding box center [1248, 602] width 112 height 22
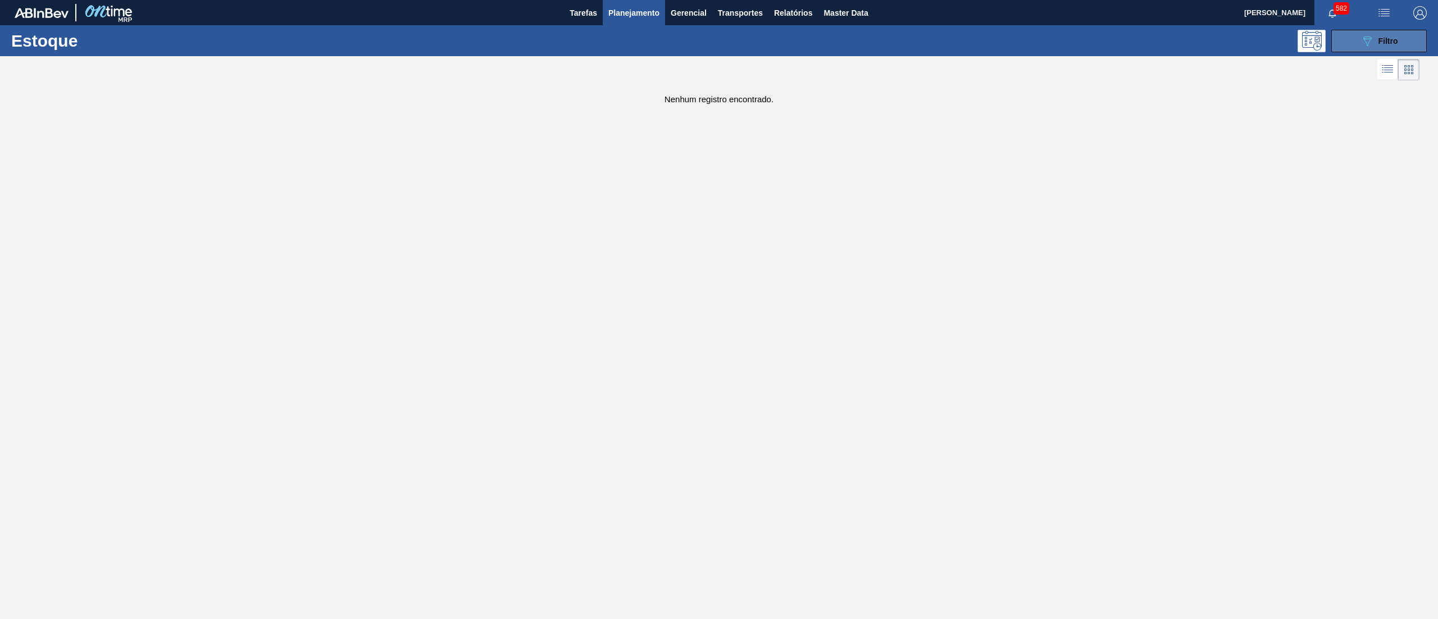
click at [1349, 38] on button "089F7B8B-B2A5-4AFE-B5C0-19BA573D28AC Filtro" at bounding box center [1378, 41] width 95 height 22
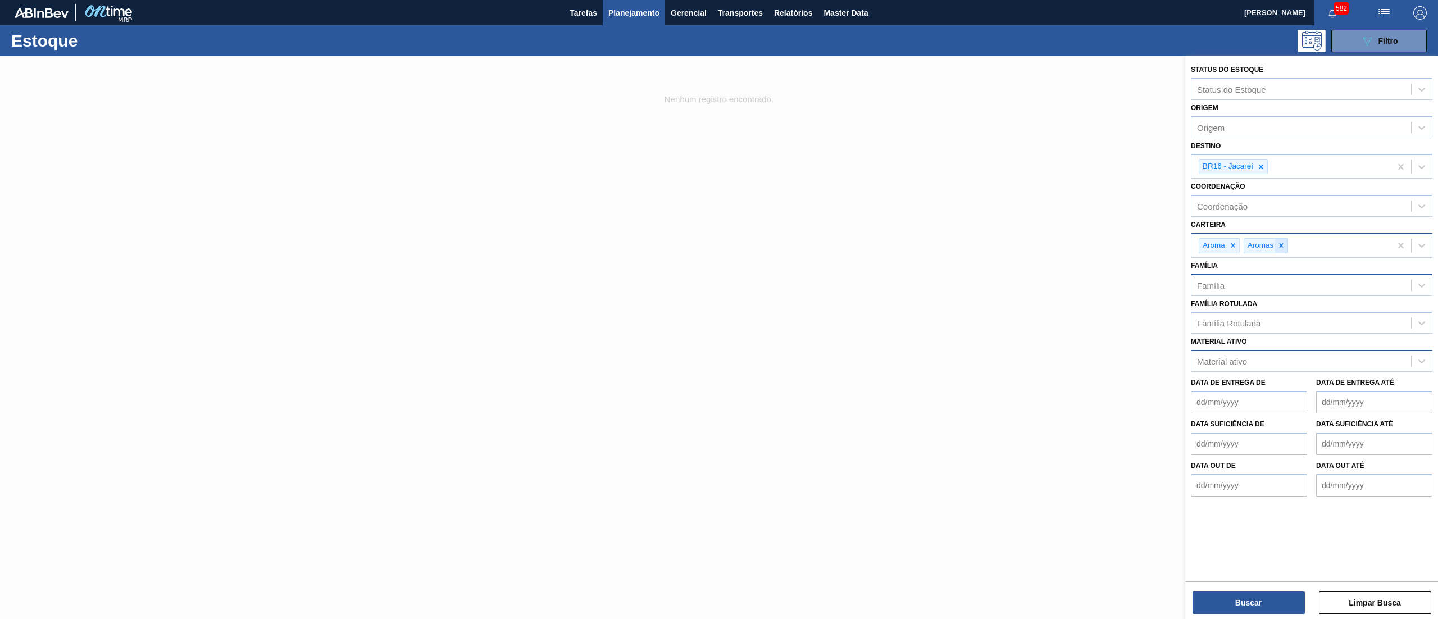
click at [1286, 244] on div at bounding box center [1281, 246] width 12 height 14
click at [1236, 240] on div at bounding box center [1233, 246] width 12 height 14
click at [1218, 358] on div "Material ativo" at bounding box center [1222, 359] width 50 height 10
type ativo "red frui"
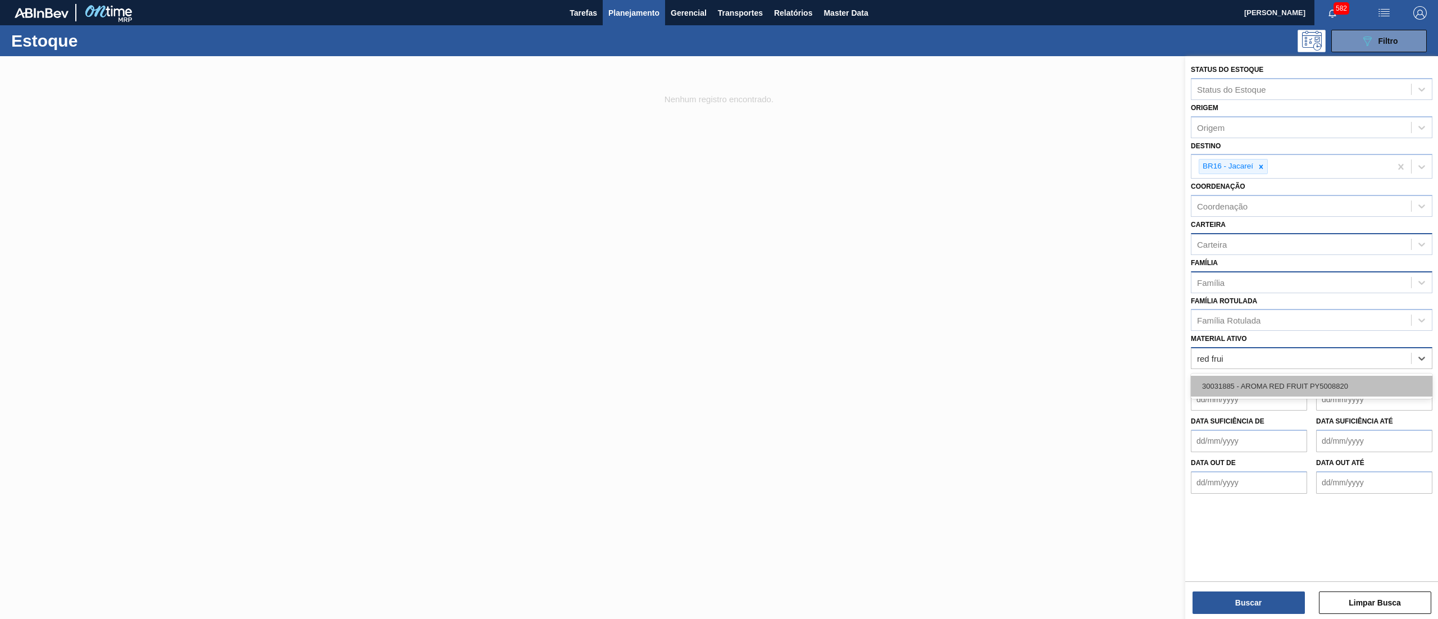
click at [1234, 376] on div "30031885 - AROMA RED FRUIT PY5008820" at bounding box center [1312, 386] width 242 height 21
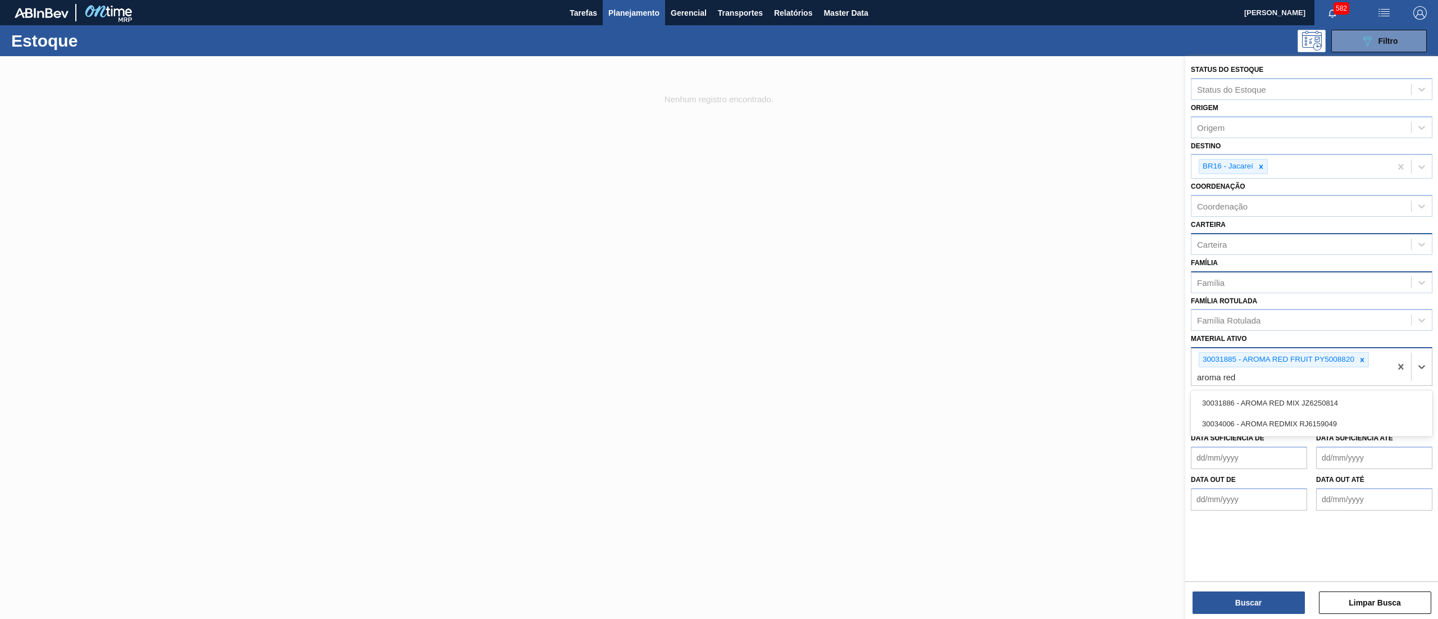
type ativo "aroma redm"
click at [1239, 393] on div "30034006 - AROMA REDMIX RJ6159049" at bounding box center [1312, 403] width 242 height 21
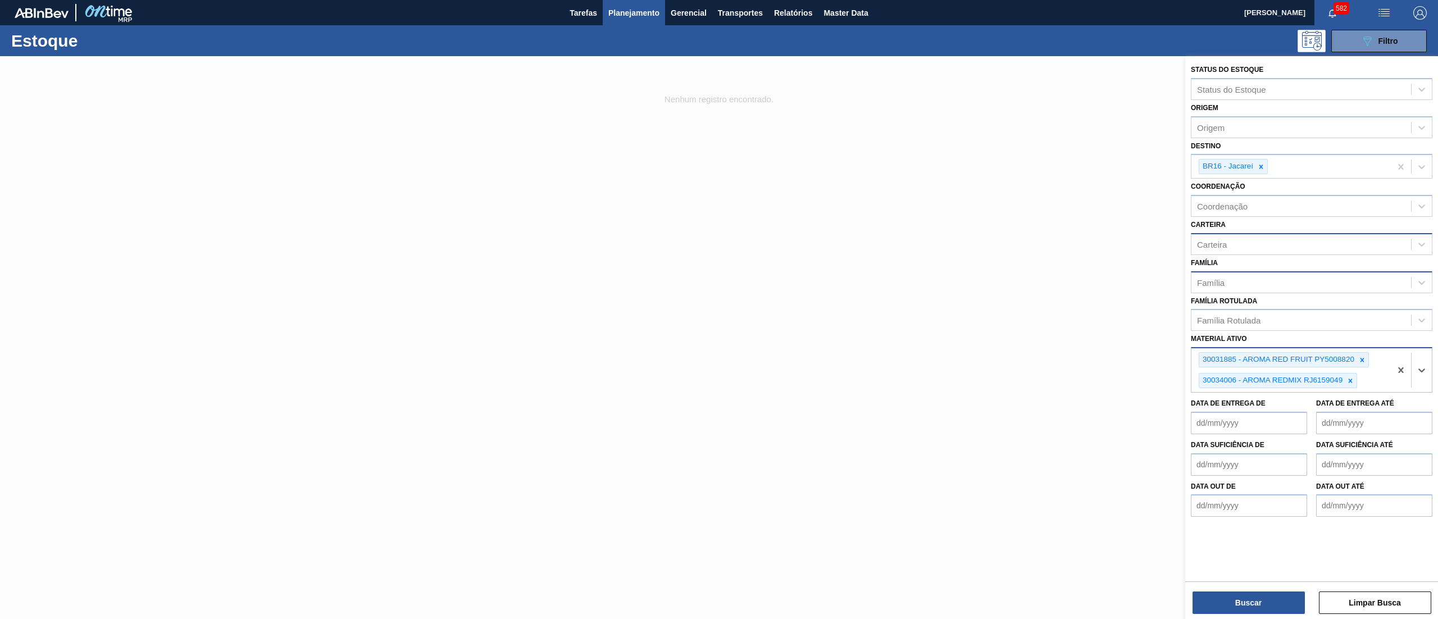
click at [1221, 590] on div "Buscar Limpar Busca" at bounding box center [1311, 596] width 253 height 31
click at [1221, 599] on button "Buscar" at bounding box center [1248, 602] width 112 height 22
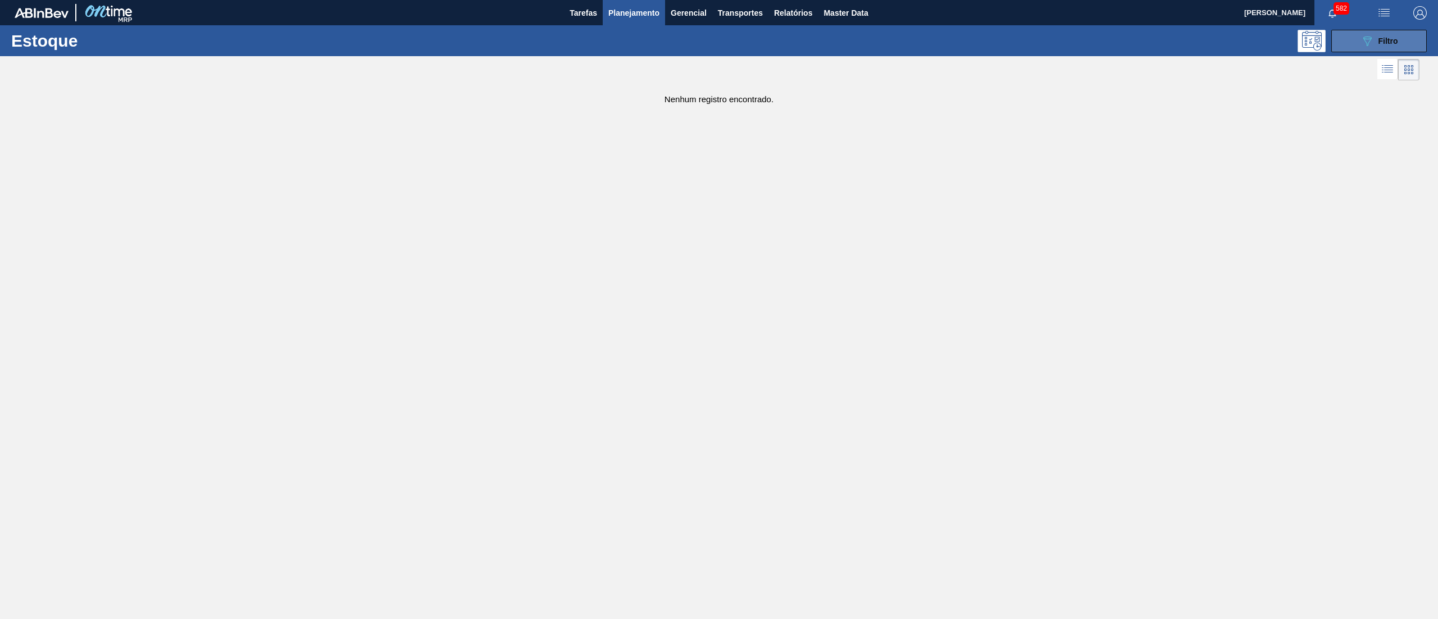
click at [1389, 49] on button "089F7B8B-B2A5-4AFE-B5C0-19BA573D28AC Filtro" at bounding box center [1378, 41] width 95 height 22
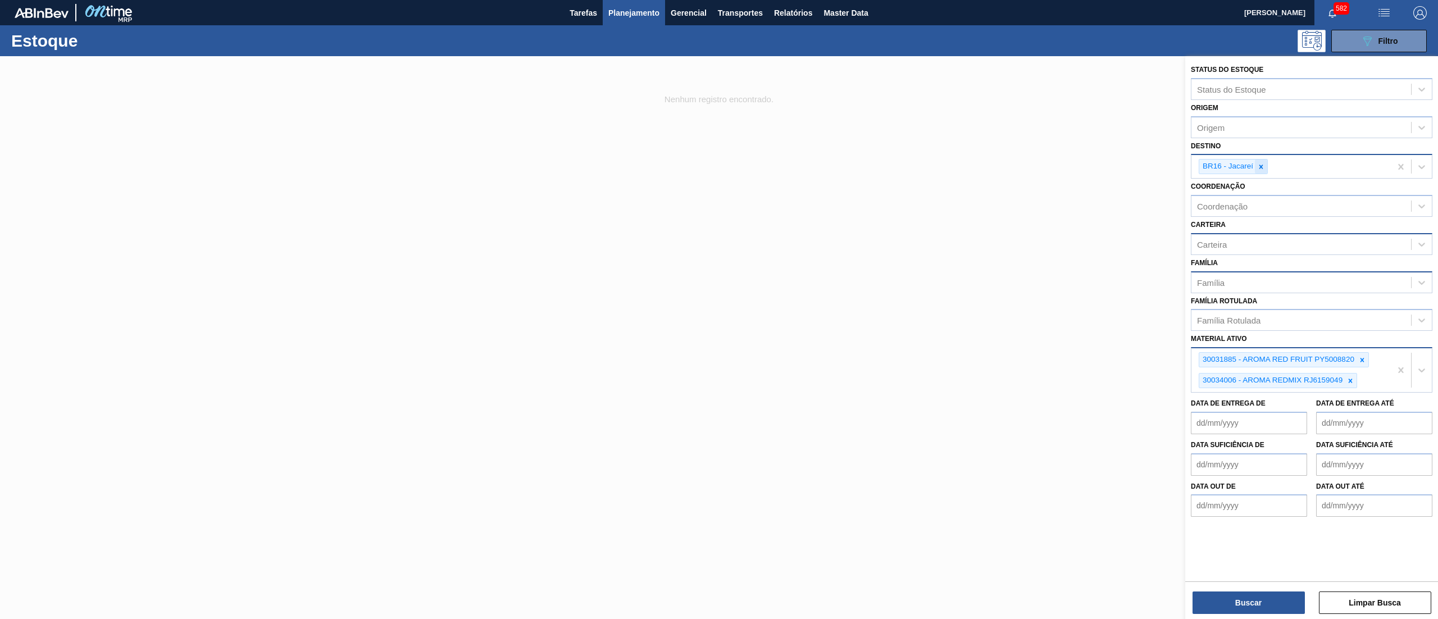
click at [1262, 166] on icon at bounding box center [1261, 167] width 4 height 4
click at [1205, 604] on button "Buscar" at bounding box center [1248, 602] width 112 height 22
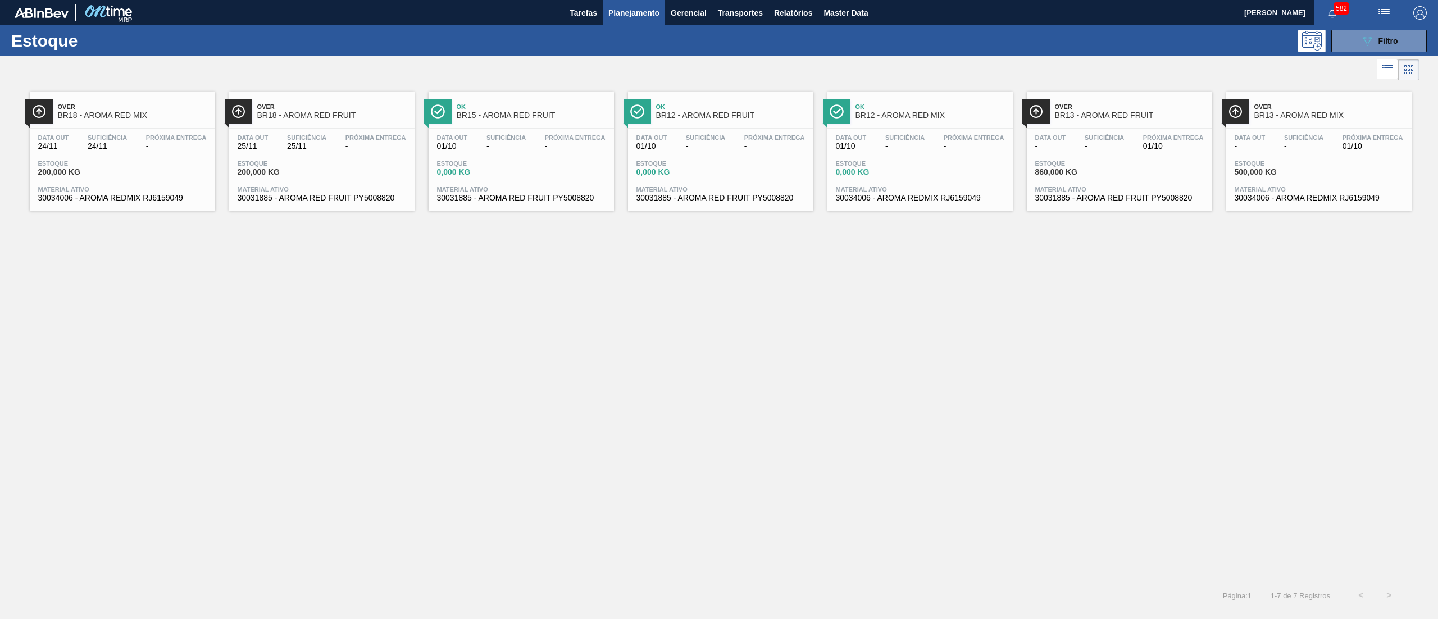
click at [1164, 202] on span "30031885 - AROMA RED FRUIT PY5008820" at bounding box center [1119, 198] width 169 height 8
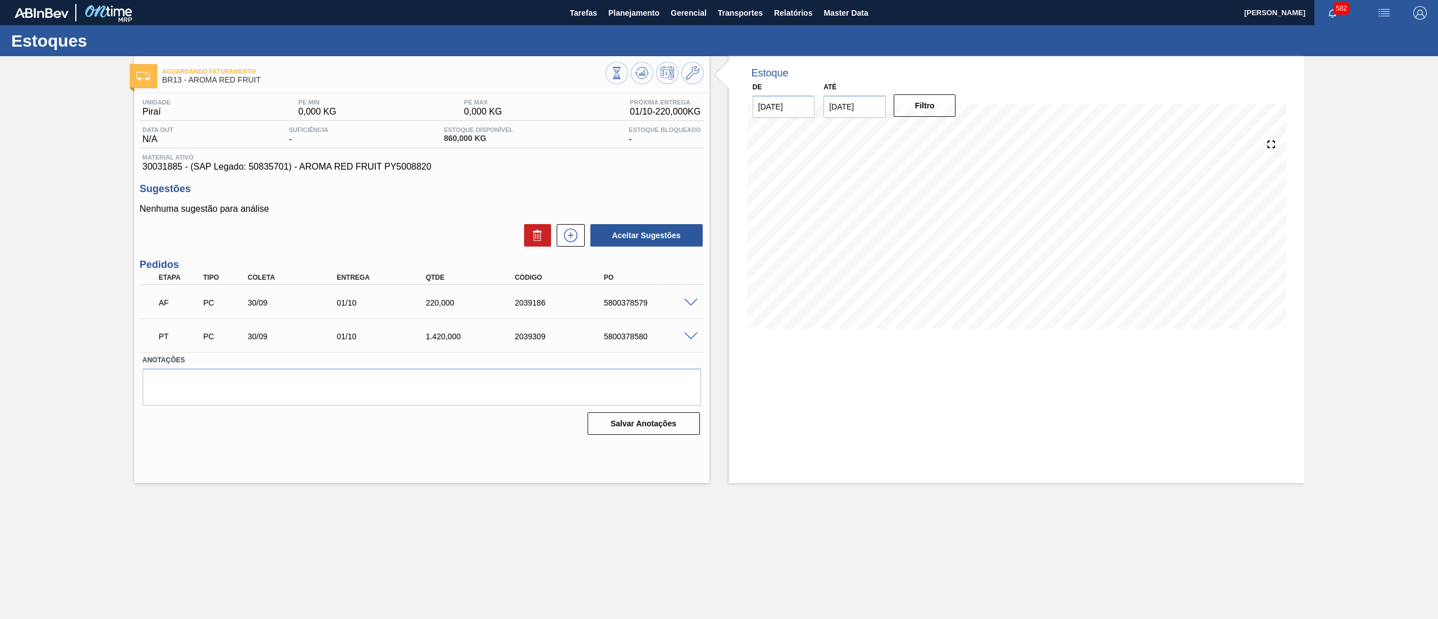
click at [687, 306] on span at bounding box center [690, 303] width 13 height 8
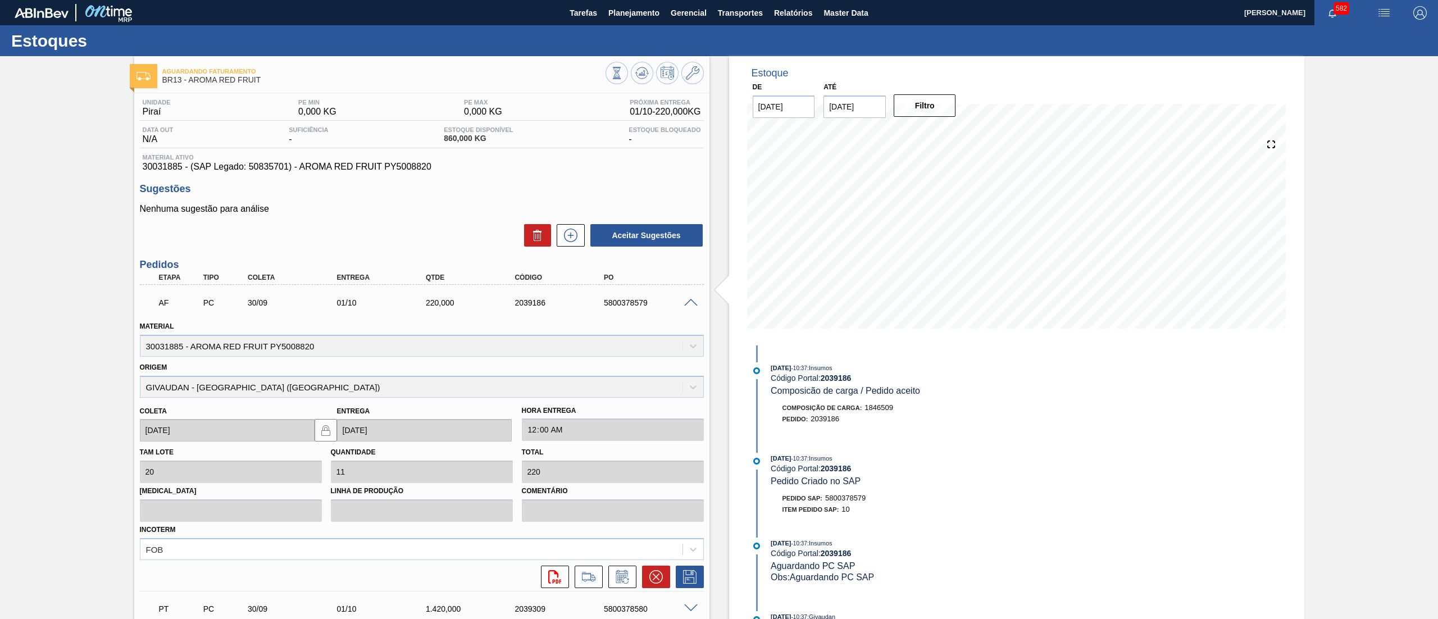
scroll to position [306, 0]
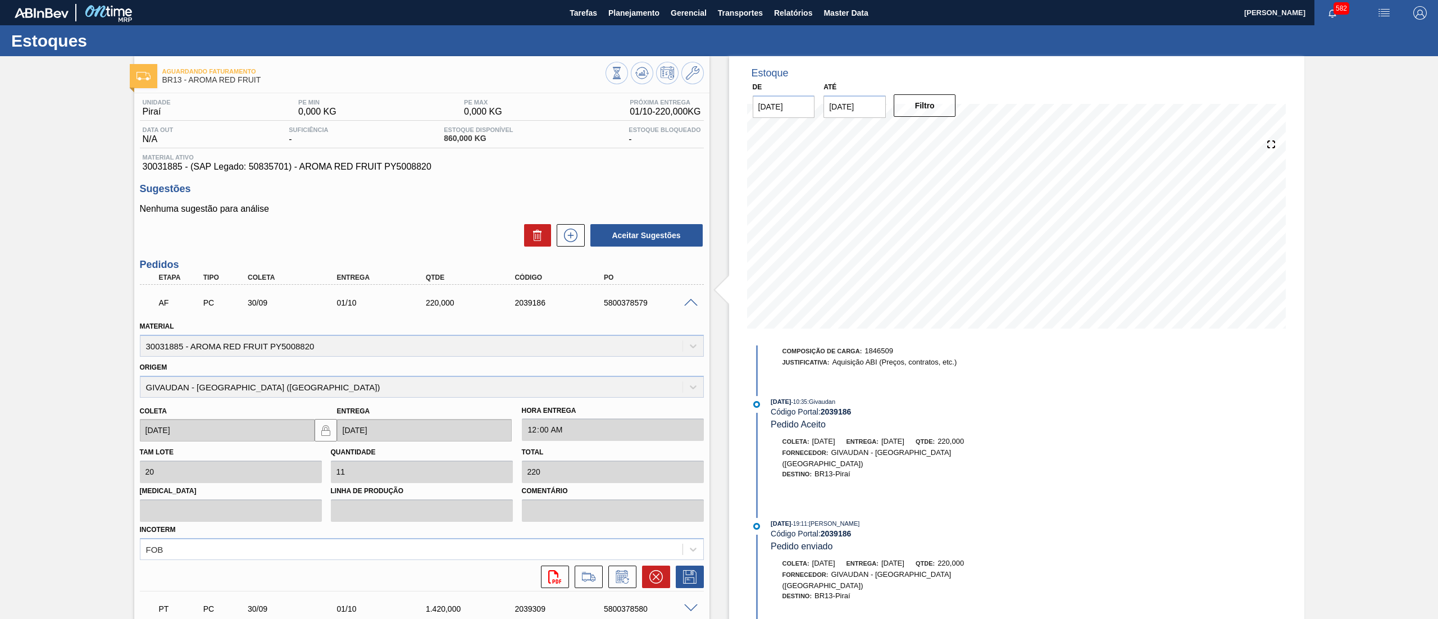
click at [687, 302] on span at bounding box center [690, 303] width 13 height 8
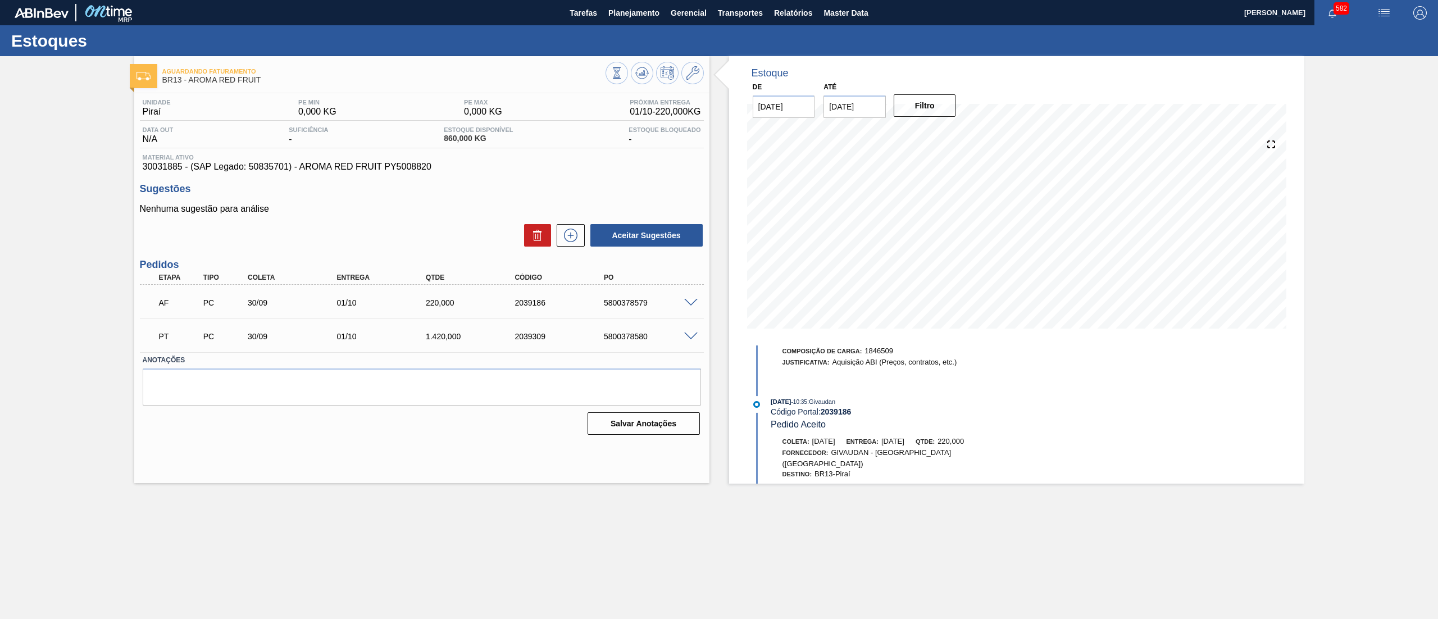
click at [687, 302] on span at bounding box center [690, 303] width 13 height 8
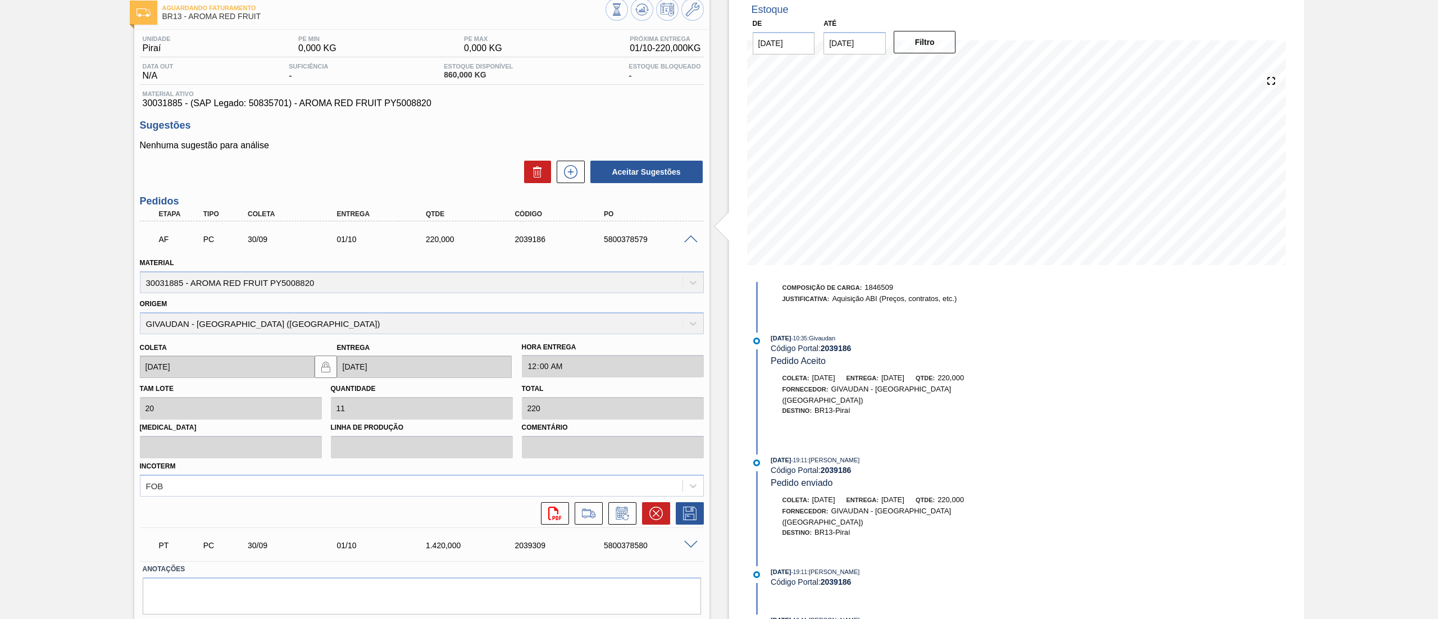
scroll to position [97, 0]
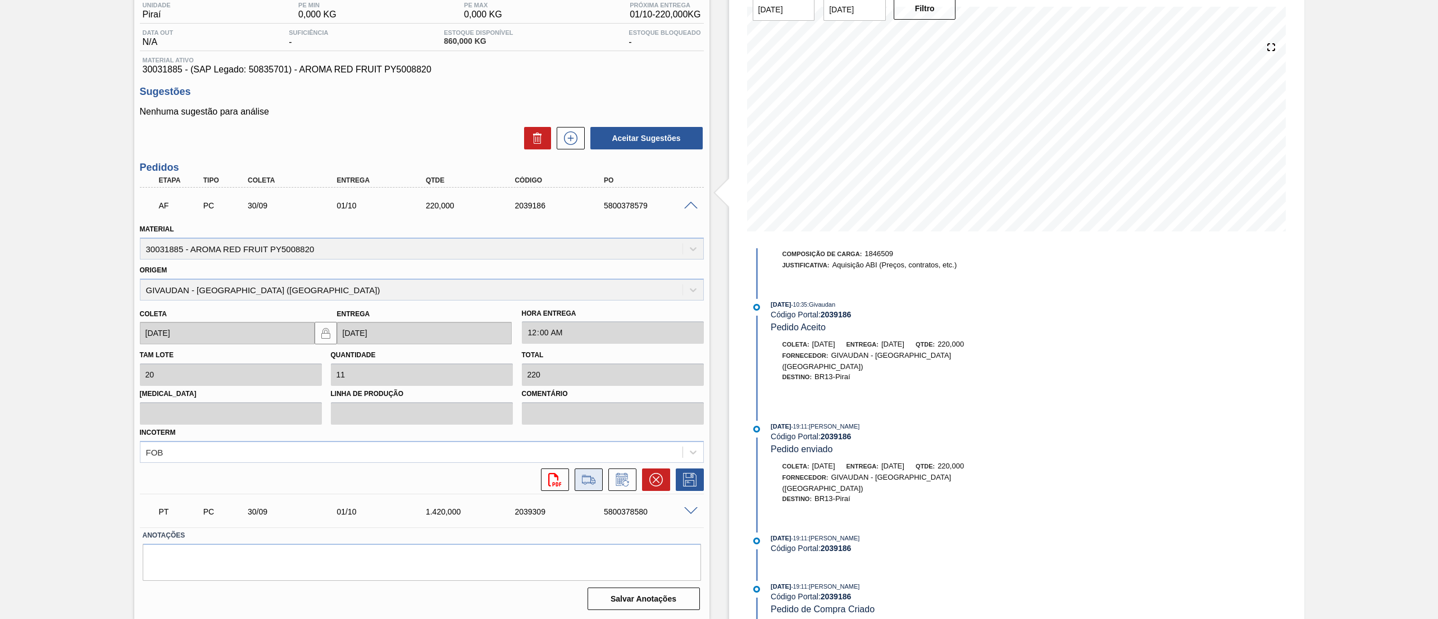
click at [589, 480] on icon at bounding box center [589, 479] width 18 height 13
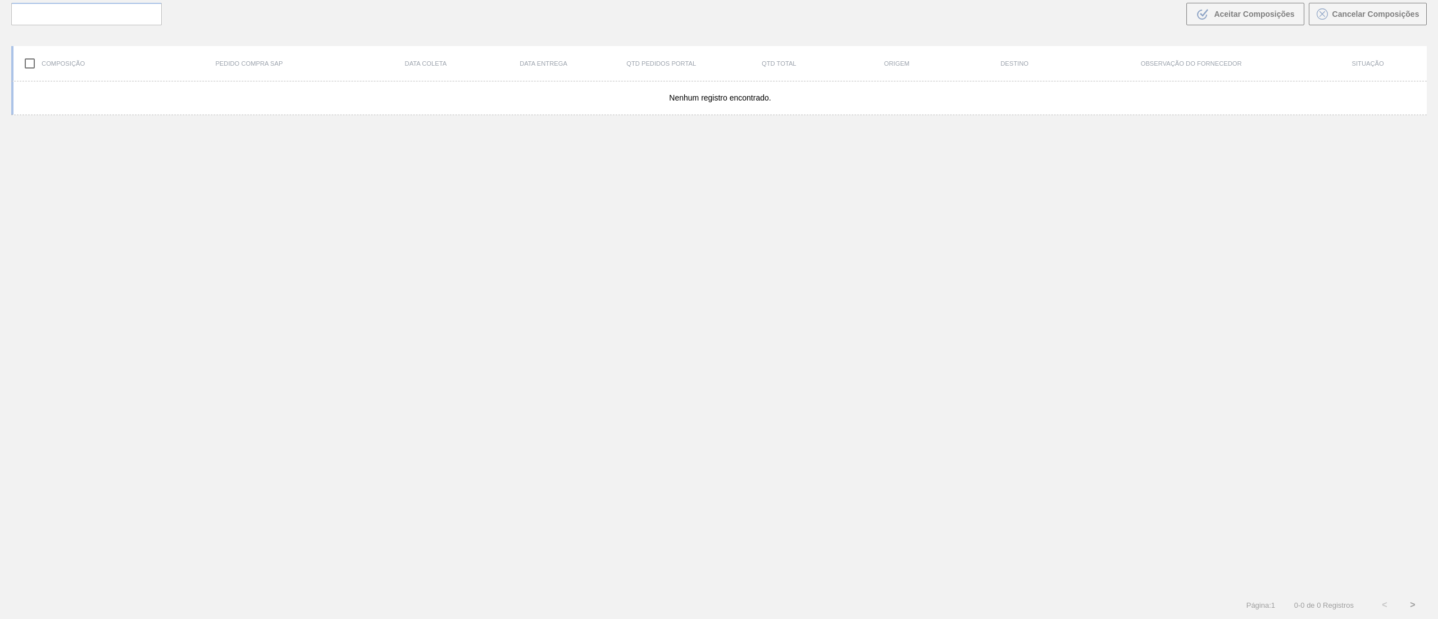
scroll to position [81, 0]
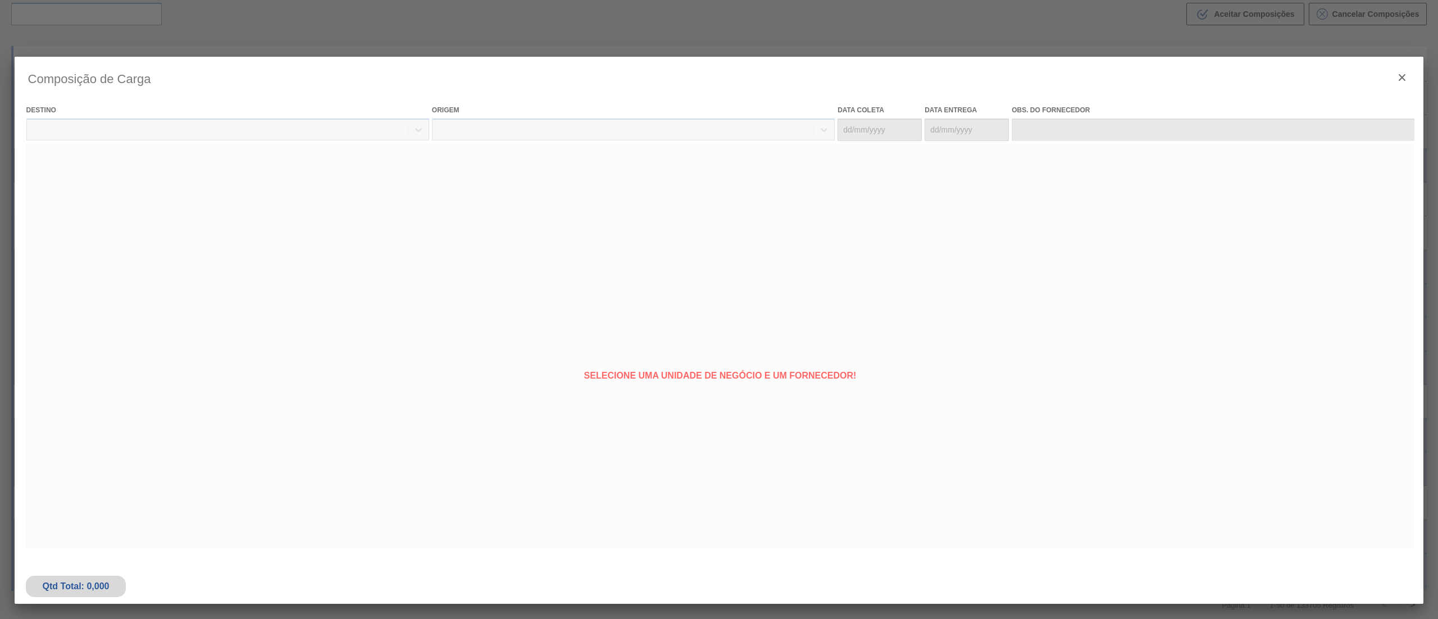
type coleta "30/09/2025"
type entrega "[DATE]"
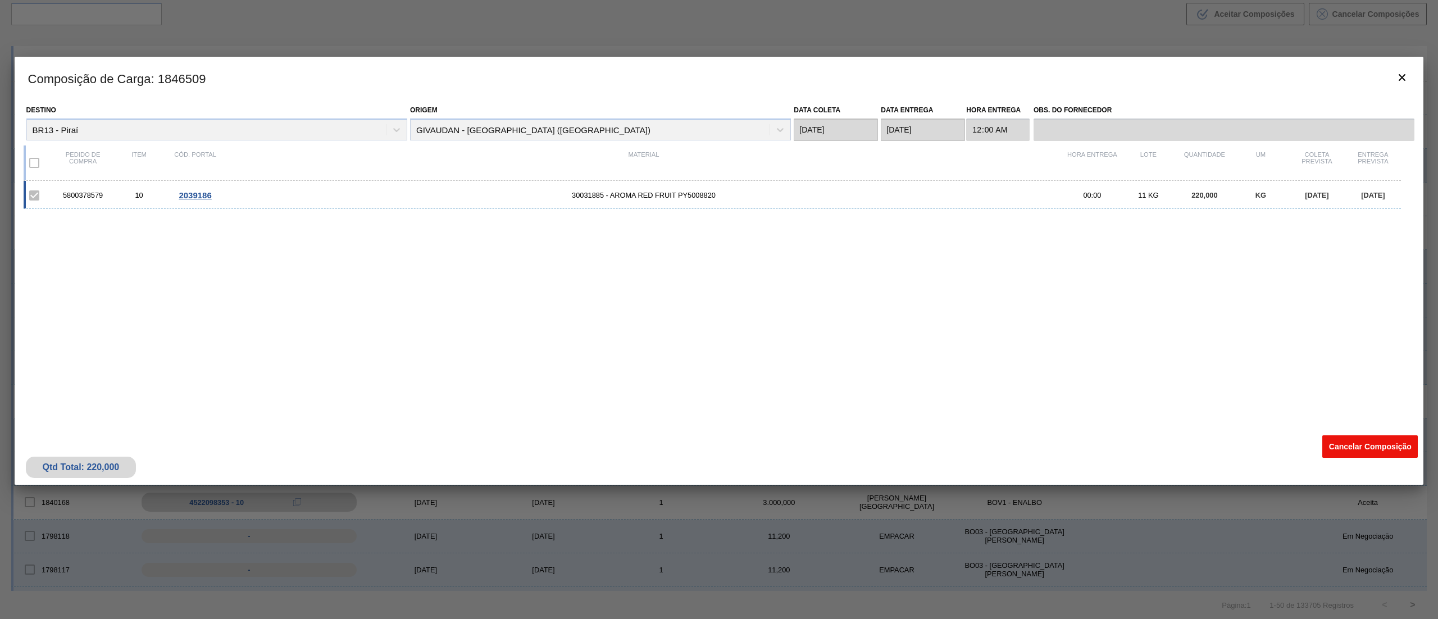
click at [1329, 445] on button "Cancelar Composição" at bounding box center [1369, 446] width 95 height 22
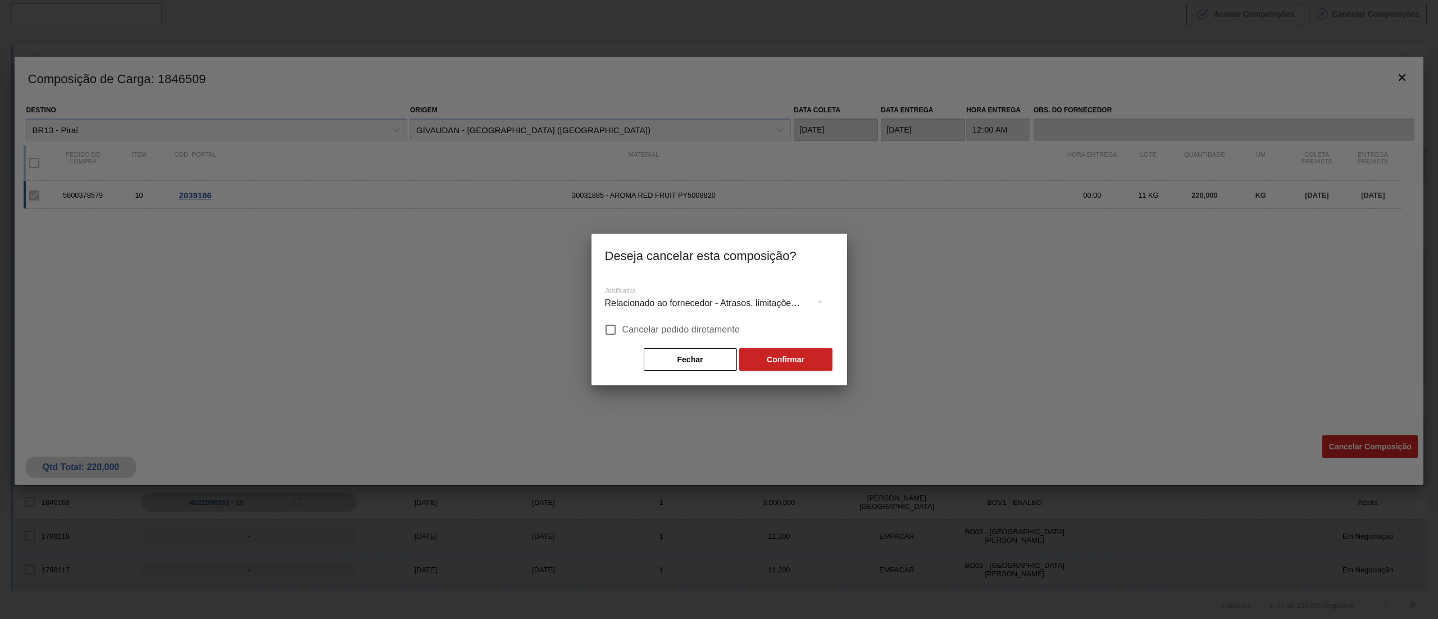
click at [721, 294] on div "Relacionado ao fornecedor - Atrasos, limitações de capacidade, etc." at bounding box center [719, 303] width 229 height 31
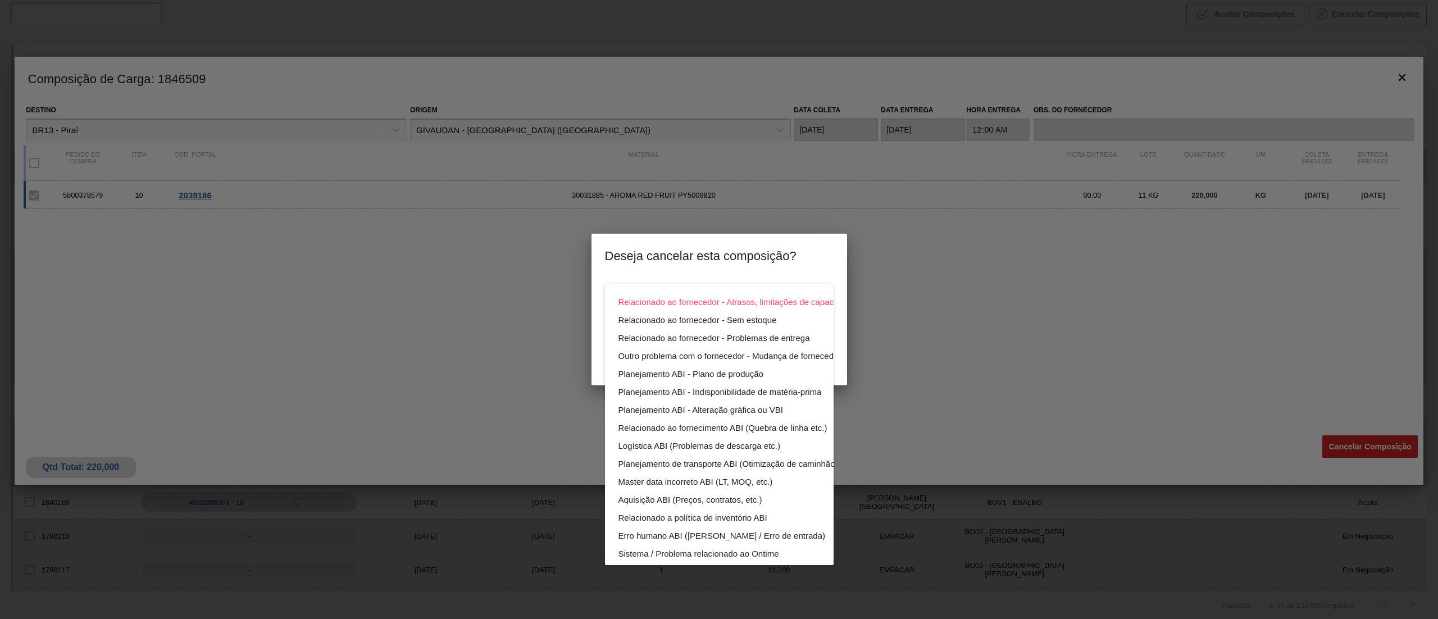
click at [933, 281] on div "Relacionado ao fornecedor - Atrasos, limitações de capacidade, etc. Relacionado…" at bounding box center [719, 309] width 1438 height 619
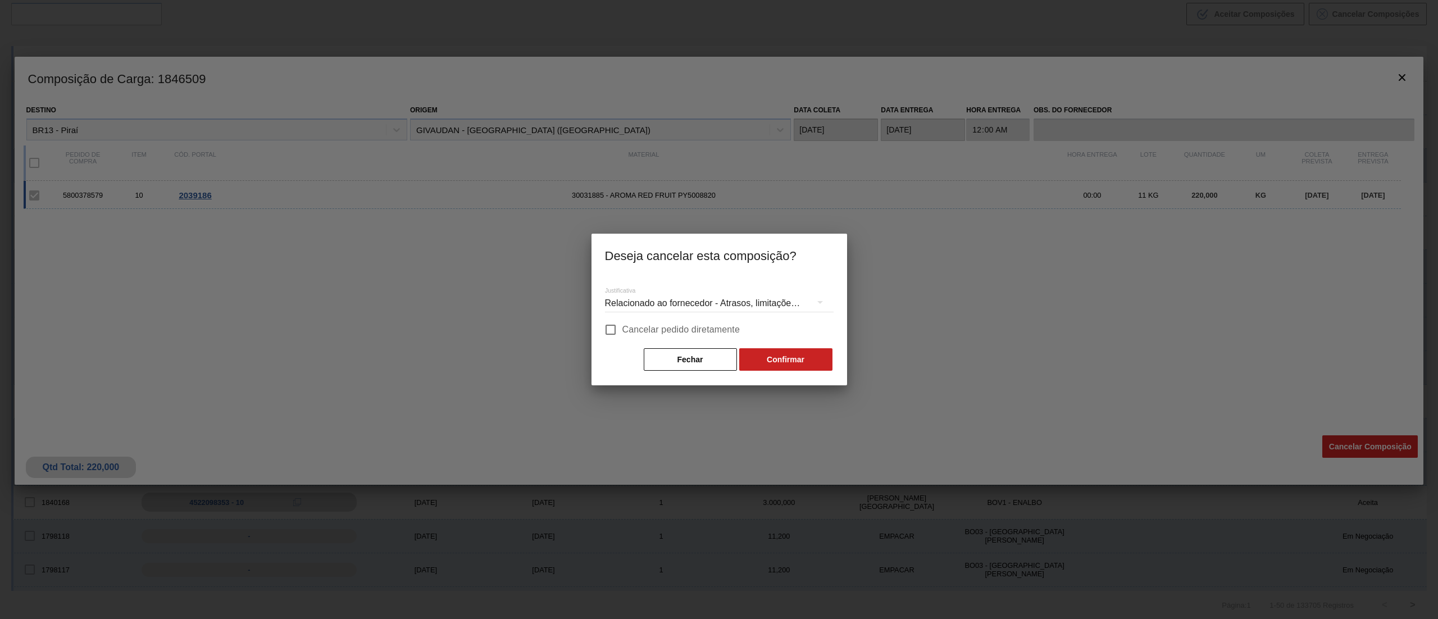
click at [613, 328] on input "Cancelar pedido diretamente" at bounding box center [611, 330] width 24 height 24
checkbox input "true"
click at [762, 357] on button "Confirmar" at bounding box center [785, 359] width 93 height 22
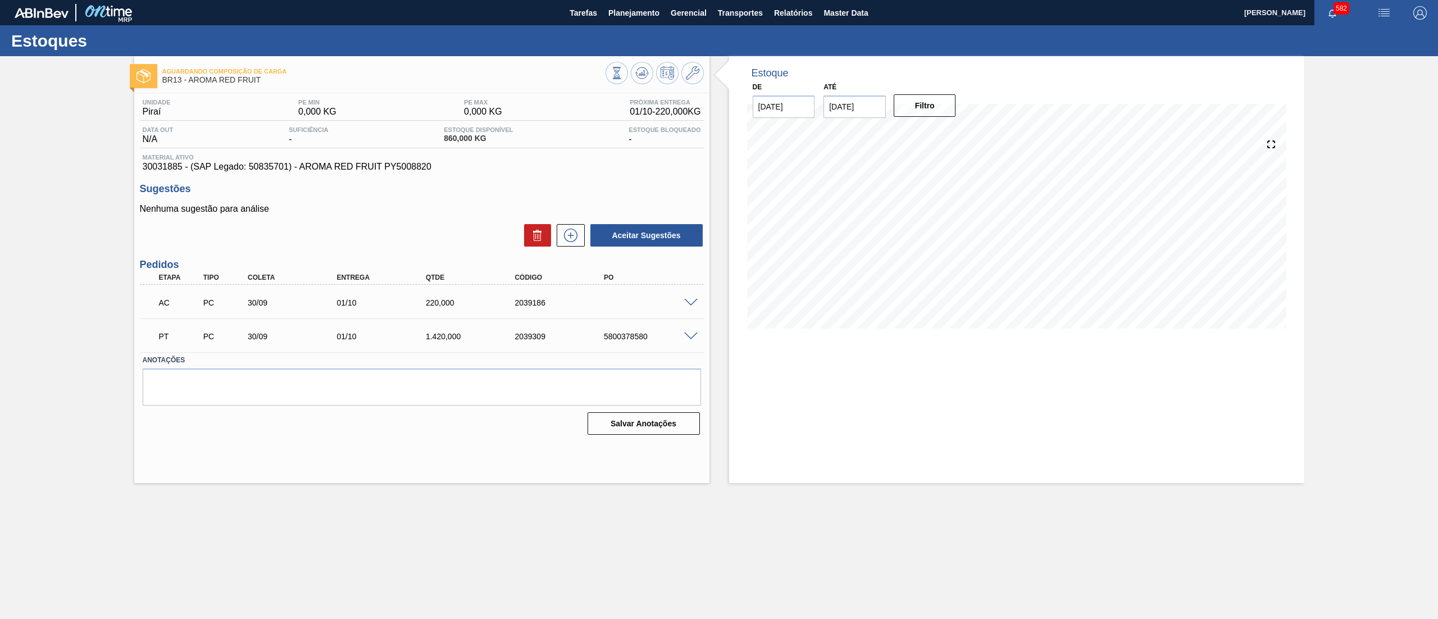
click at [689, 306] on span at bounding box center [690, 303] width 13 height 8
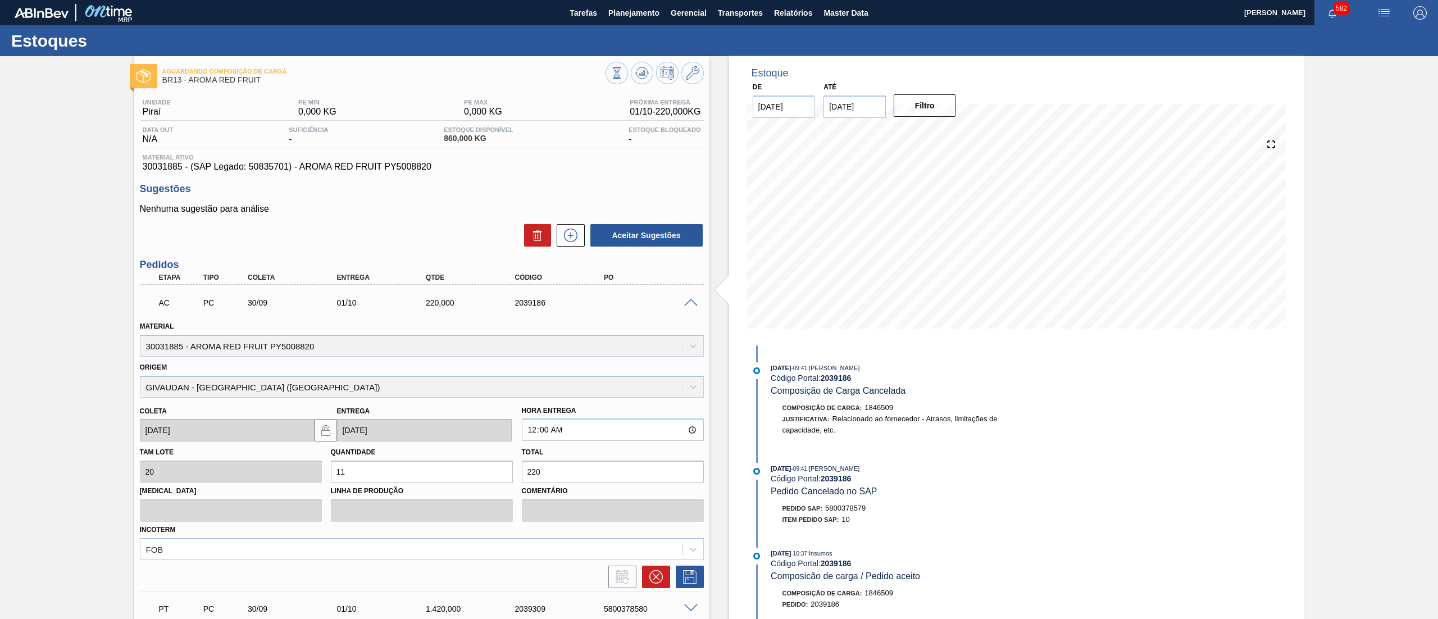
click at [657, 577] on icon at bounding box center [655, 576] width 13 height 13
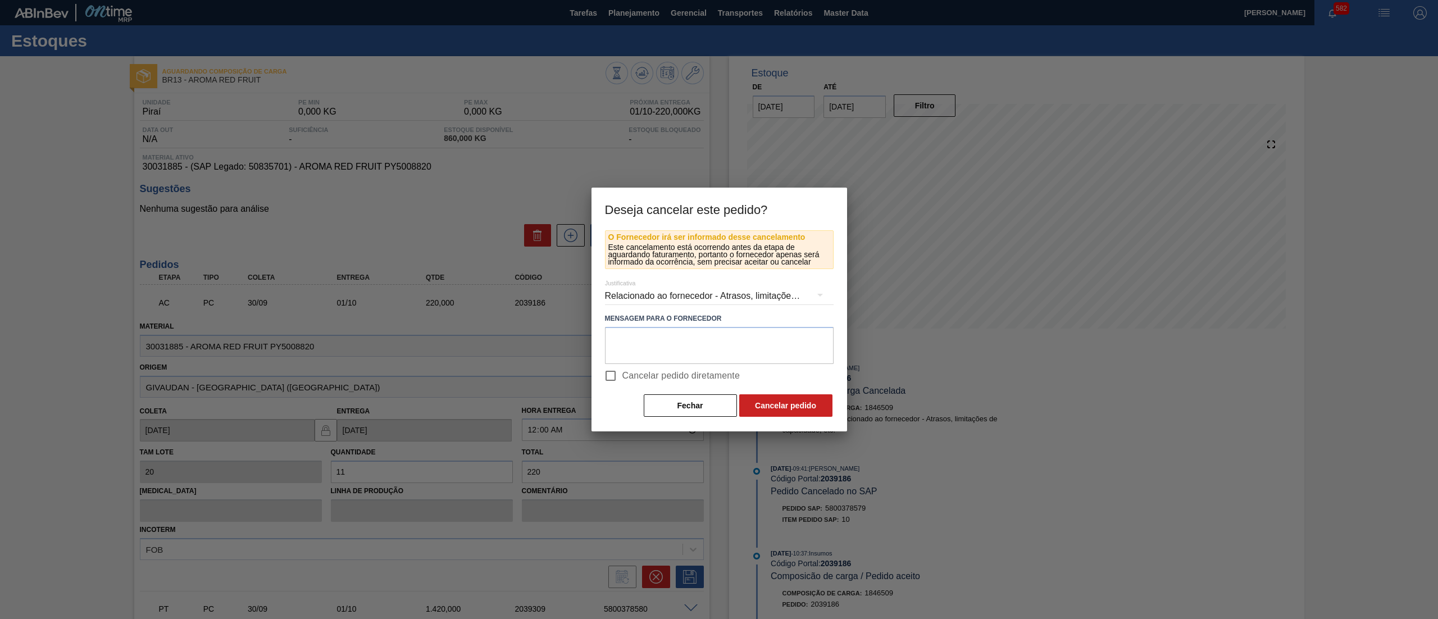
click at [683, 300] on div "Relacionado ao fornecedor - Atrasos, limitações de capacidade, etc." at bounding box center [719, 295] width 229 height 31
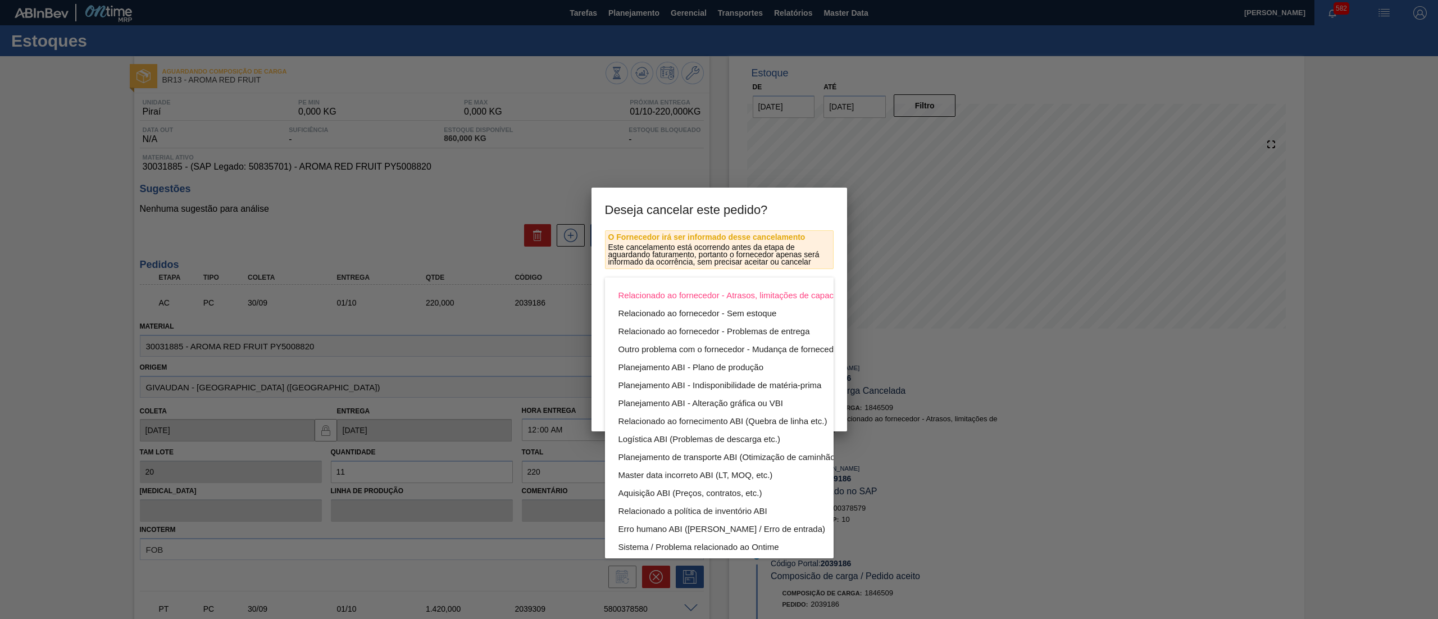
click at [767, 220] on div "Relacionado ao fornecedor - Atrasos, limitações de capacidade, etc. Relacionado…" at bounding box center [719, 309] width 1438 height 619
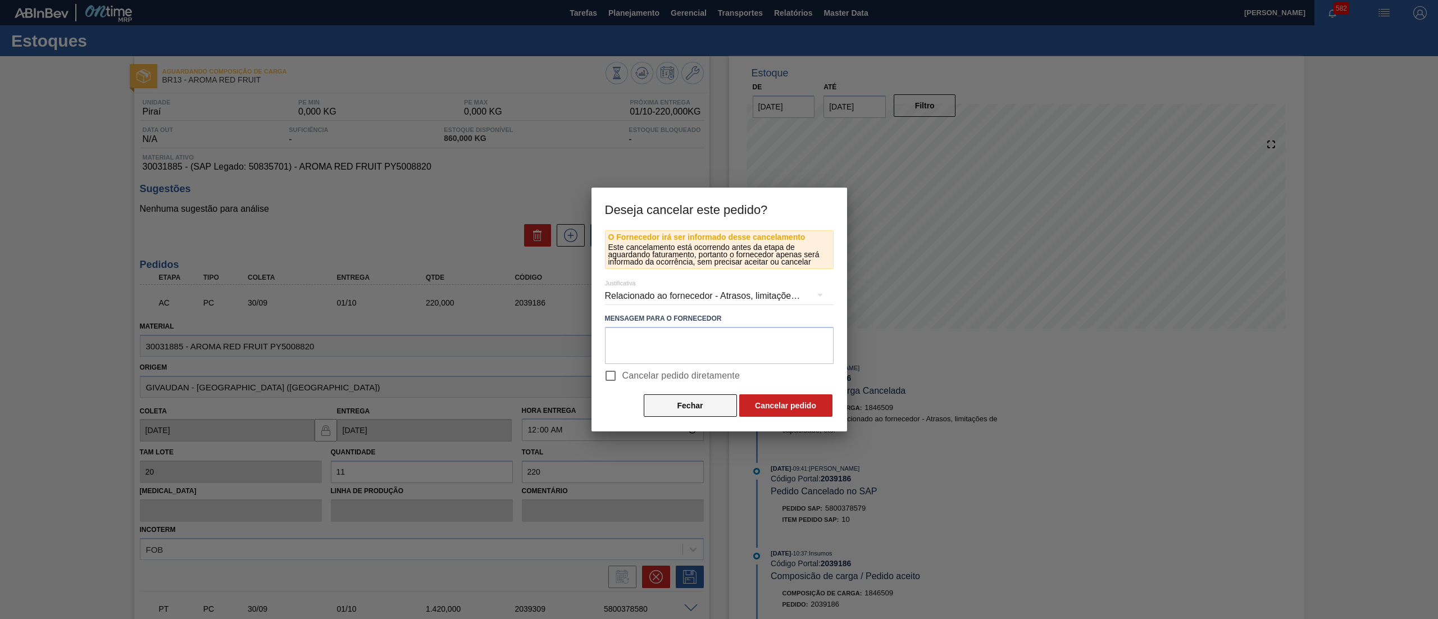
drag, startPoint x: 617, startPoint y: 377, endPoint x: 703, endPoint y: 397, distance: 88.7
click at [617, 376] on input "Cancelar pedido diretamente" at bounding box center [611, 376] width 24 height 24
checkbox input "true"
click at [816, 406] on button "Cancelar pedido" at bounding box center [785, 405] width 93 height 22
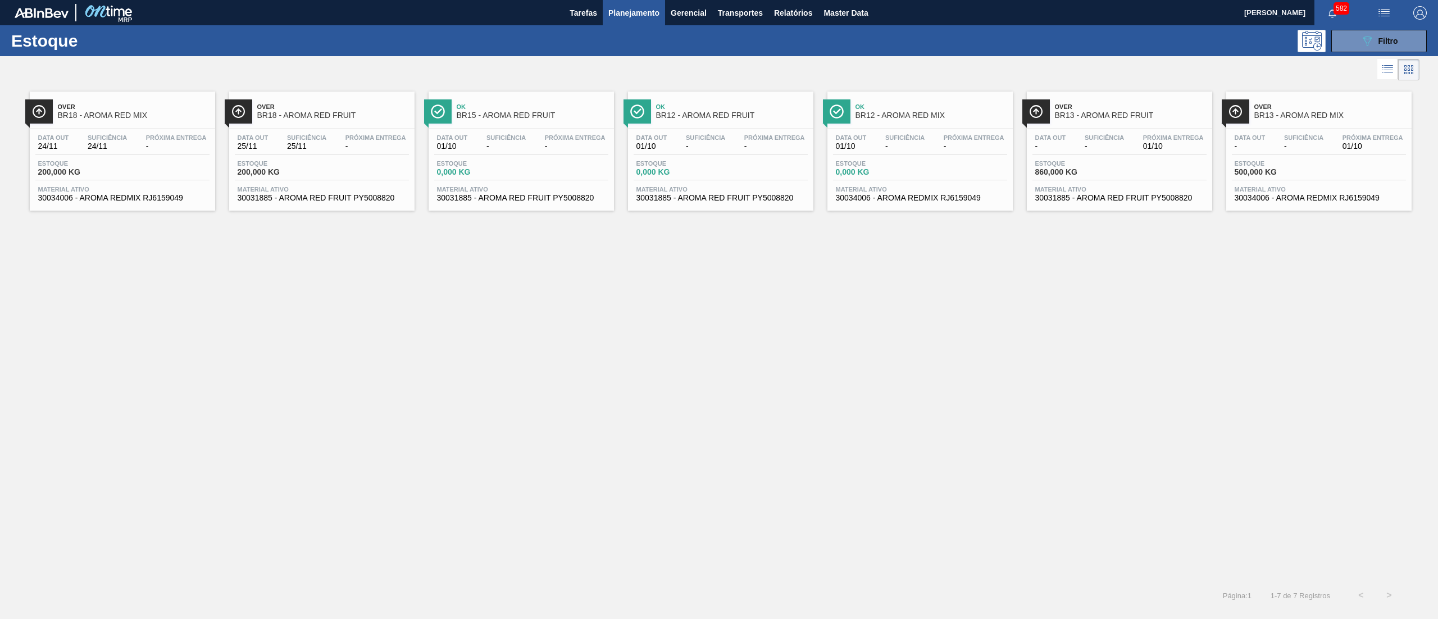
click at [1265, 198] on span "30034006 - AROMA REDMIX RJ6159049" at bounding box center [1319, 198] width 169 height 8
